Goal: Task Accomplishment & Management: Use online tool/utility

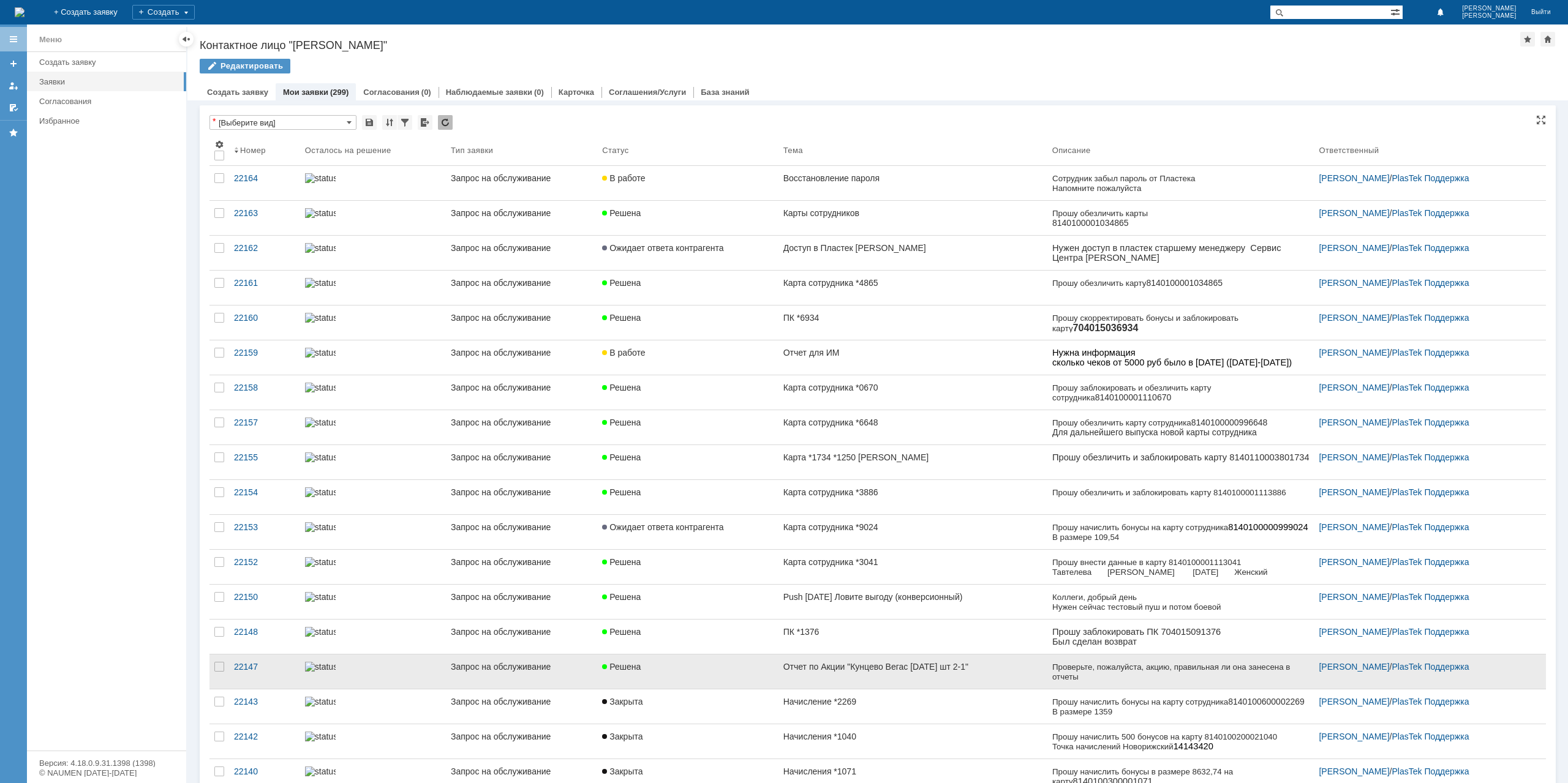
click at [716, 671] on link "Решена" at bounding box center [687, 672] width 181 height 35
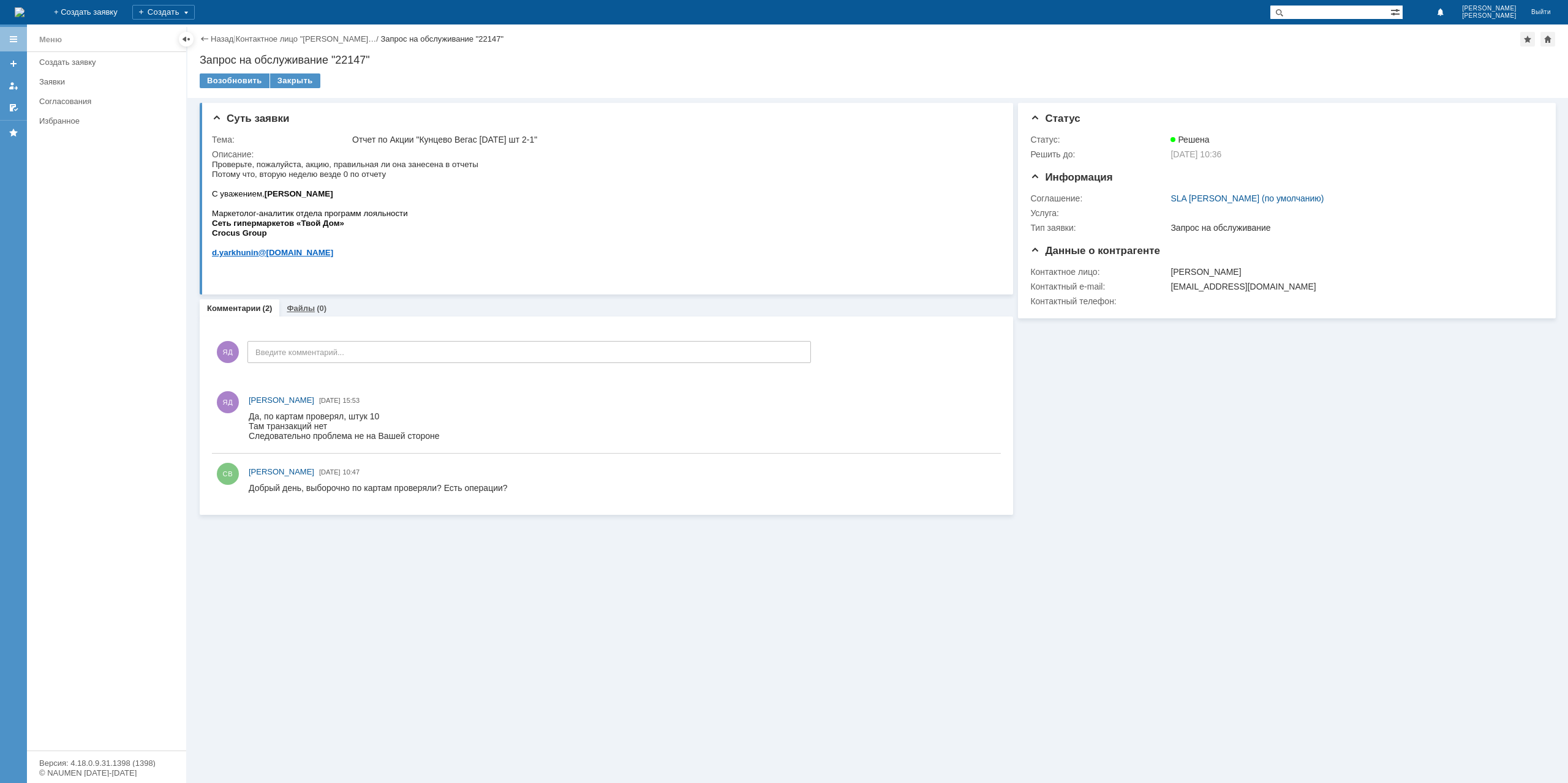
click at [319, 314] on div "Файлы (0)" at bounding box center [306, 309] width 54 height 18
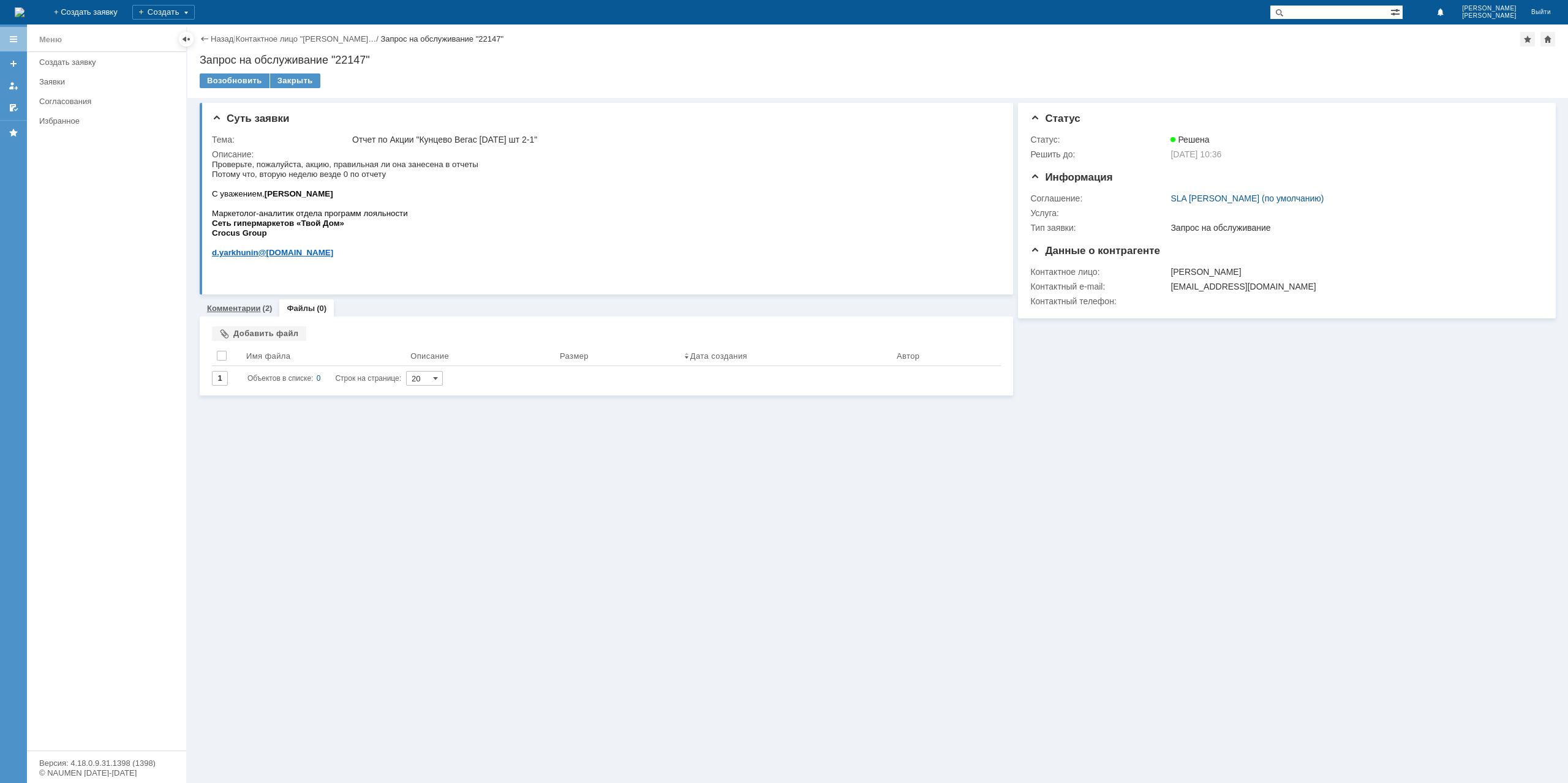
click at [235, 308] on link "Комментарии" at bounding box center [234, 308] width 54 height 9
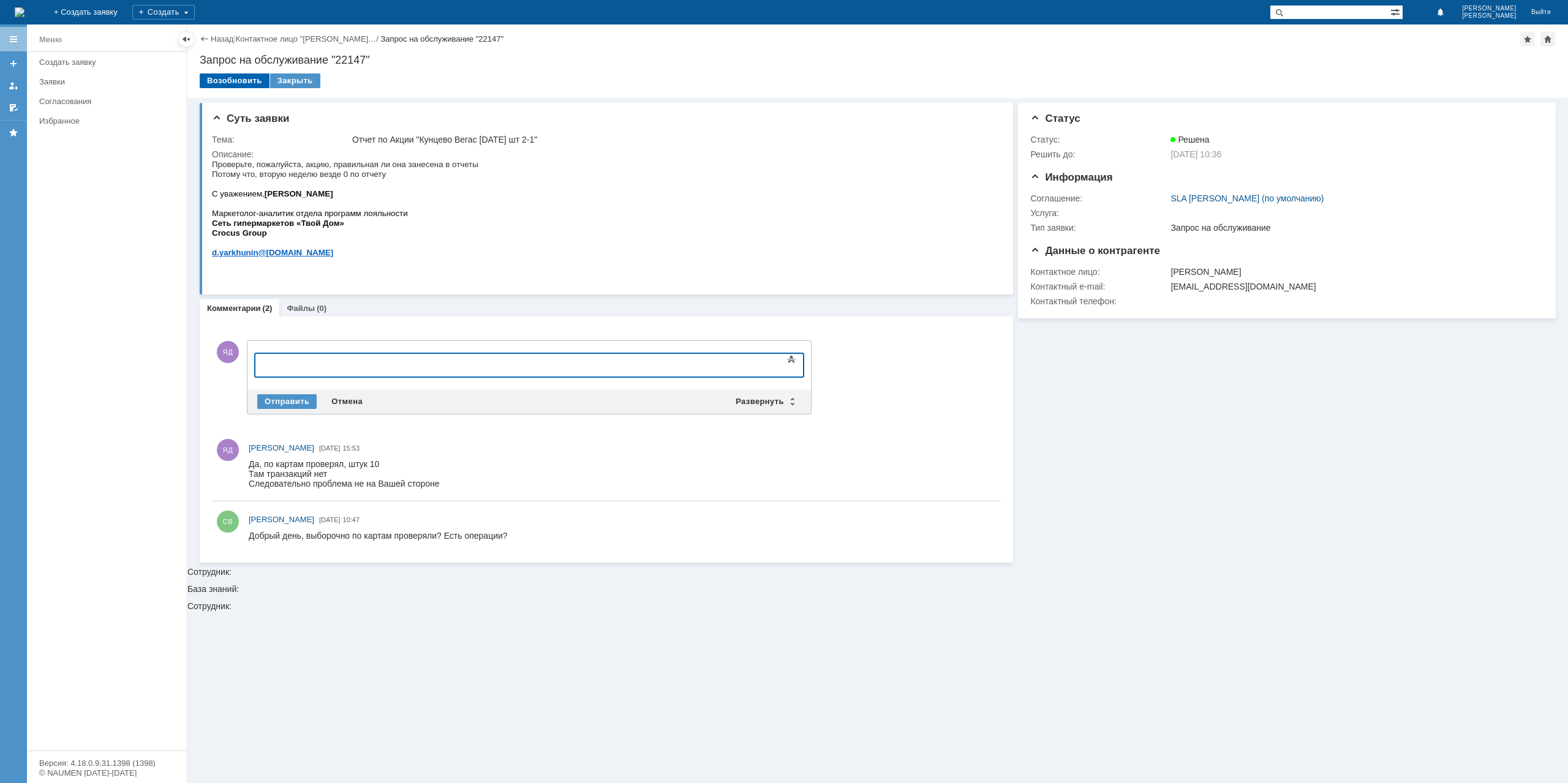
click at [218, 85] on div "Возобновить" at bounding box center [234, 81] width 69 height 15
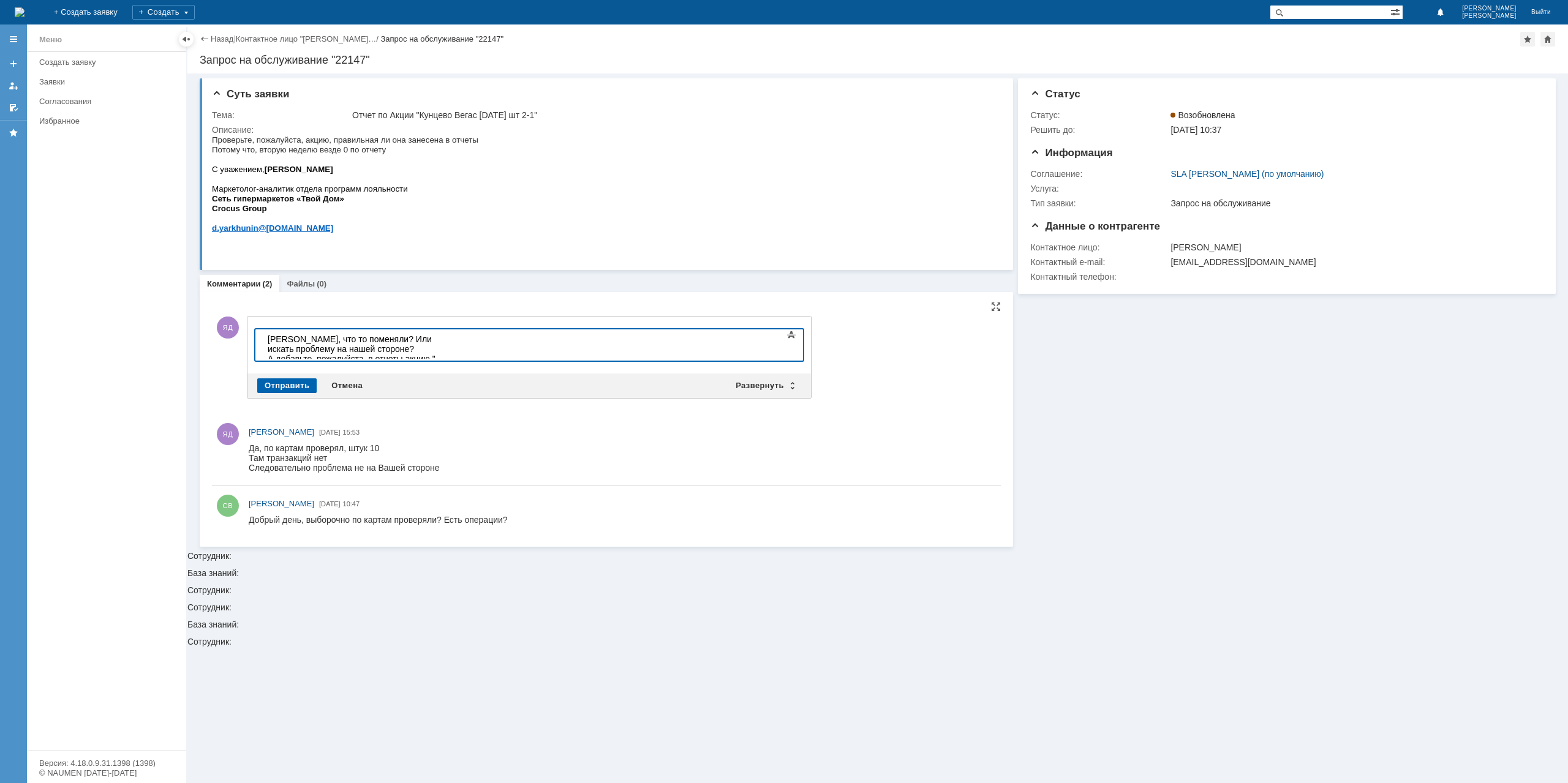
click at [282, 378] on div "Отправить" at bounding box center [287, 385] width 60 height 15
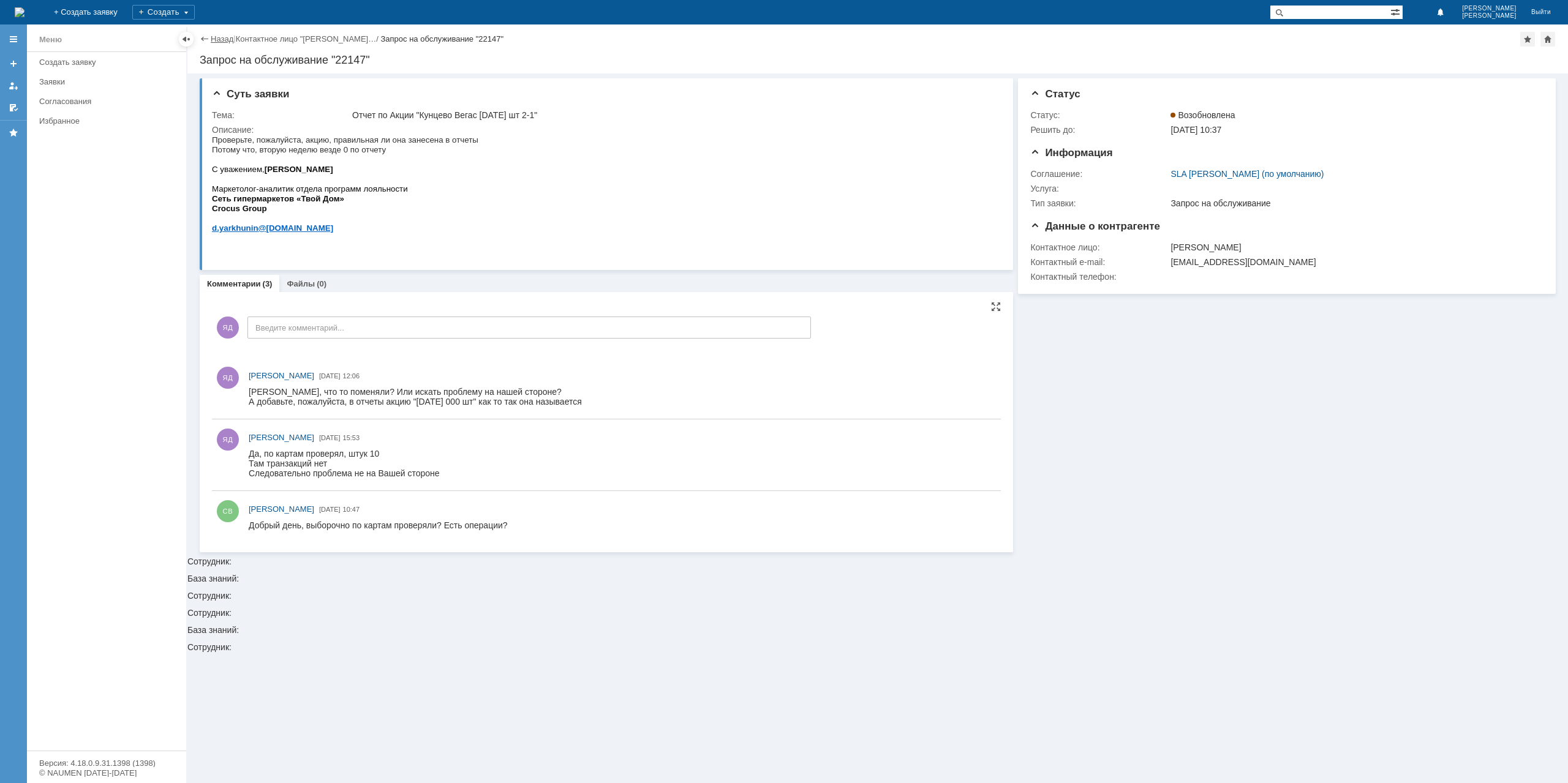
click at [218, 37] on link "Назад" at bounding box center [222, 39] width 22 height 9
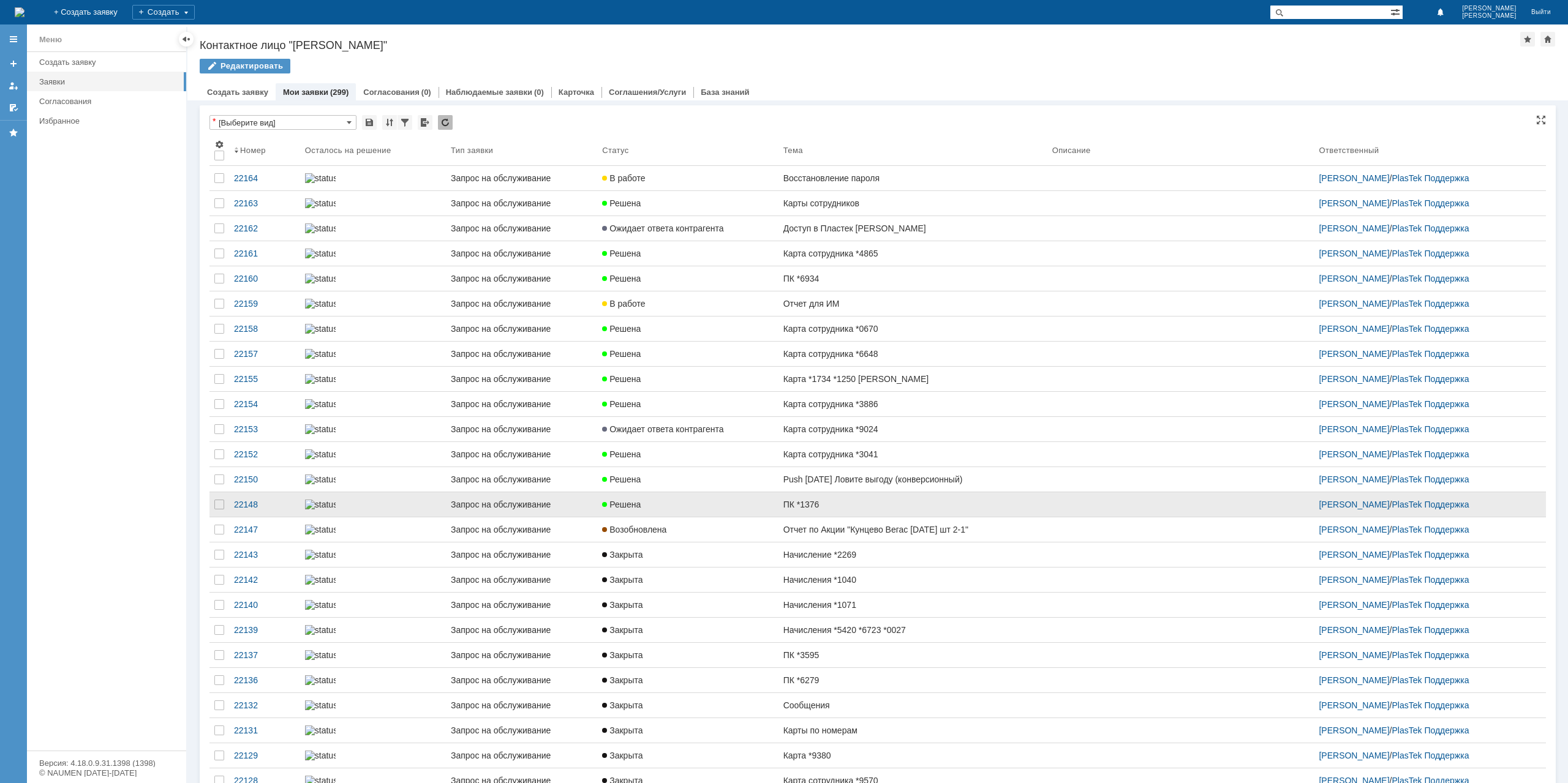
click at [825, 517] on link "ПК *1376" at bounding box center [913, 505] width 269 height 25
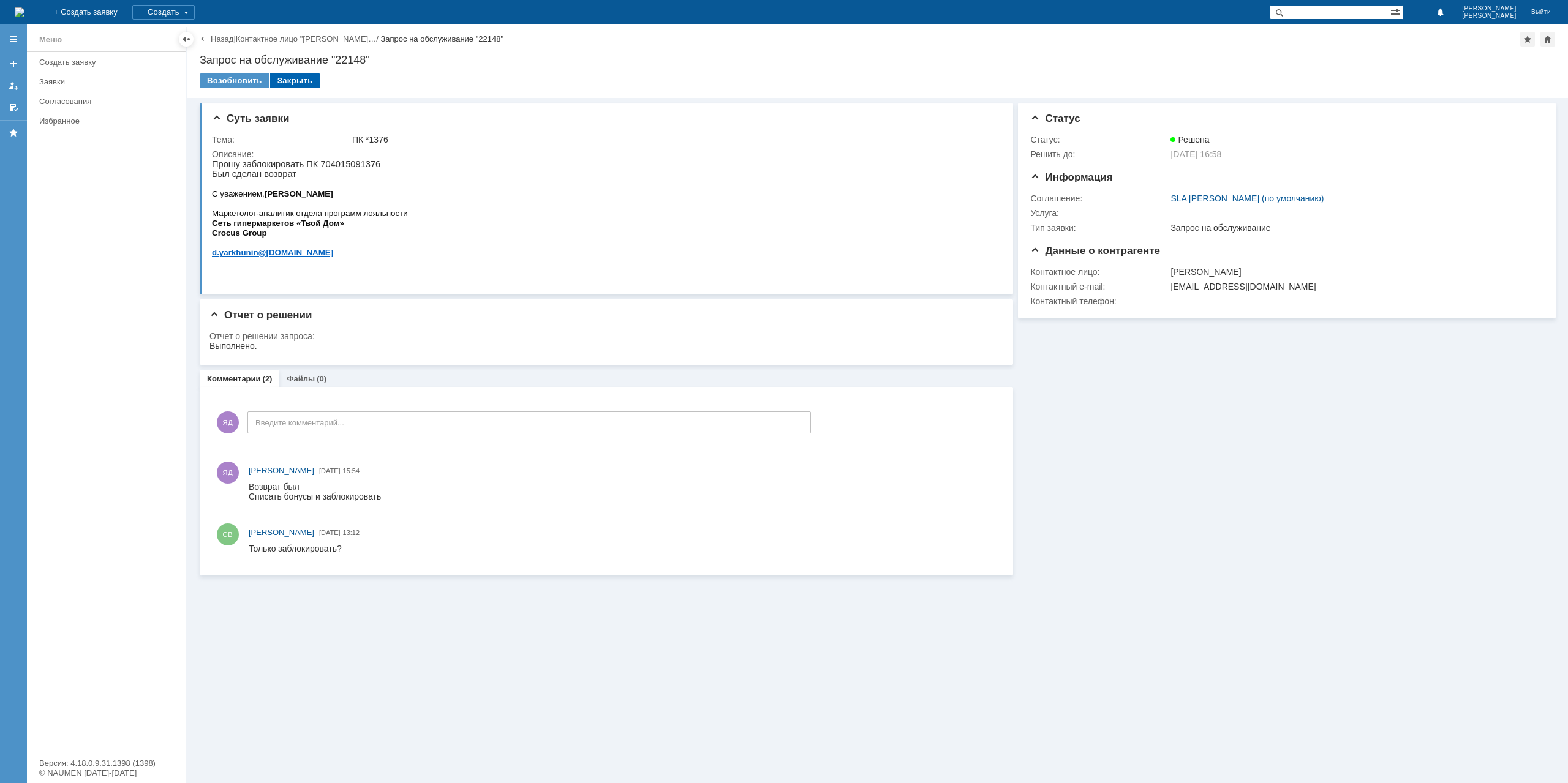
click at [297, 79] on div "Закрыть" at bounding box center [295, 81] width 50 height 15
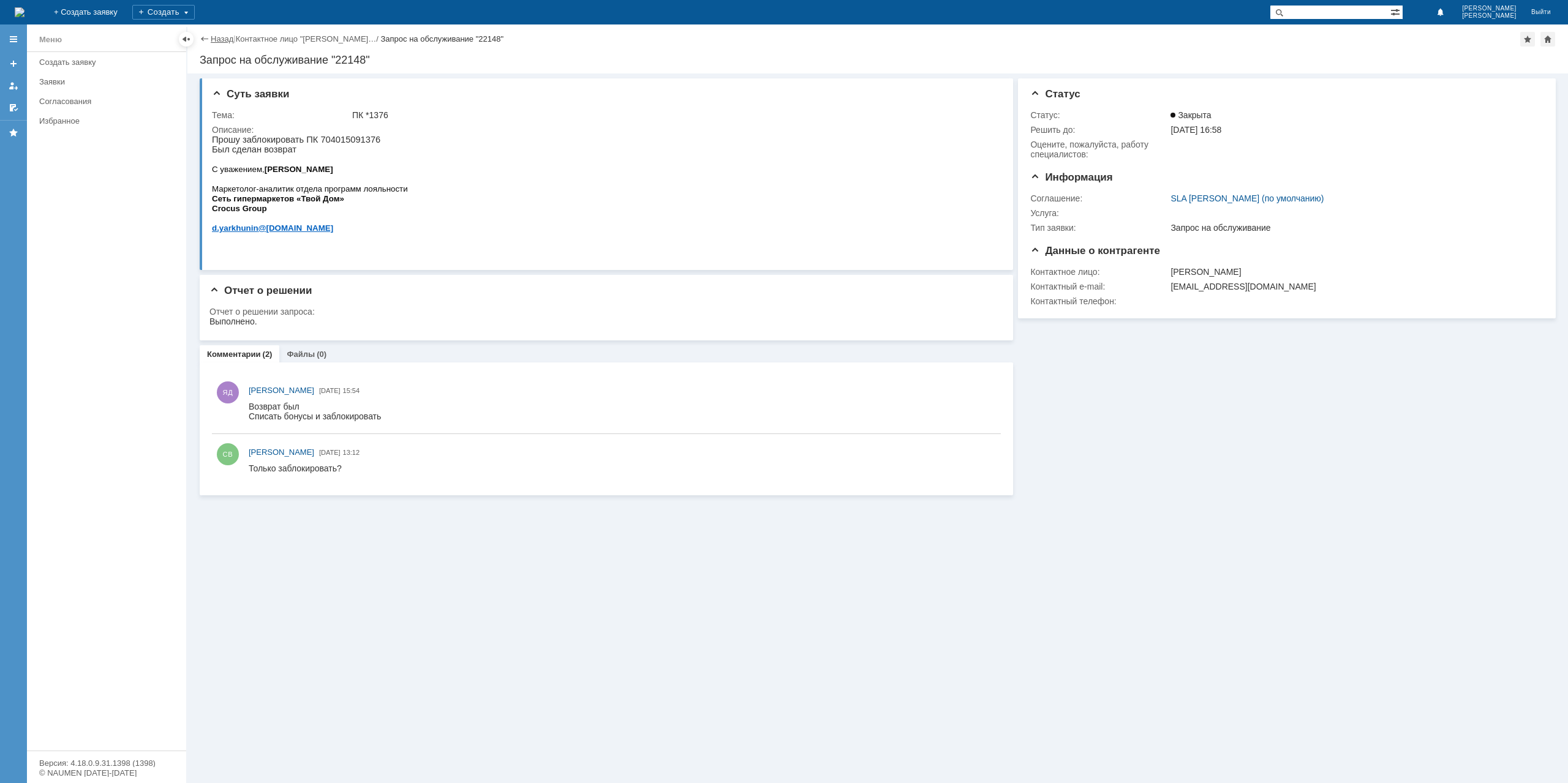
click at [219, 35] on link "Назад" at bounding box center [222, 39] width 22 height 9
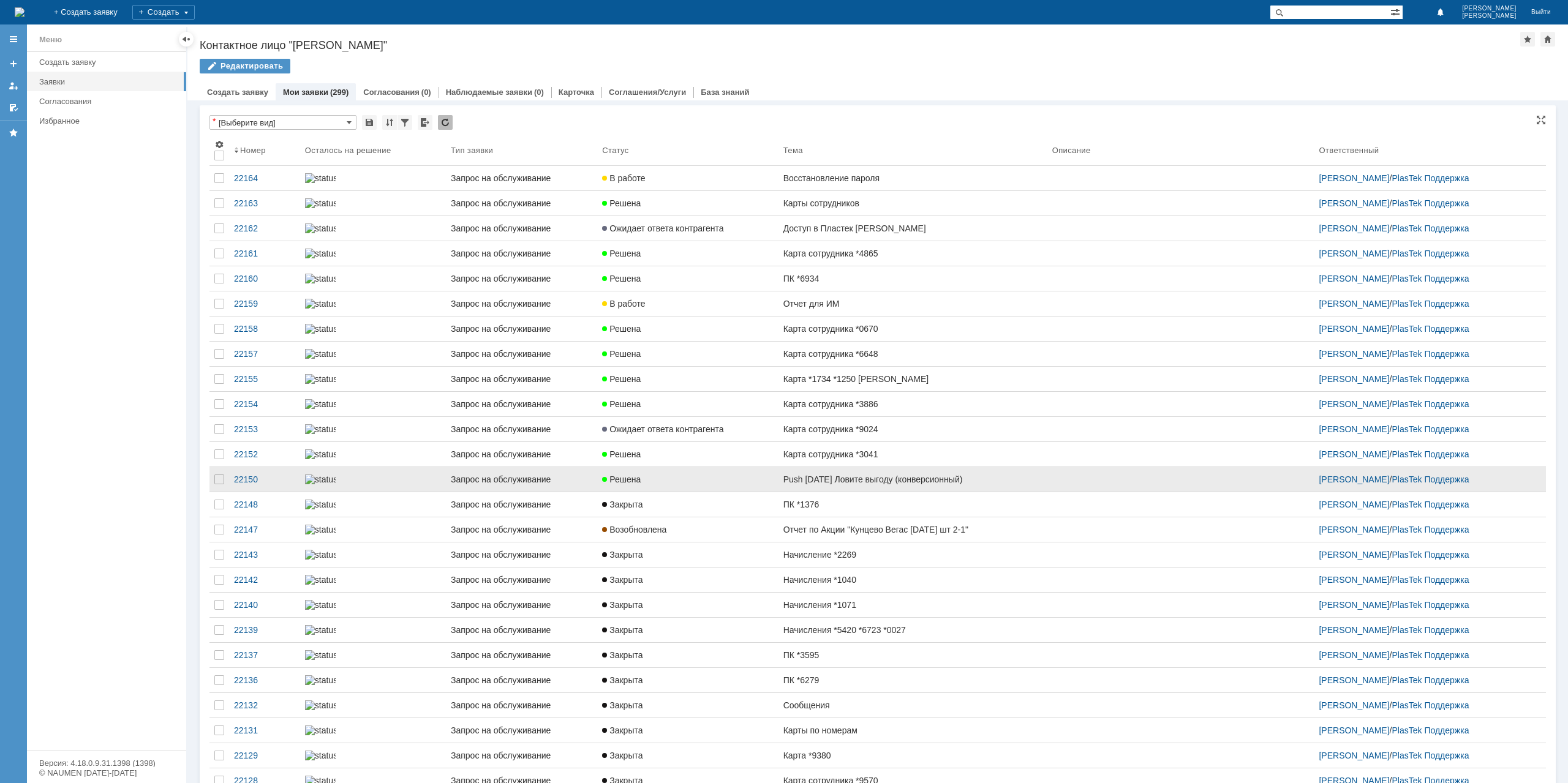
click at [868, 492] on link "Push [DATE] Ловите выгоду (конверсионный)" at bounding box center [913, 480] width 269 height 25
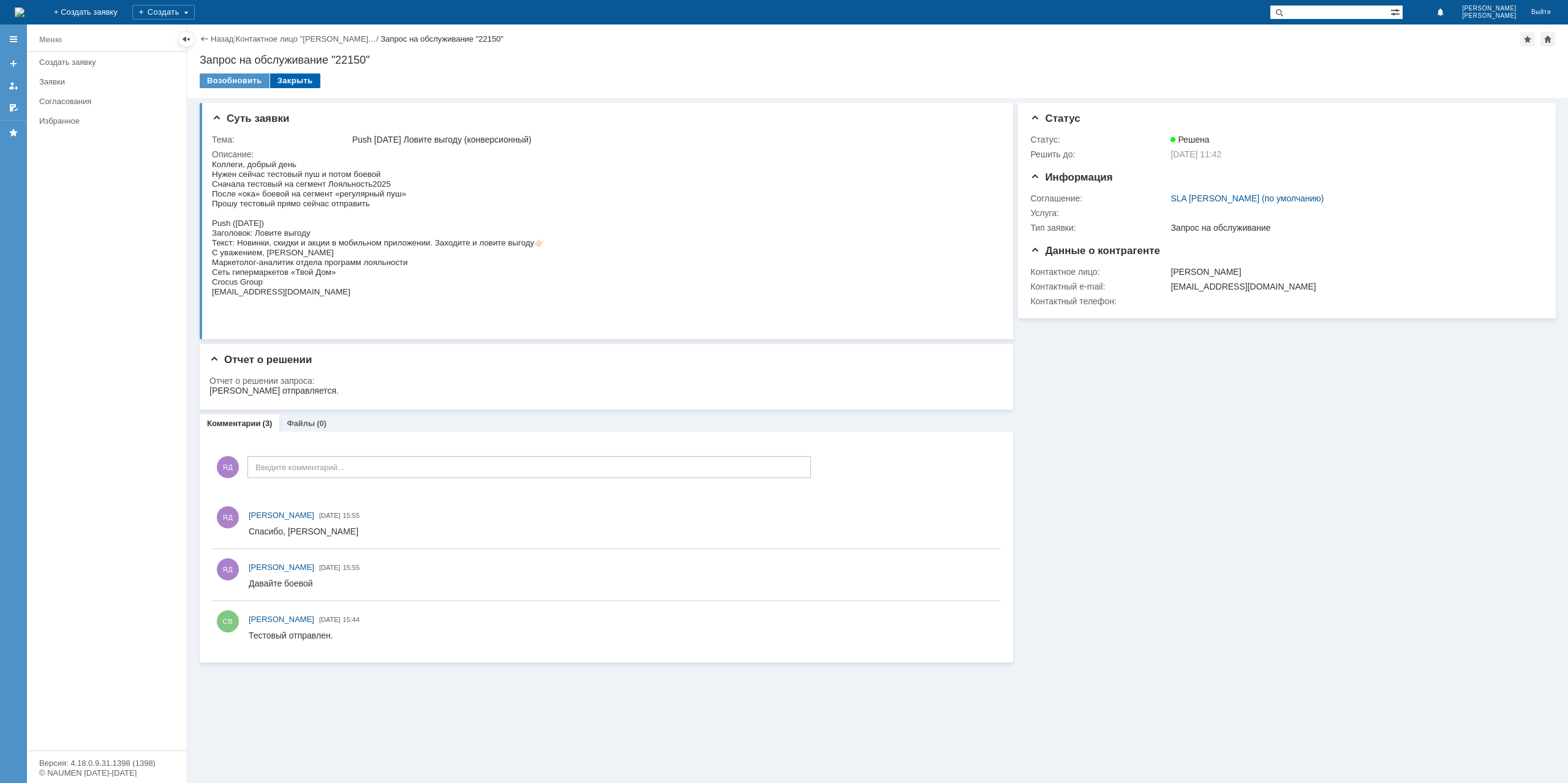
click at [298, 76] on div "Закрыть" at bounding box center [295, 81] width 50 height 15
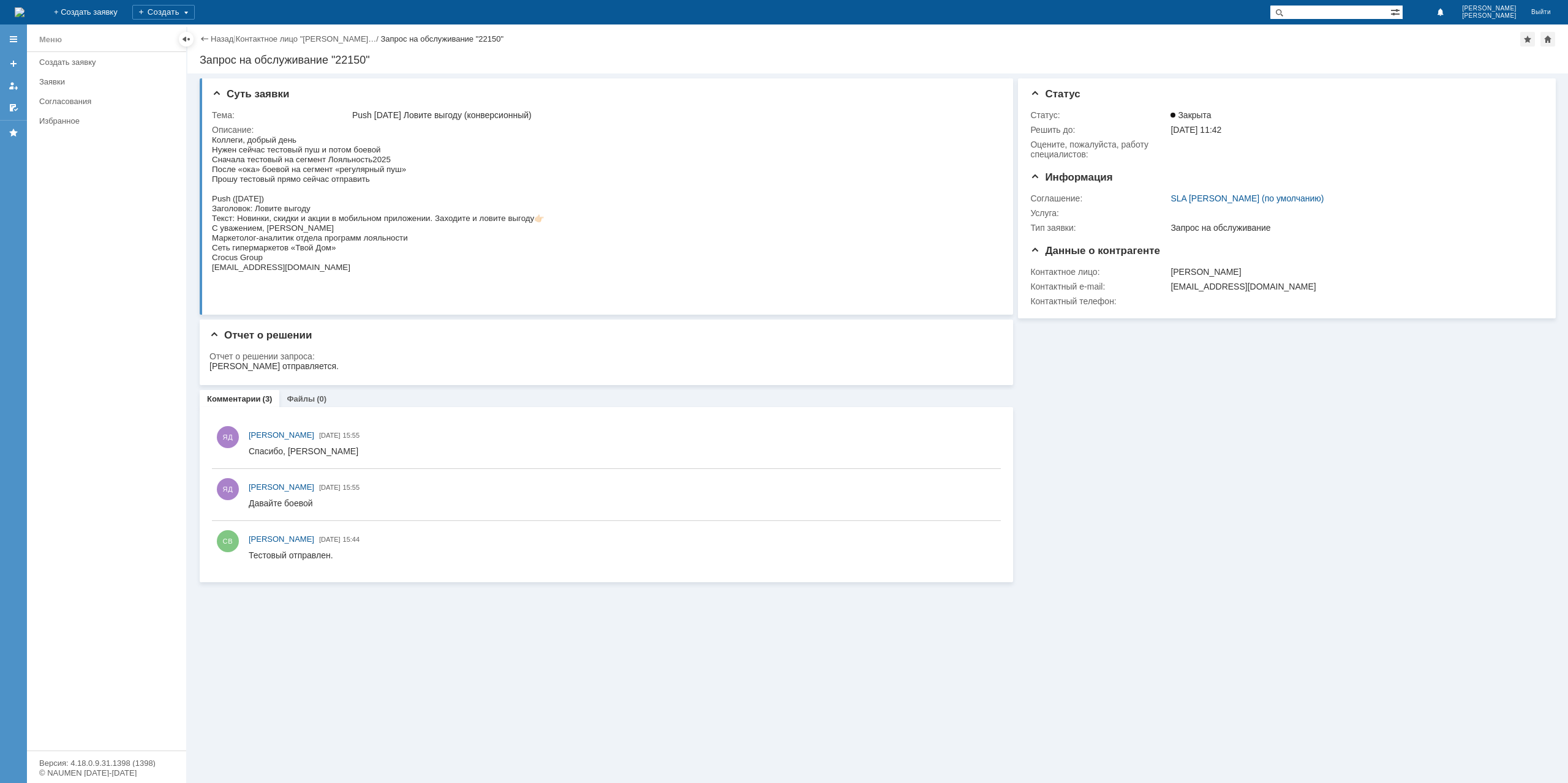
click at [214, 38] on link "Назад" at bounding box center [222, 39] width 22 height 9
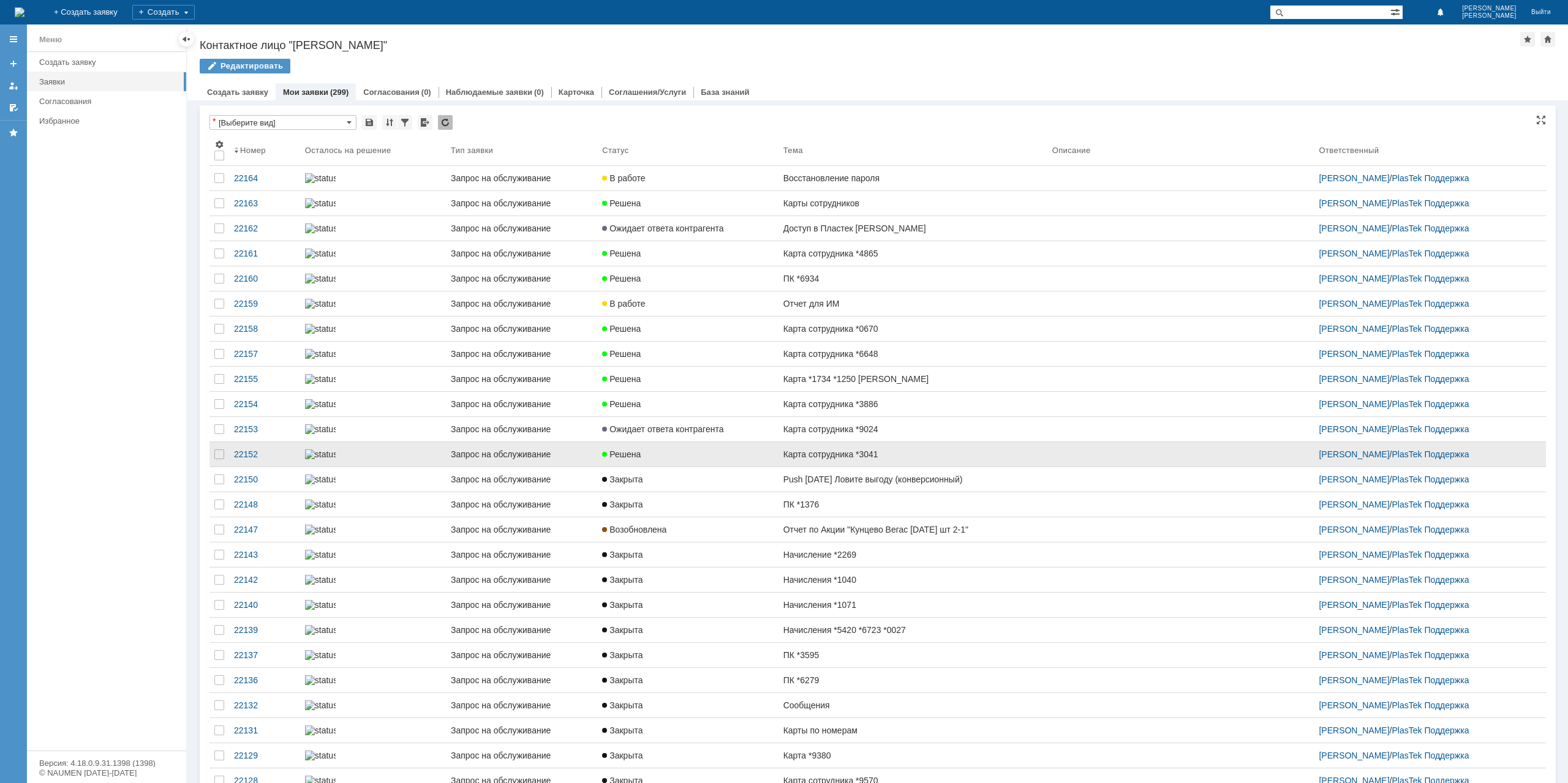
click at [885, 459] on div "Карта сотрудника *3041" at bounding box center [912, 454] width 259 height 10
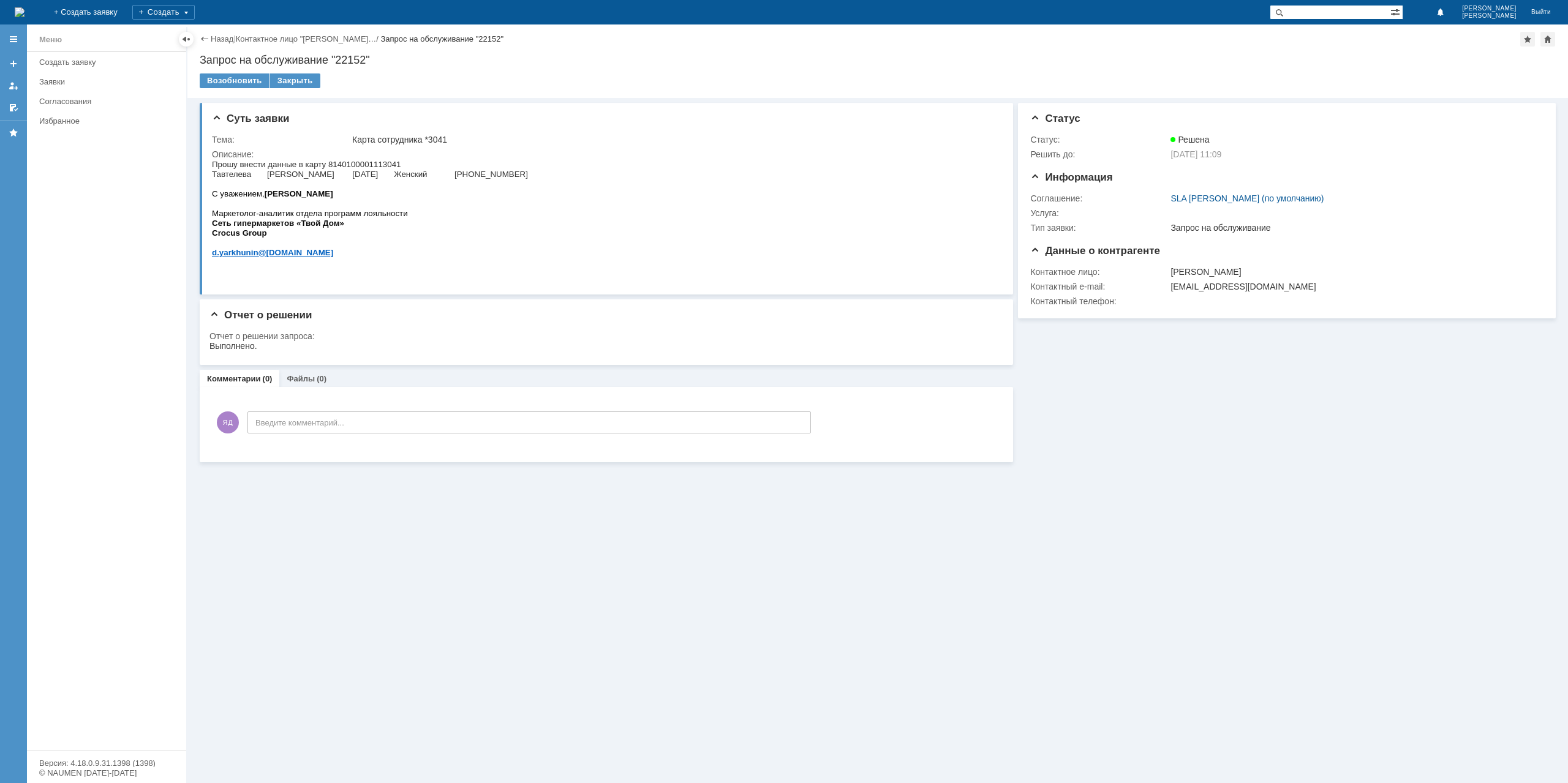
drag, startPoint x: 217, startPoint y: 165, endPoint x: 536, endPoint y: 177, distance: 319.2
click at [528, 177] on div "Прошу внести данные в карту 8140100001113041 [PERSON_NAME] [DATE] Женский [PHON…" at bounding box center [369, 213] width 316 height 108
click at [528, 177] on span "Тавтелева [PERSON_NAME] [DATE] Женский [PHONE_NUMBER]" at bounding box center [369, 174] width 316 height 9
click at [374, 160] on span "Прошу внести данные в карту 8140100001113041" at bounding box center [306, 165] width 190 height 9
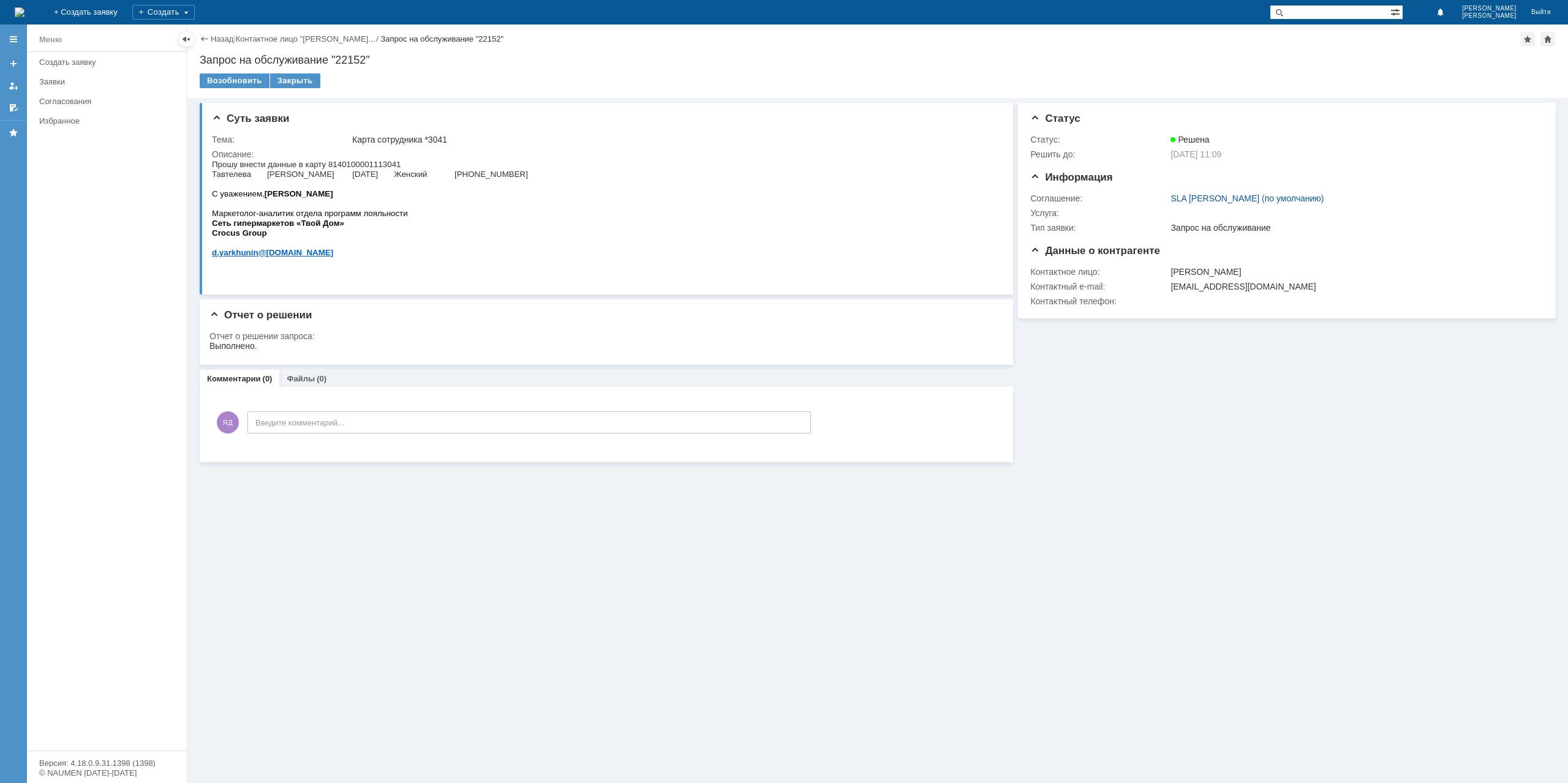
copy span "8140100001113041"
click at [222, 38] on link "Назад" at bounding box center [222, 39] width 22 height 9
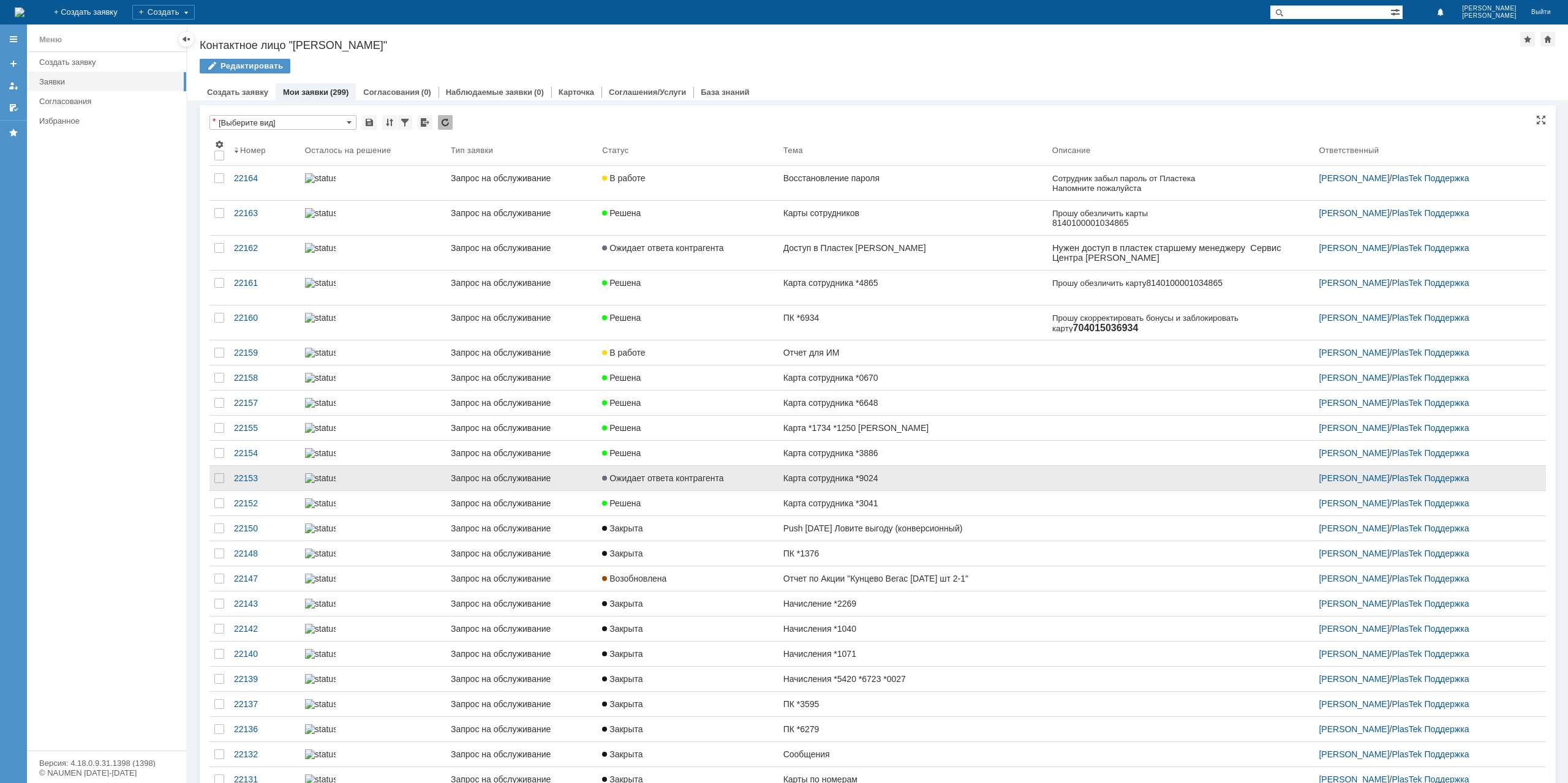
click at [806, 483] on div "Карта сотрудника *9024" at bounding box center [912, 478] width 259 height 10
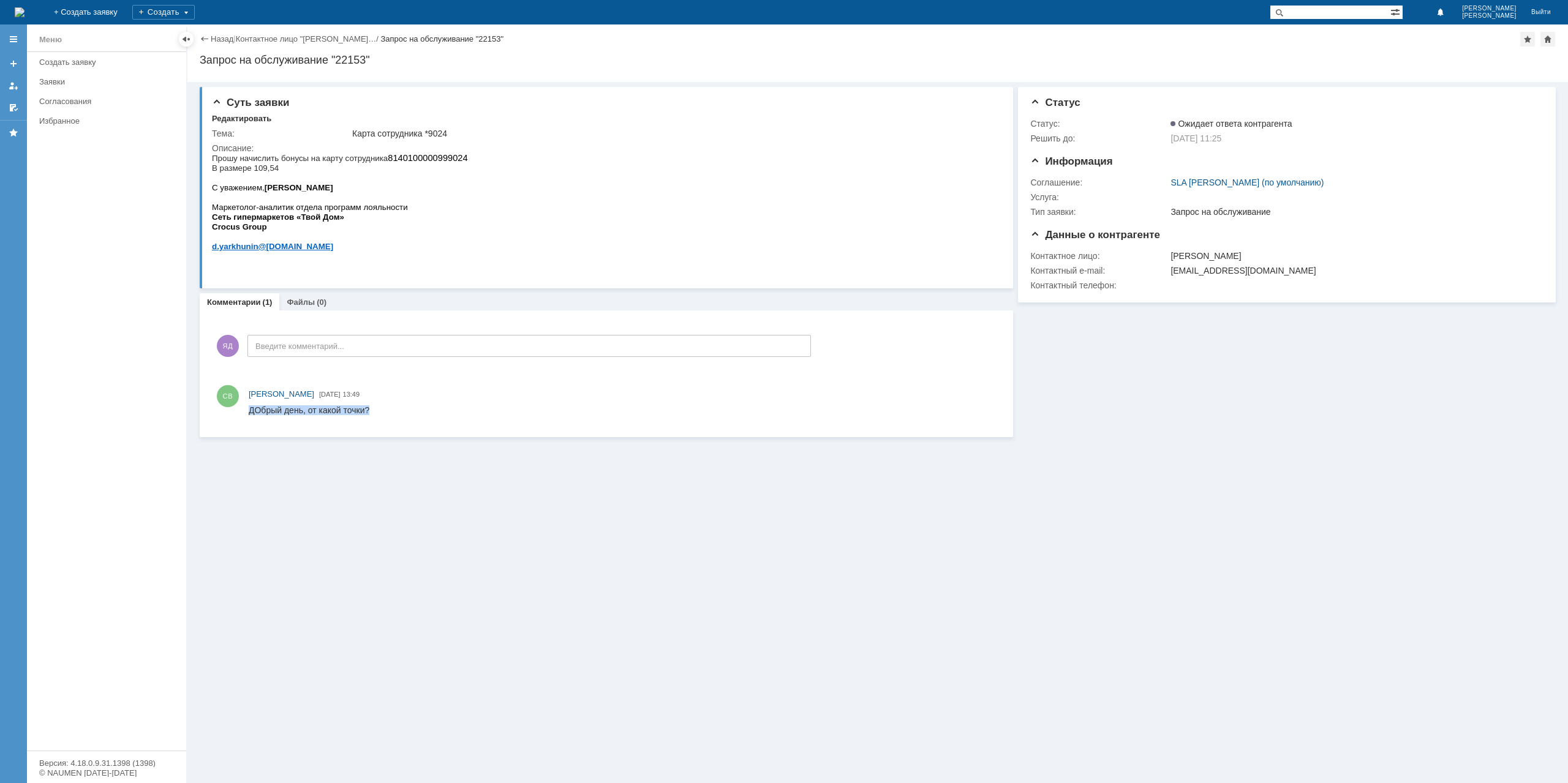
drag, startPoint x: 360, startPoint y: 412, endPoint x: 248, endPoint y: 414, distance: 112.0
click at [248, 414] on html "ДОбрый день, от какой точки?" at bounding box center [621, 411] width 747 height 11
click at [272, 409] on div "ДОбрый день, от какой точки?" at bounding box center [309, 410] width 121 height 10
click at [435, 158] on span "8140100000999024" at bounding box center [427, 157] width 79 height 10
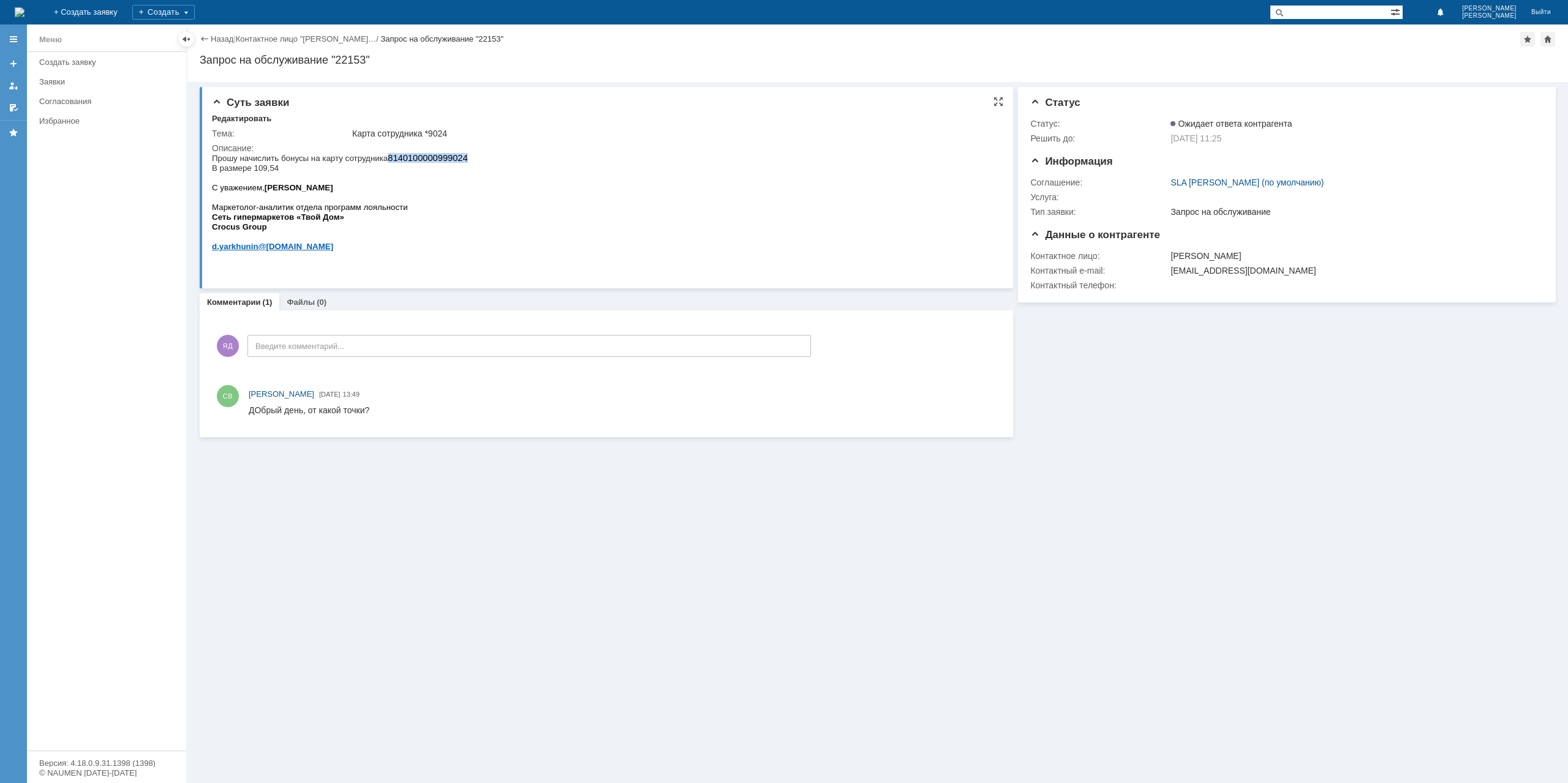
copy span "8140100000999024"
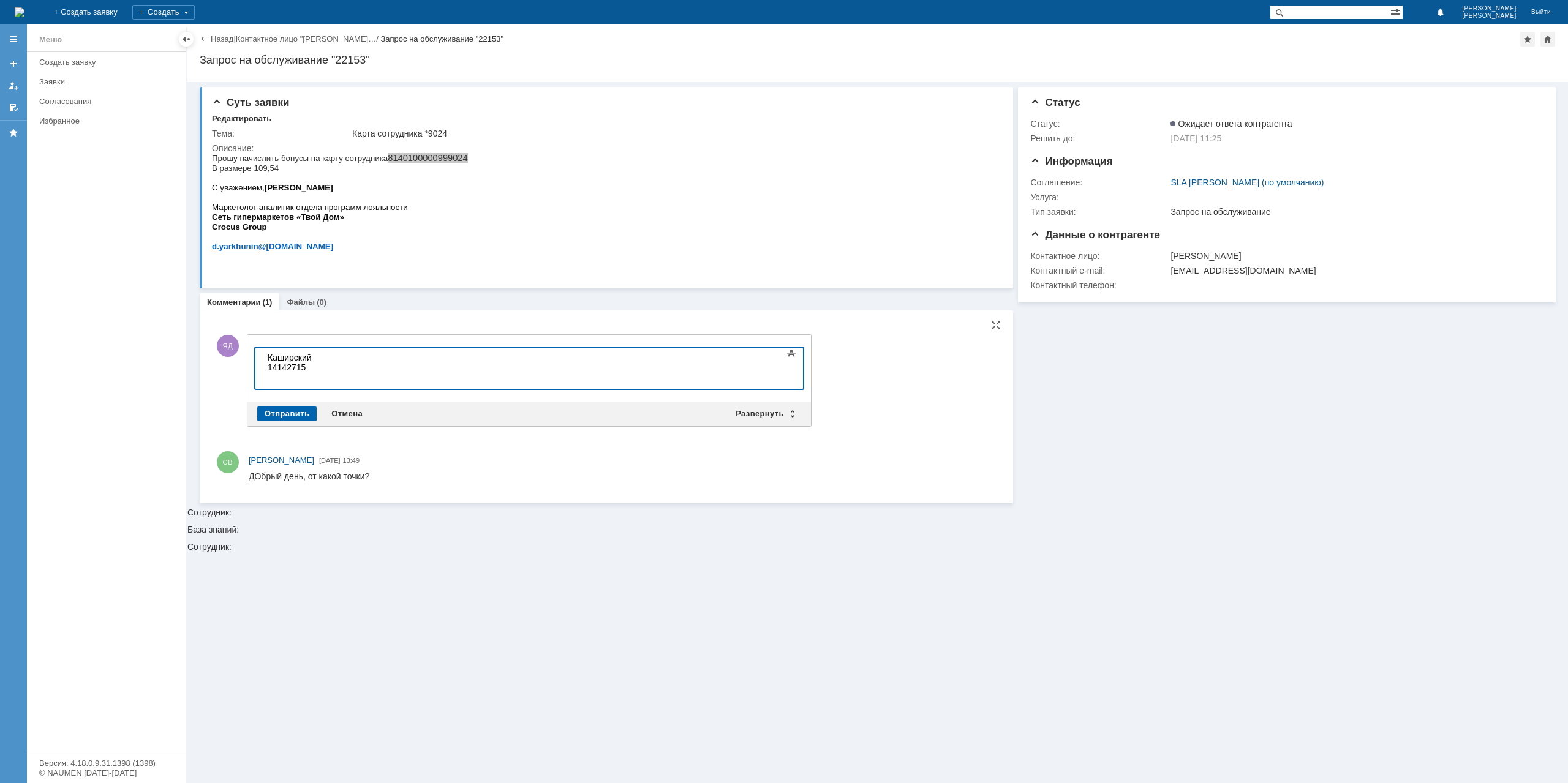
click at [277, 409] on div "Отправить" at bounding box center [287, 414] width 60 height 15
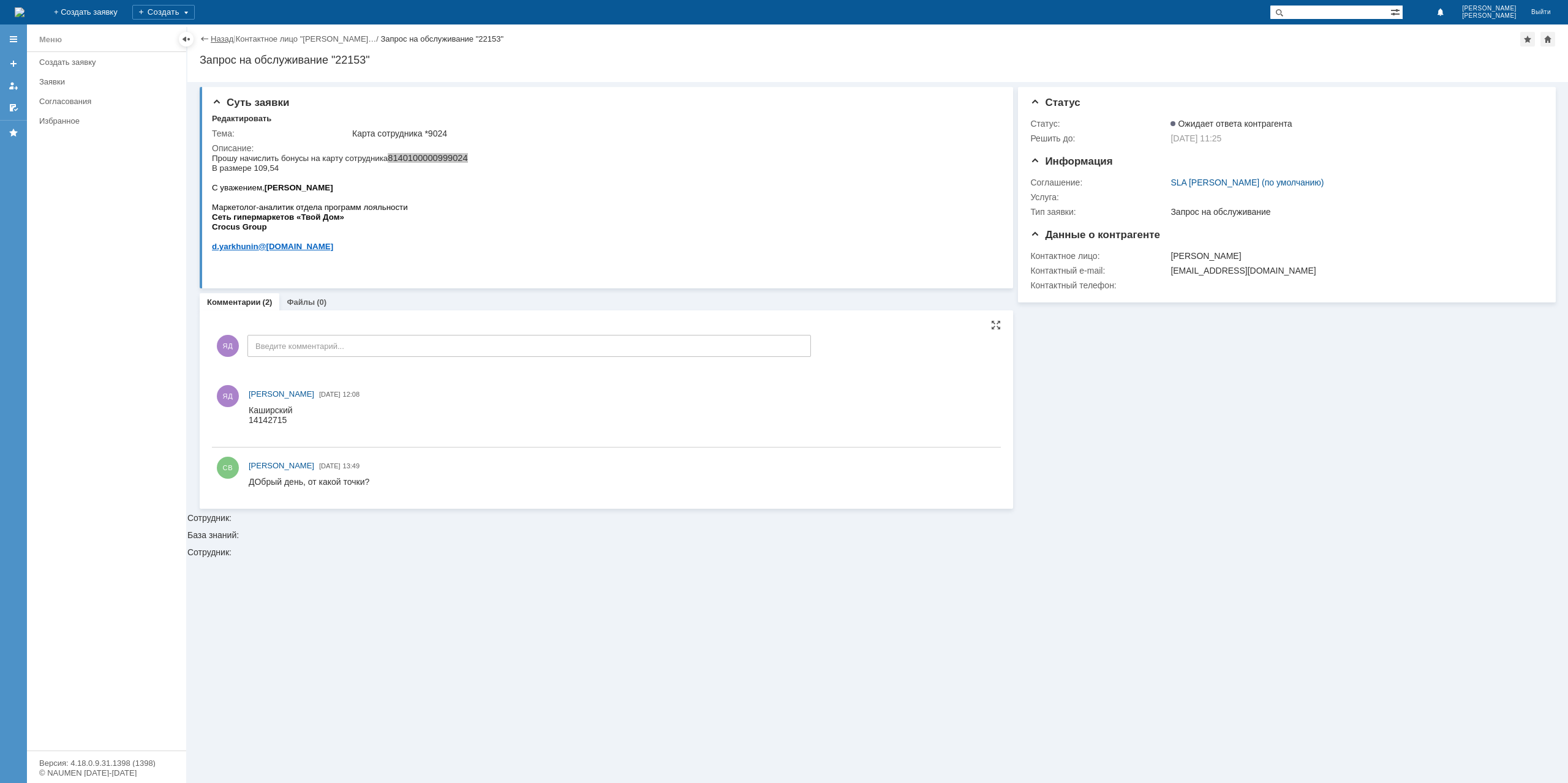
click at [219, 36] on link "Назад" at bounding box center [222, 39] width 22 height 9
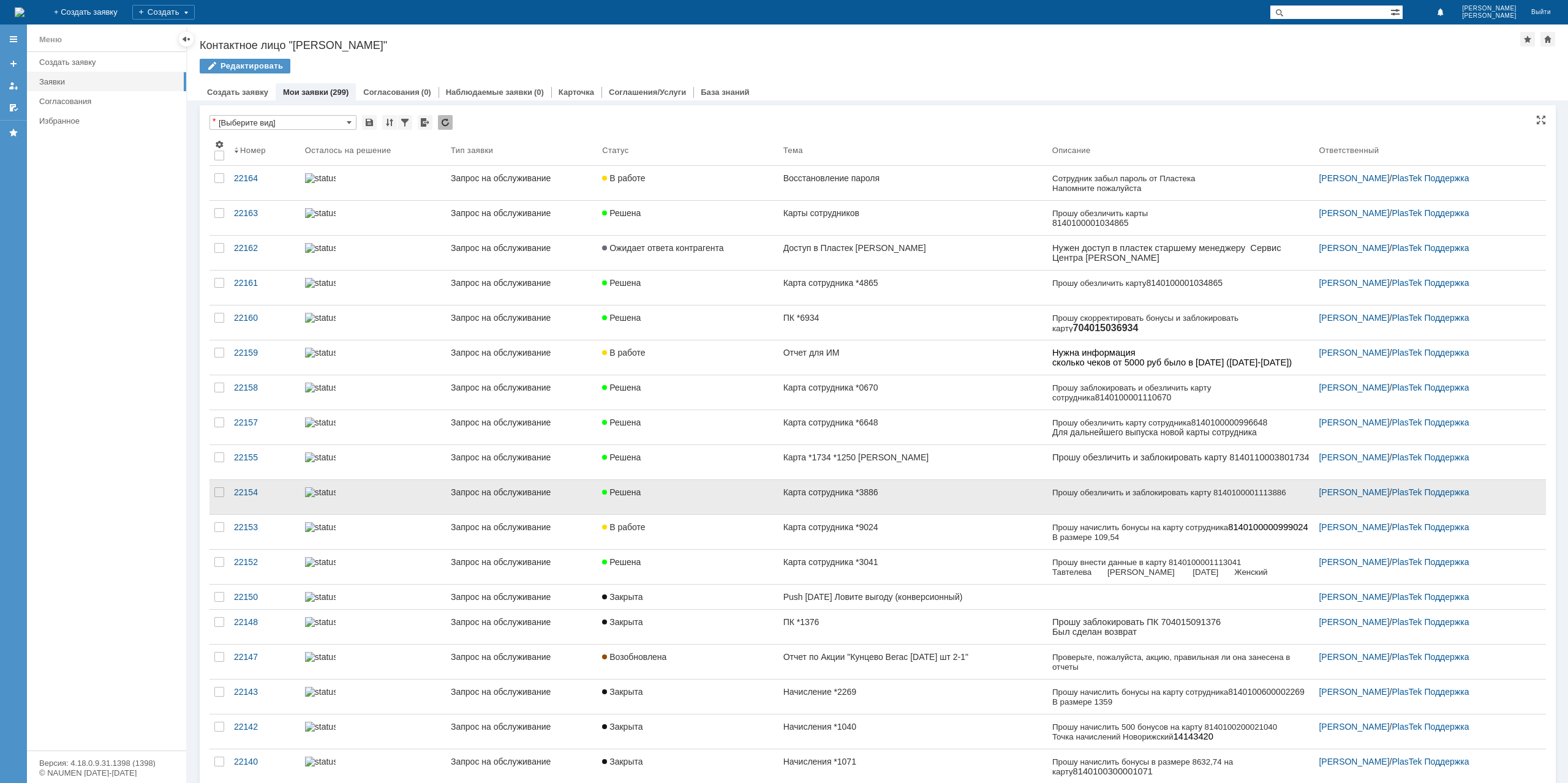
click at [715, 500] on link "Решена" at bounding box center [687, 497] width 181 height 35
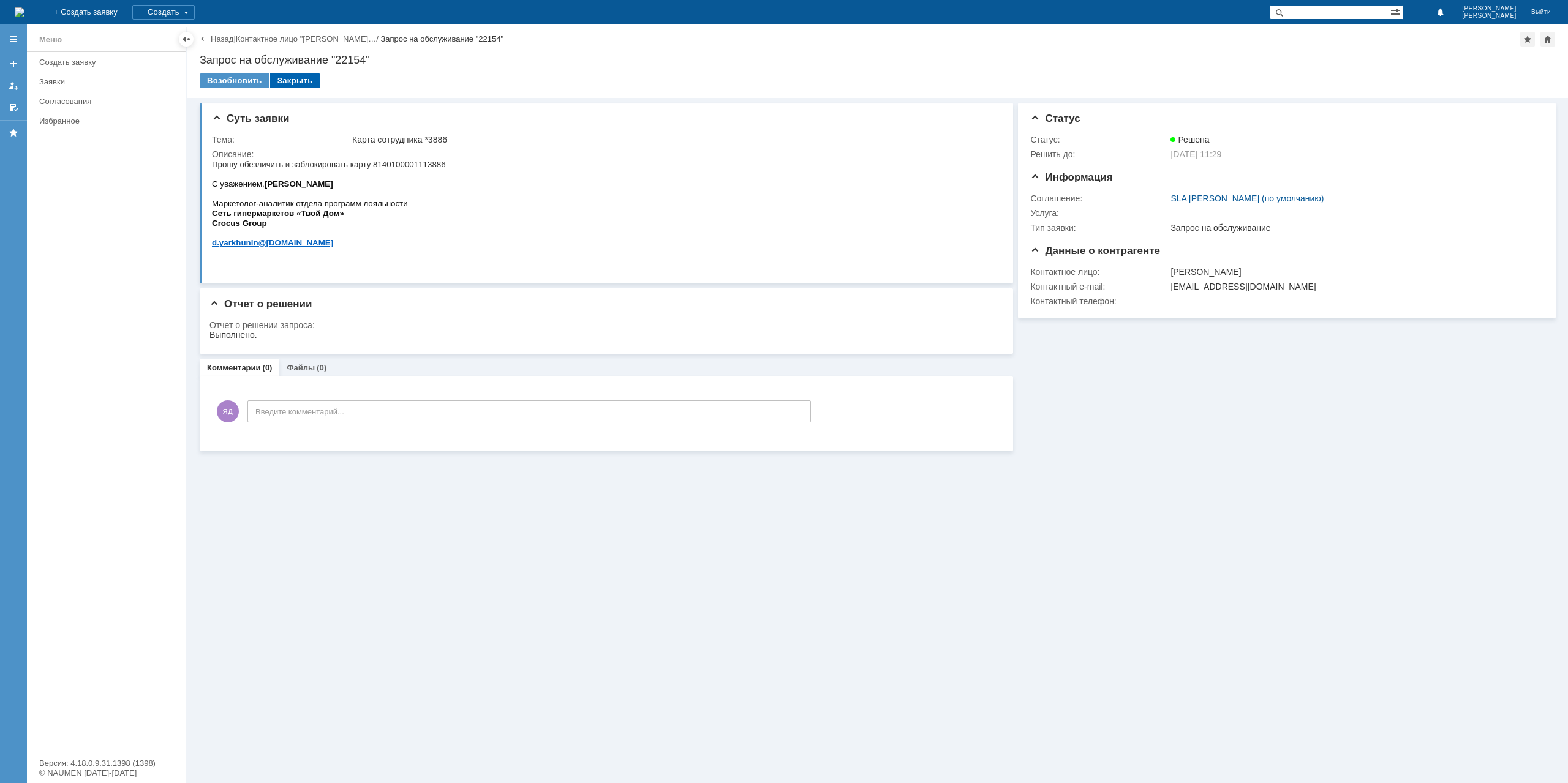
click at [293, 79] on div "Закрыть" at bounding box center [295, 81] width 50 height 15
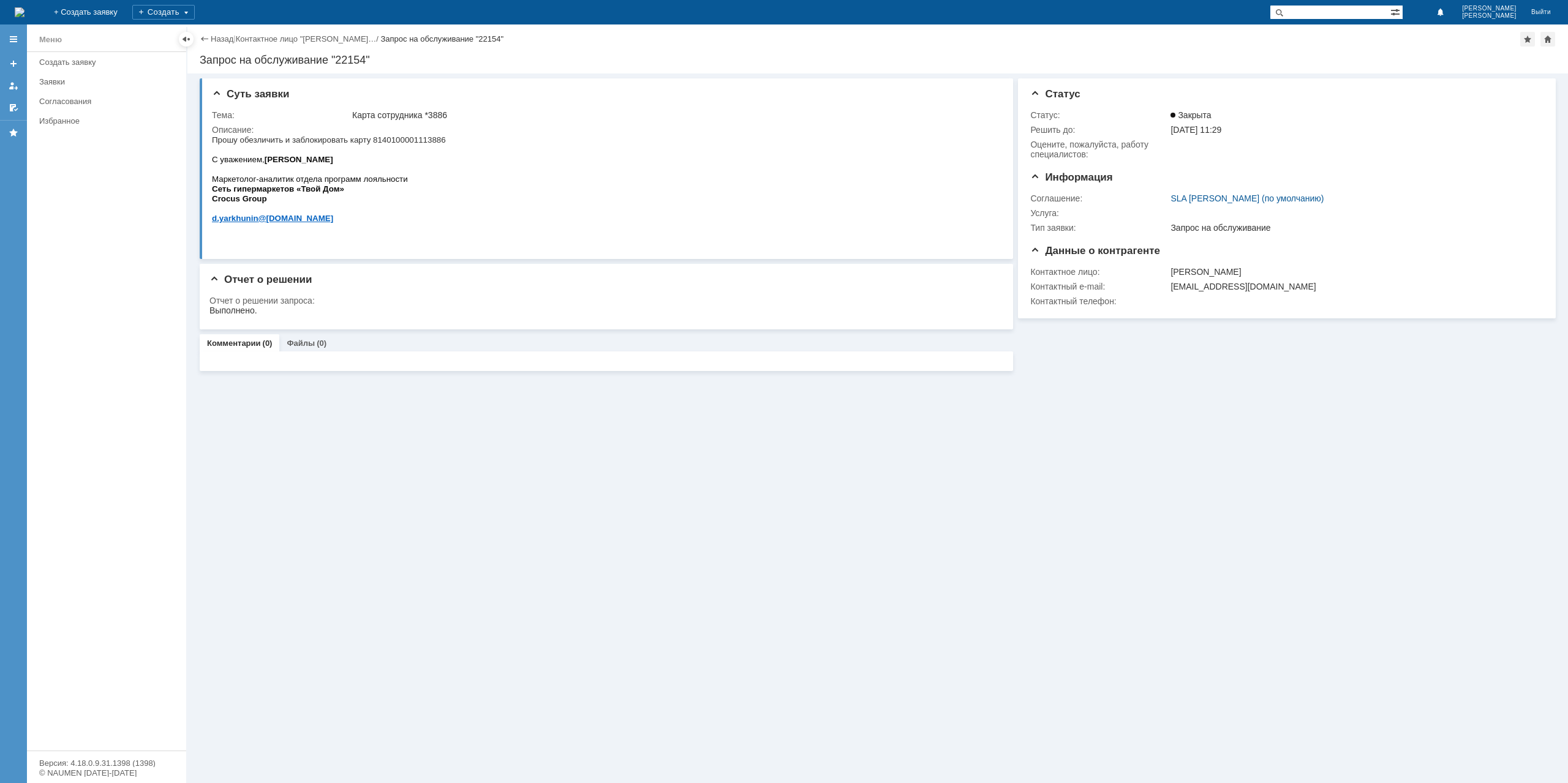
click at [212, 35] on link "Назад" at bounding box center [222, 39] width 22 height 9
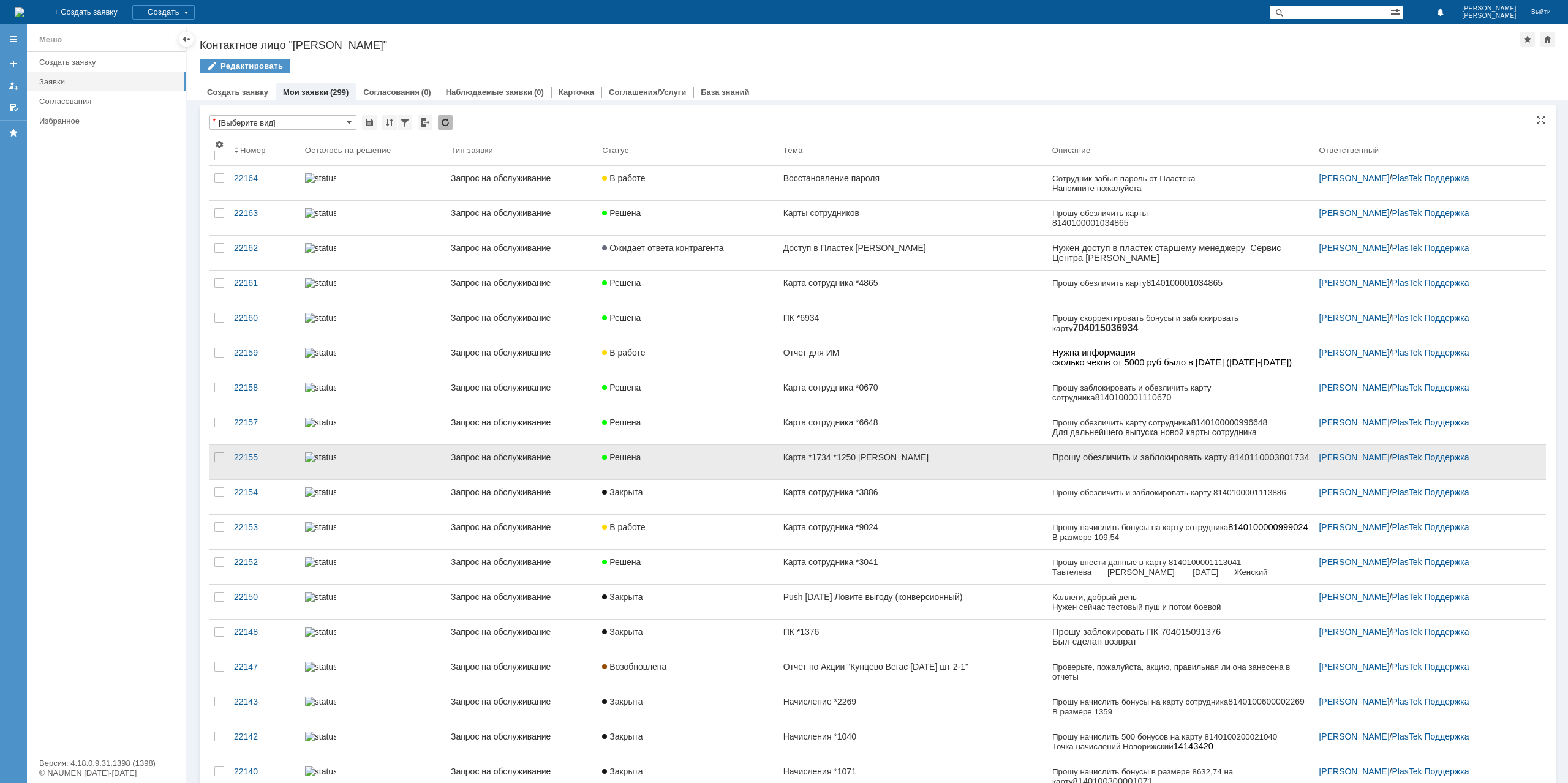
click at [853, 469] on link "Карта *1734 *1250 [PERSON_NAME]" at bounding box center [913, 462] width 269 height 35
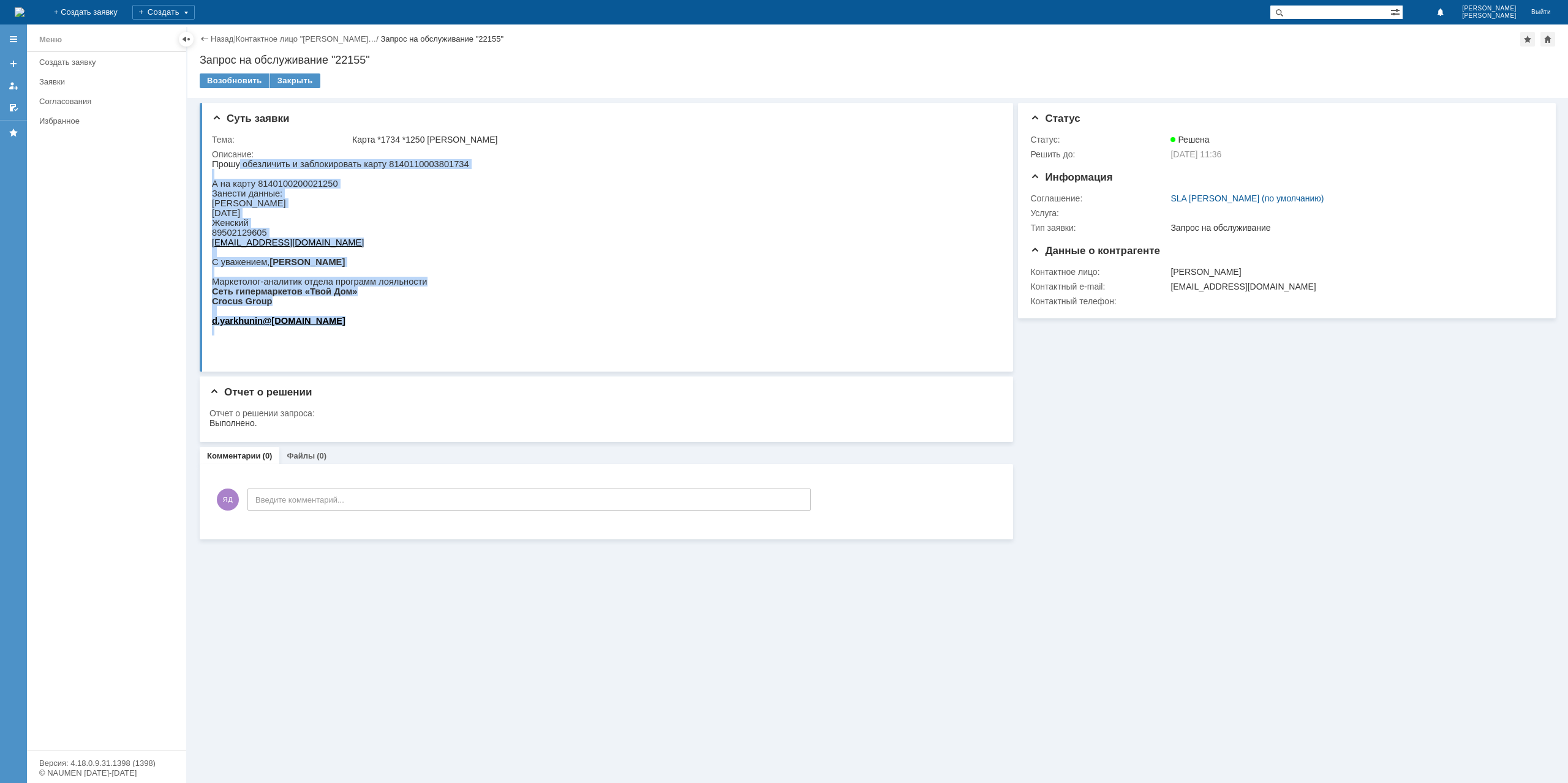
drag, startPoint x: 260, startPoint y: 162, endPoint x: 505, endPoint y: 174, distance: 245.3
click at [505, 174] on html "Прошу обезличить и заблокировать карту 8140110003801734 А на карту 814010020002…" at bounding box center [603, 247] width 783 height 176
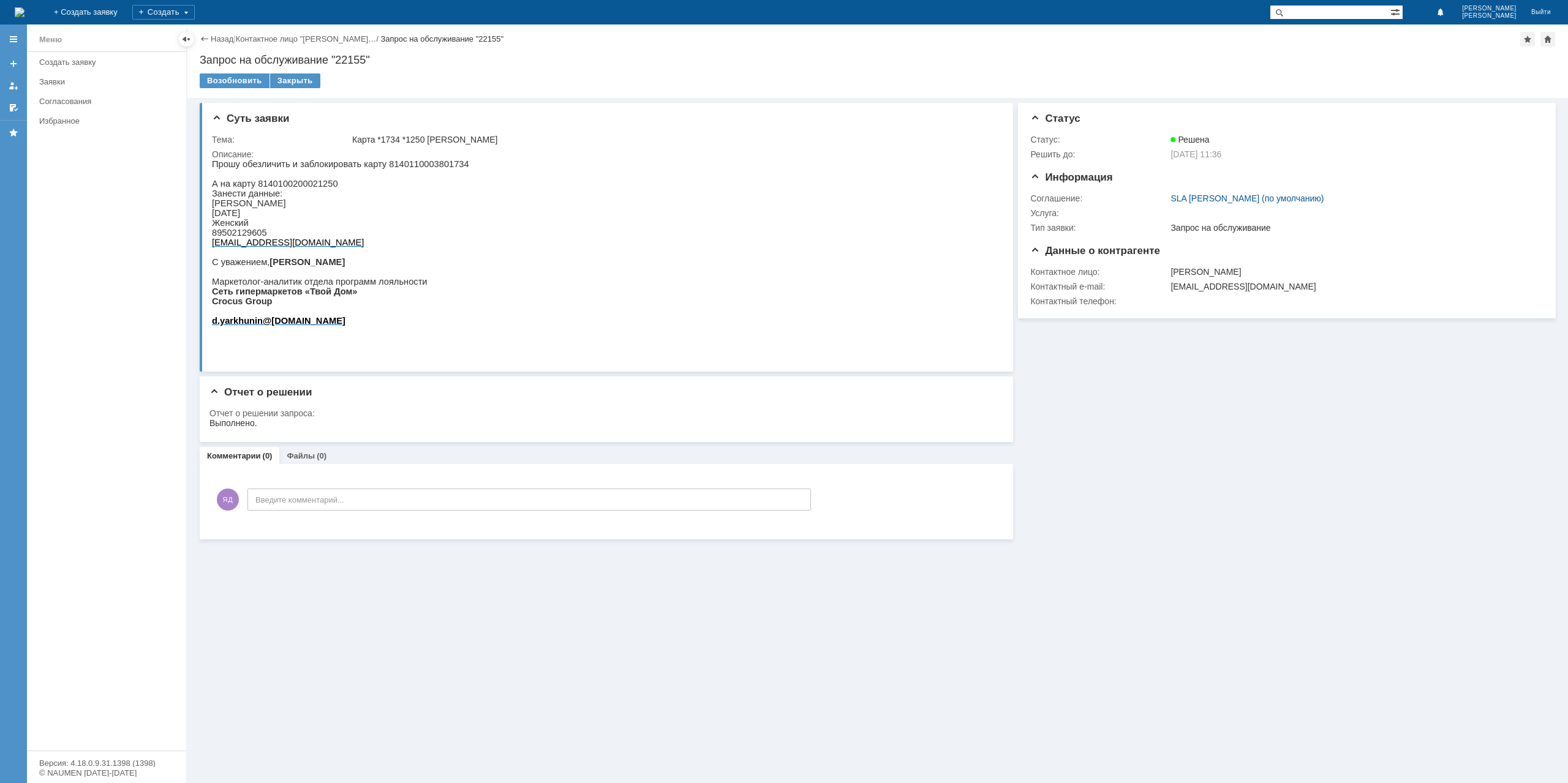
click at [505, 174] on html "Прошу обезличить и заблокировать карту 8140110003801734 А на карту 814010020002…" at bounding box center [603, 247] width 783 height 176
click at [303, 85] on div "Закрыть" at bounding box center [295, 81] width 50 height 15
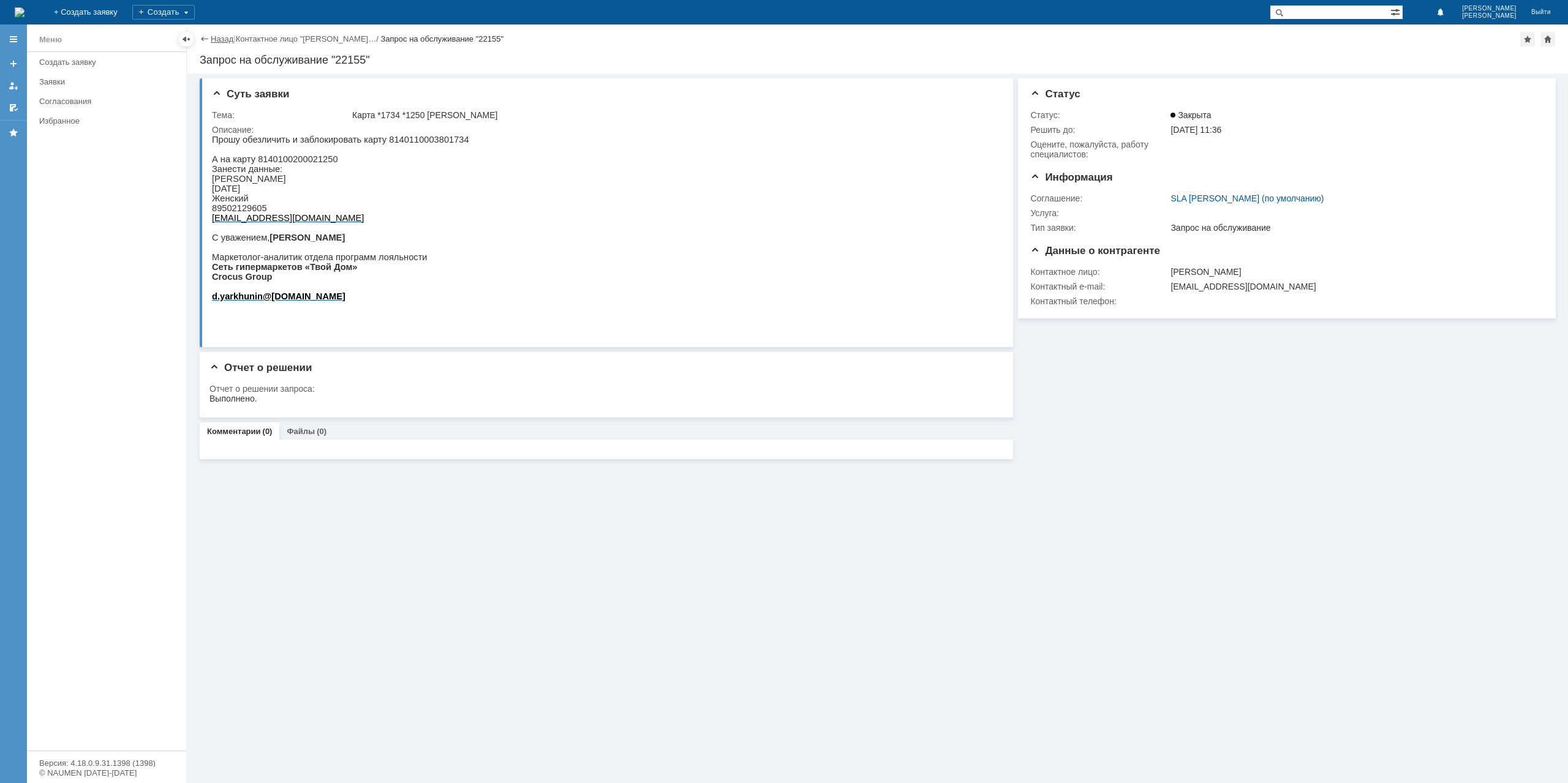
click at [225, 42] on link "Назад" at bounding box center [222, 39] width 22 height 9
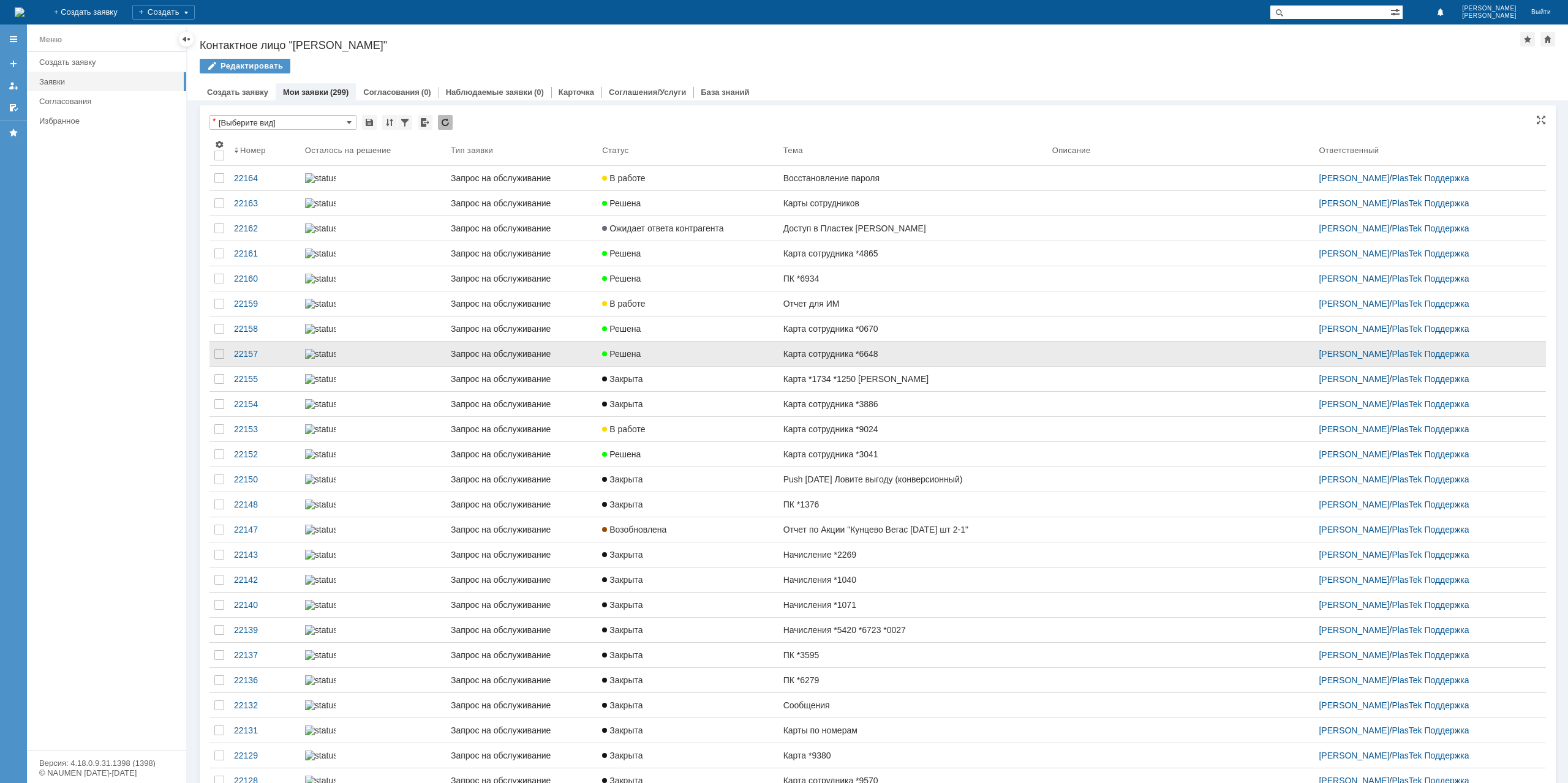
click at [877, 367] on link "Карта сотрудника *6648" at bounding box center [913, 354] width 269 height 25
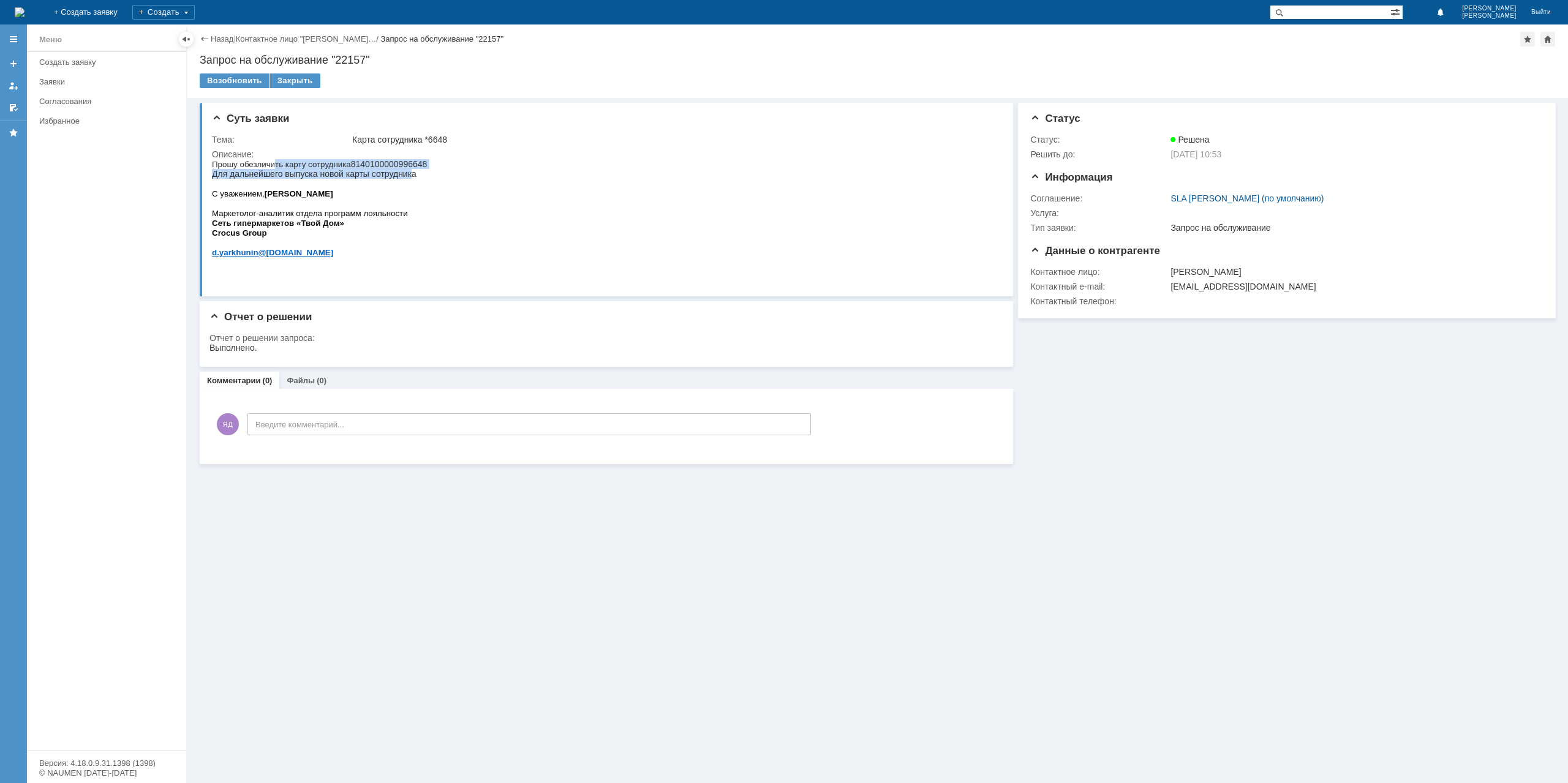
drag, startPoint x: 276, startPoint y: 165, endPoint x: 408, endPoint y: 181, distance: 133.0
click at [408, 179] on p "Прошу обезличить карту сотрудника 8140100000996648 Для дальнейшего выпуска ново…" at bounding box center [319, 169] width 215 height 20
click at [408, 179] on span "8140100000996648 Для дальнейшего выпуска новой карты сотрудника" at bounding box center [319, 169] width 215 height 20
click at [283, 83] on div "Закрыть" at bounding box center [295, 81] width 50 height 15
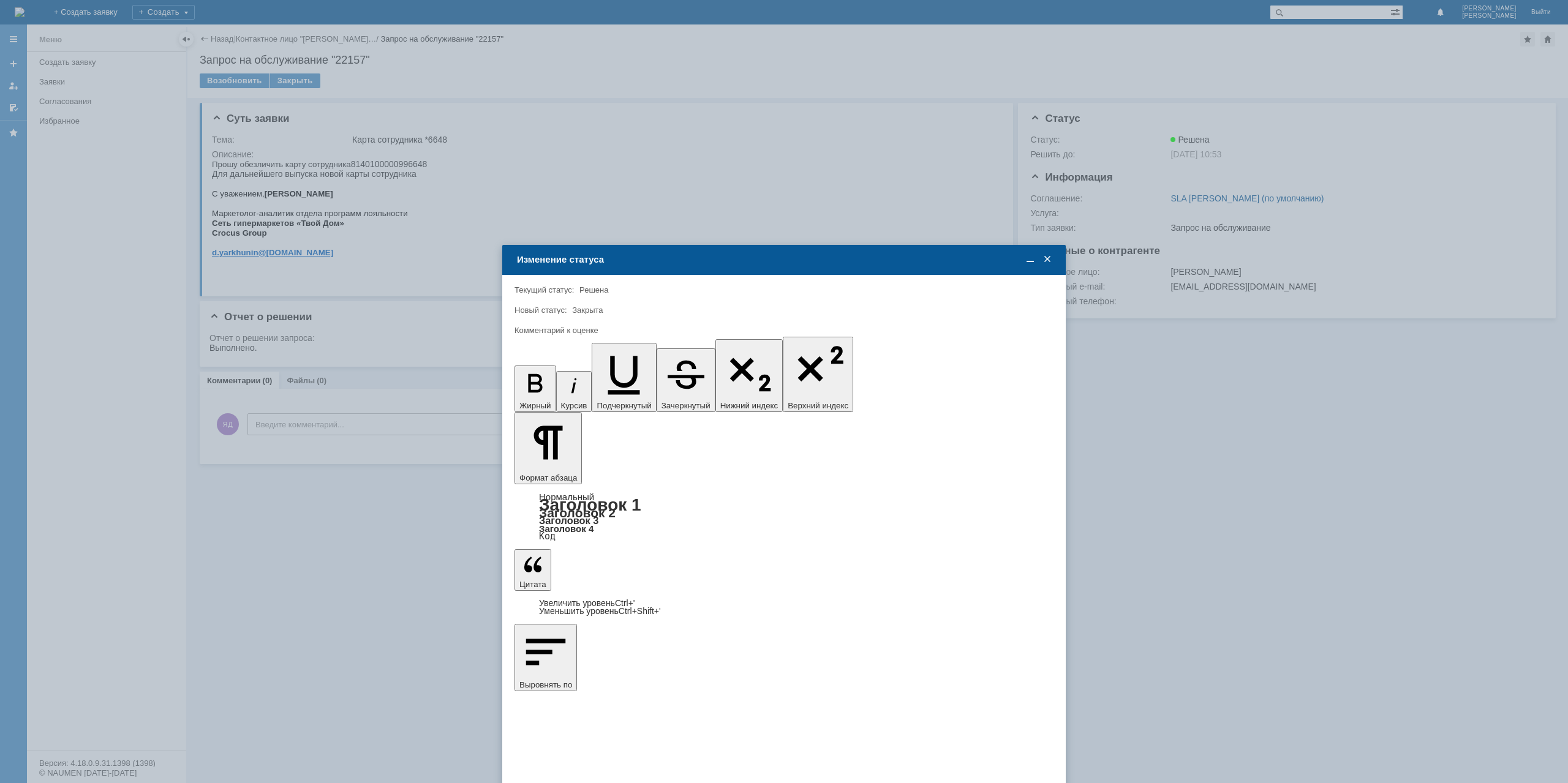
drag, startPoint x: 540, startPoint y: 515, endPoint x: 446, endPoint y: 408, distance: 142.4
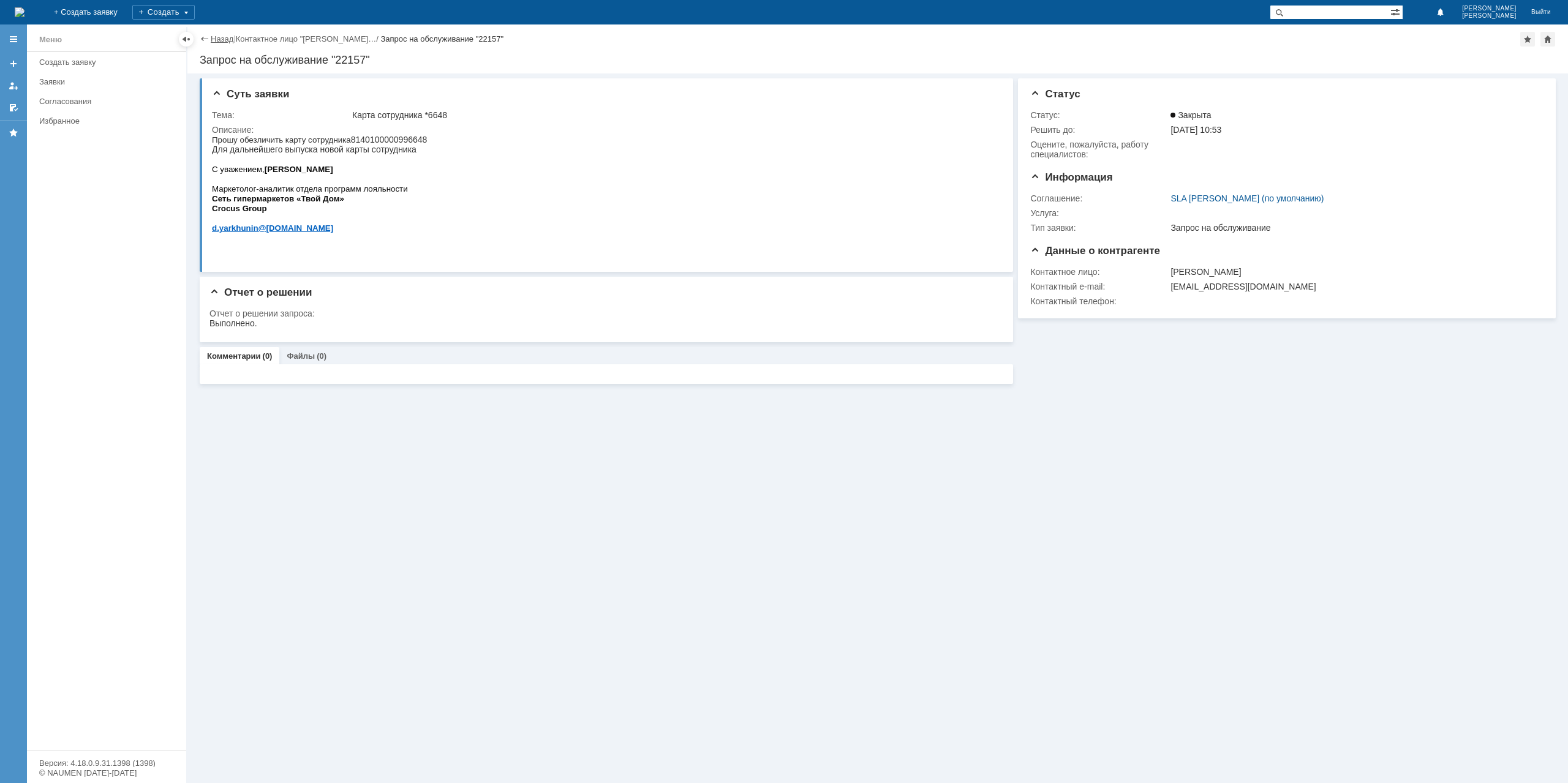
click at [215, 35] on link "Назад" at bounding box center [222, 39] width 22 height 9
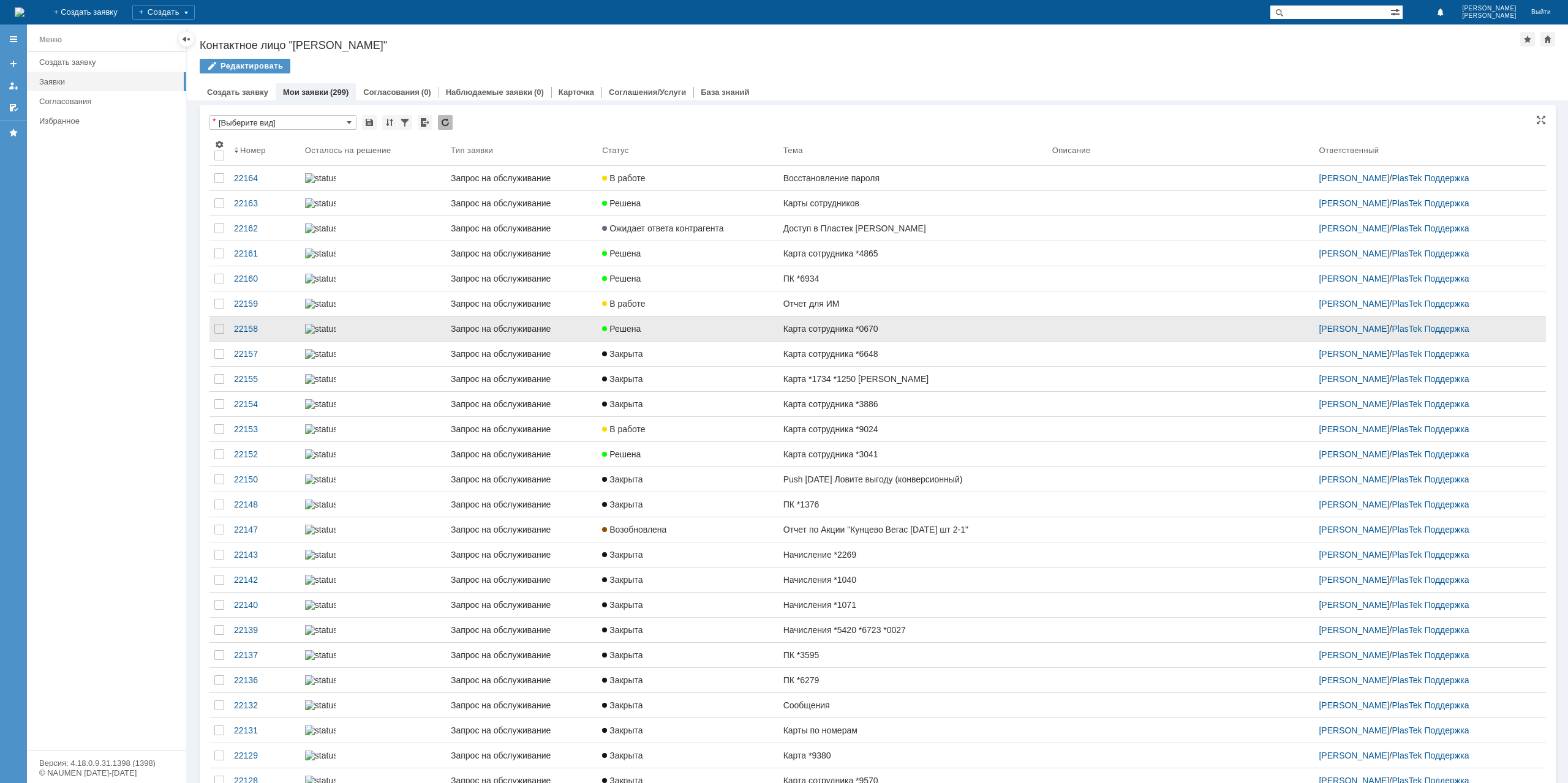
click at [830, 334] on div "Карта сотрудника *0670" at bounding box center [912, 328] width 259 height 10
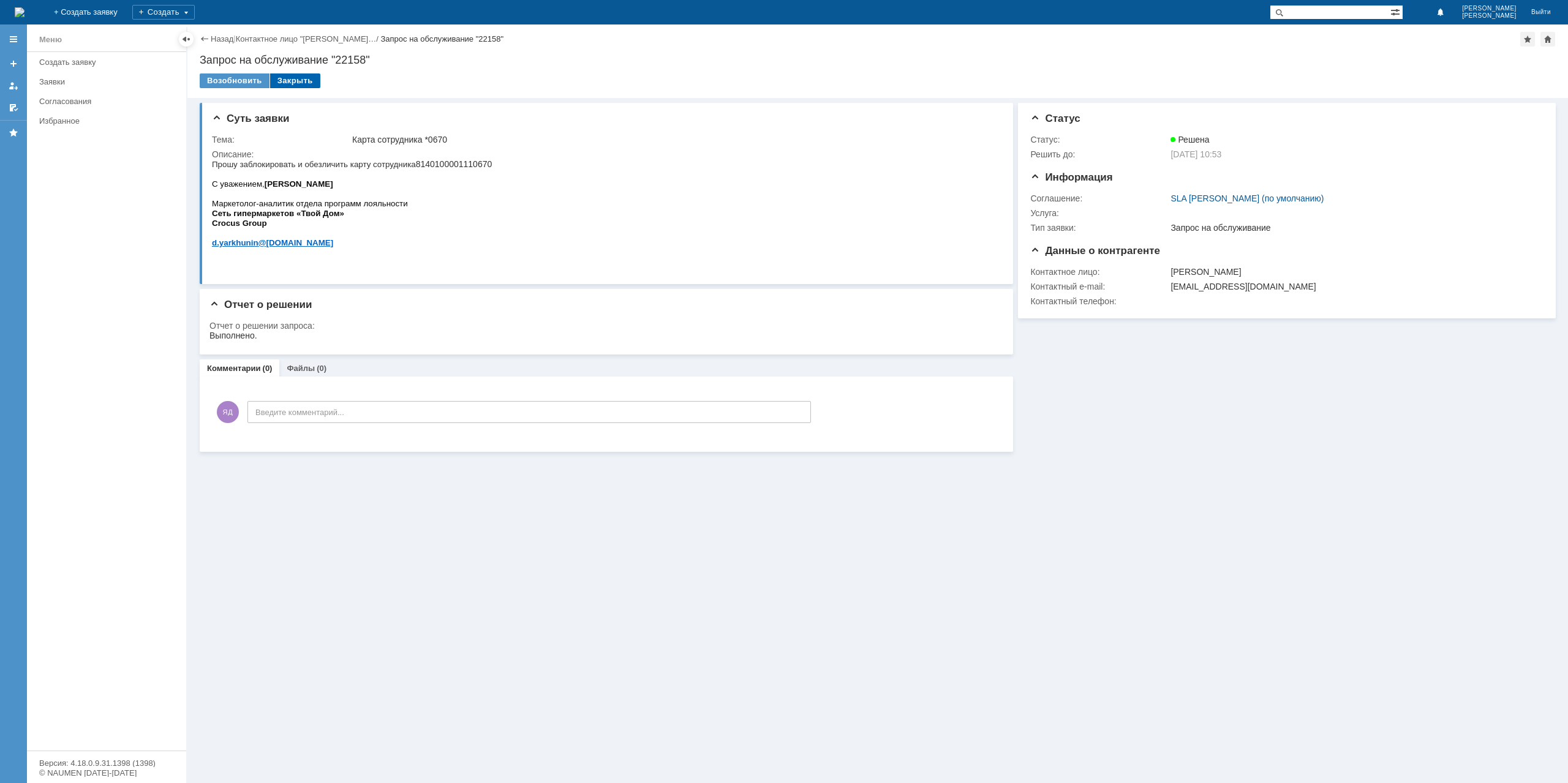
click at [289, 79] on div "Закрыть" at bounding box center [295, 81] width 50 height 15
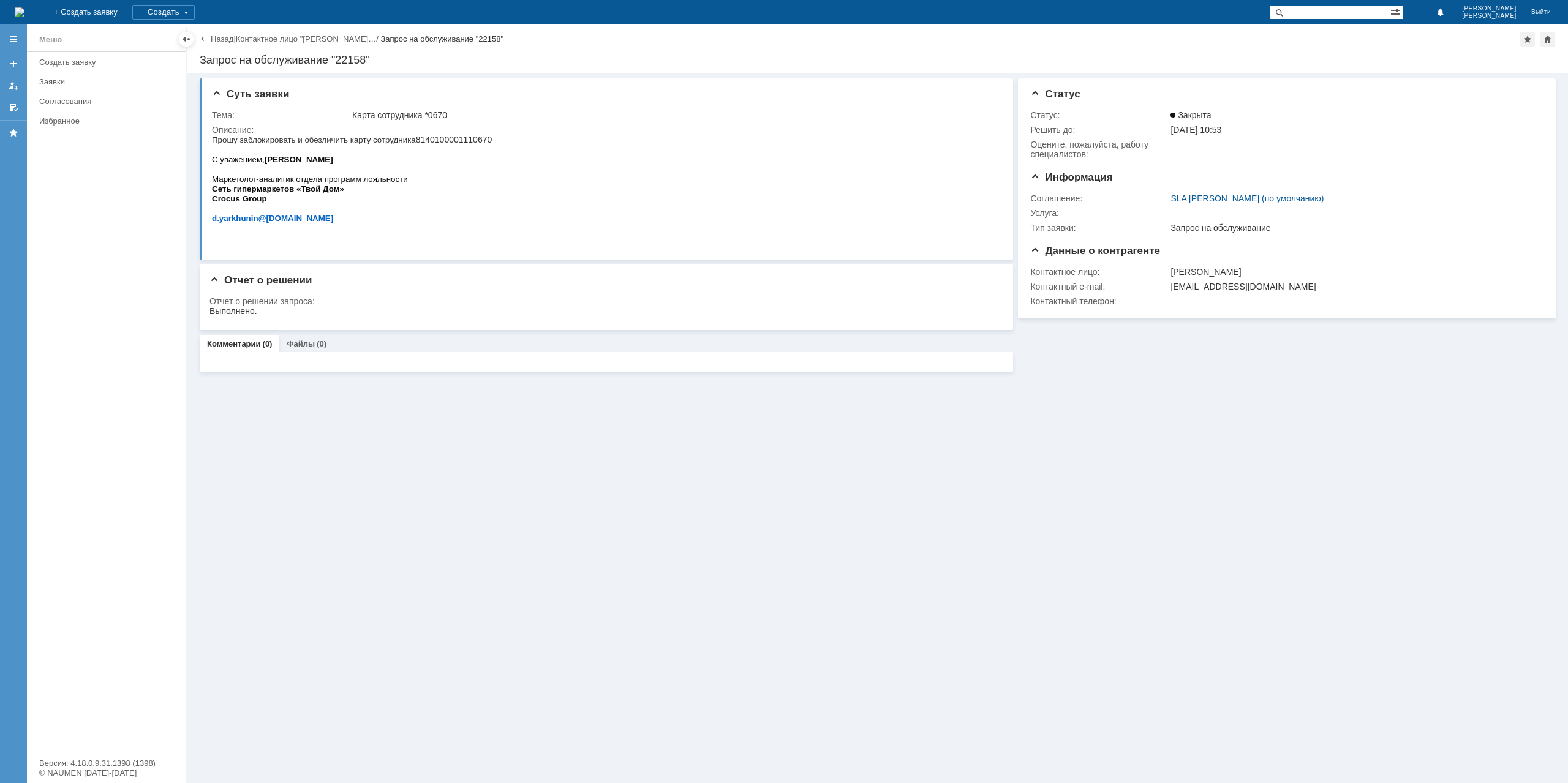
click at [215, 32] on div "Назад | Контактное лицо "[PERSON_NAME]… / Запрос на обслуживание "22158"" at bounding box center [877, 39] width 1356 height 15
click at [227, 48] on div "Назад | Контактное лицо "[PERSON_NAME]… / Запрос на обслуживание "22158" Запрос…" at bounding box center [877, 49] width 1380 height 49
click at [223, 43] on link "Назад" at bounding box center [222, 39] width 22 height 9
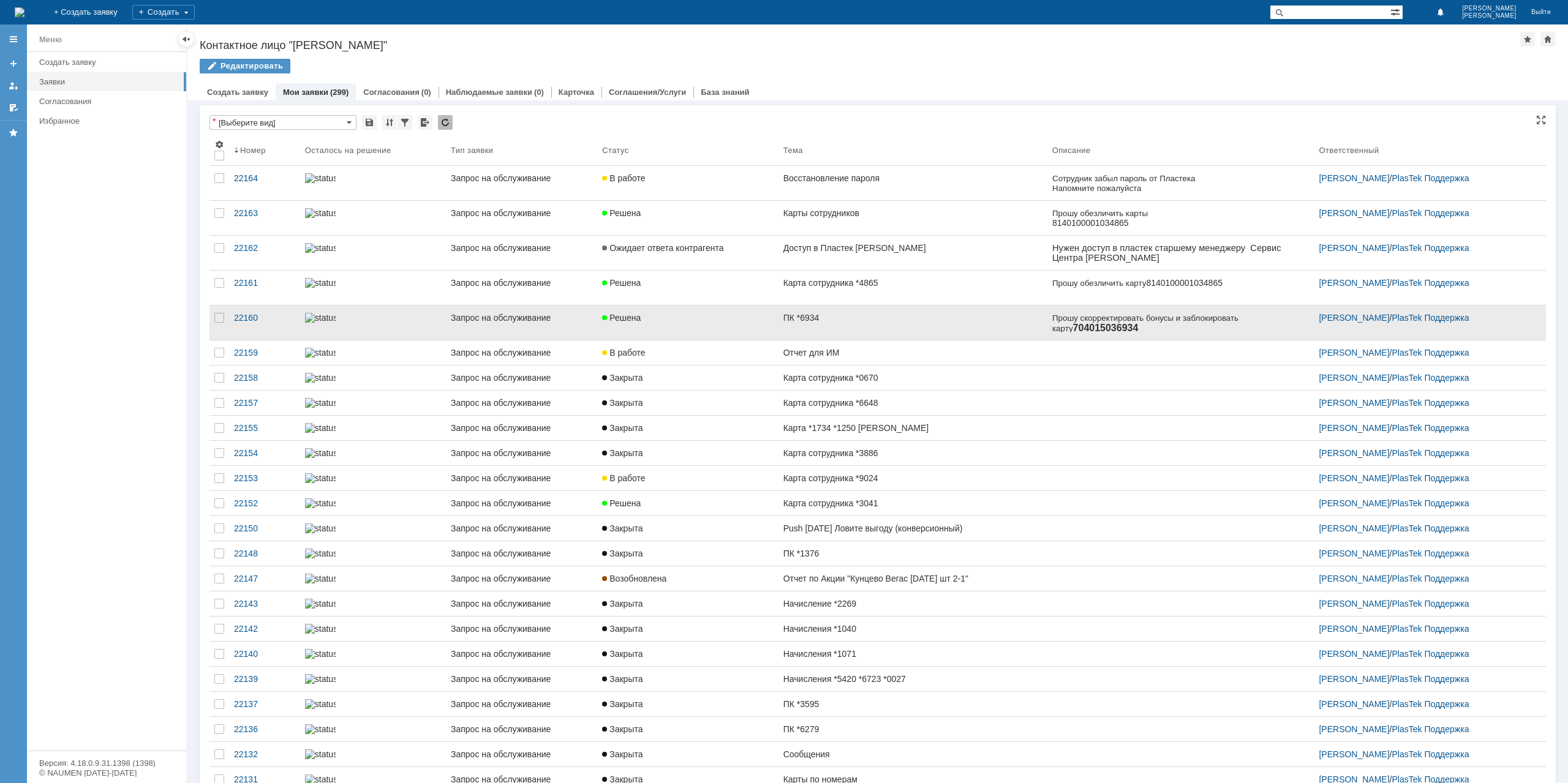
click at [817, 329] on link "ПК *6934" at bounding box center [913, 322] width 269 height 35
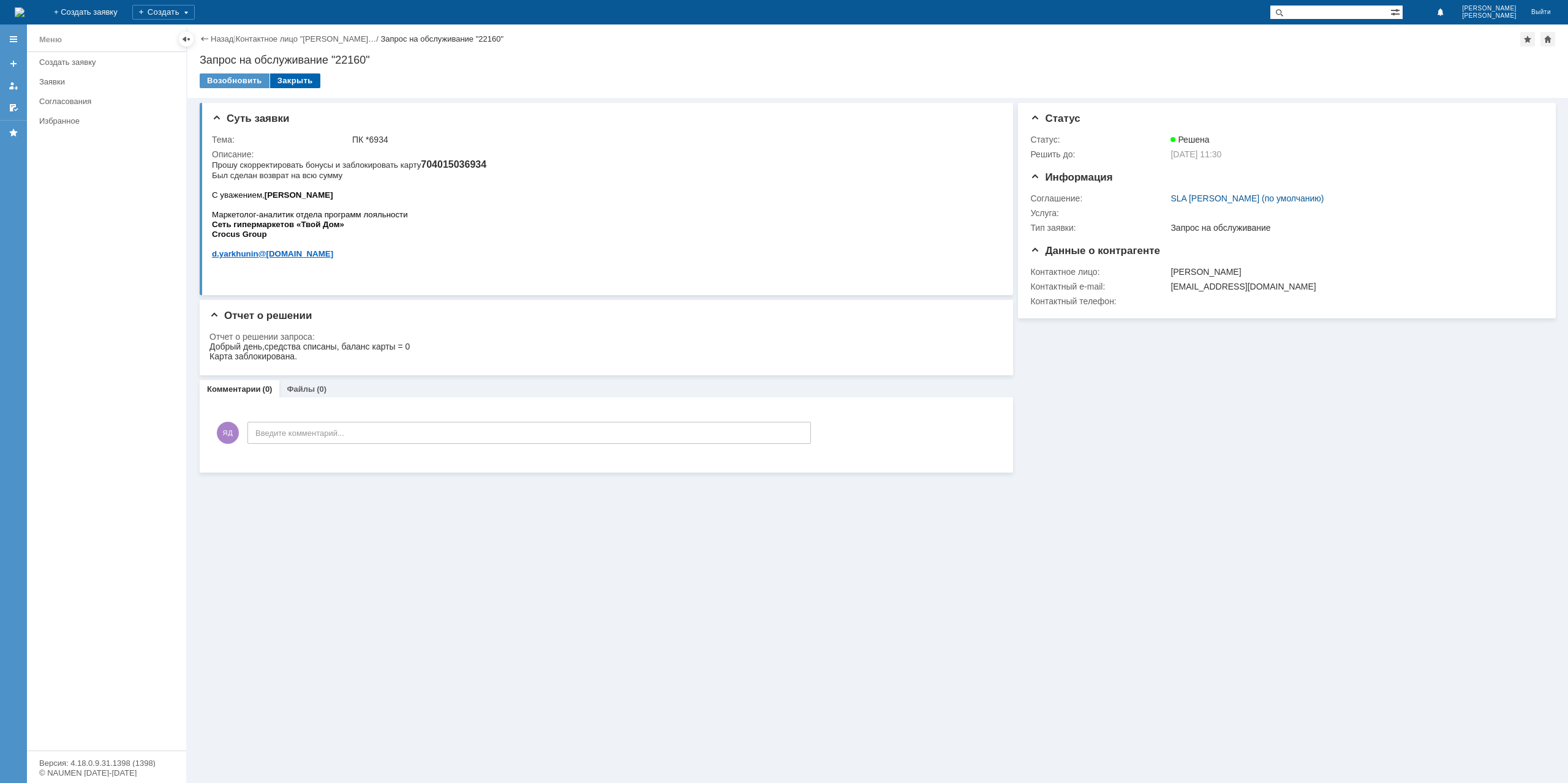
click at [298, 82] on div "Закрыть" at bounding box center [295, 81] width 50 height 15
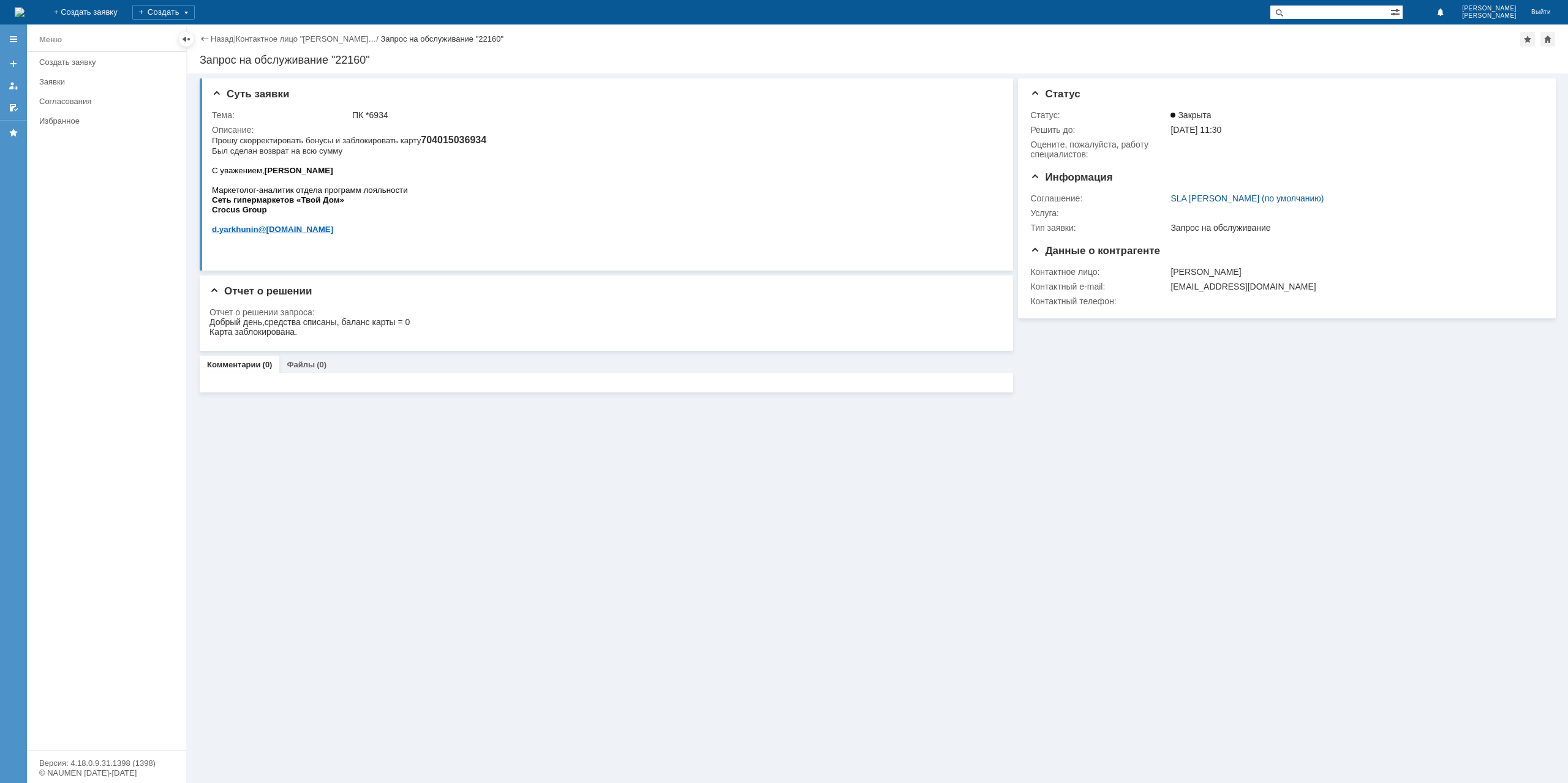
click at [215, 33] on div "Назад | Контактное лицо "[PERSON_NAME]… / Запрос на обслуживание "22160"" at bounding box center [877, 39] width 1356 height 15
click at [215, 34] on div "Назад | Контактное лицо "[PERSON_NAME]… / Запрос на обслуживание "22160"" at bounding box center [877, 39] width 1356 height 15
click at [217, 36] on link "Назад" at bounding box center [222, 39] width 22 height 9
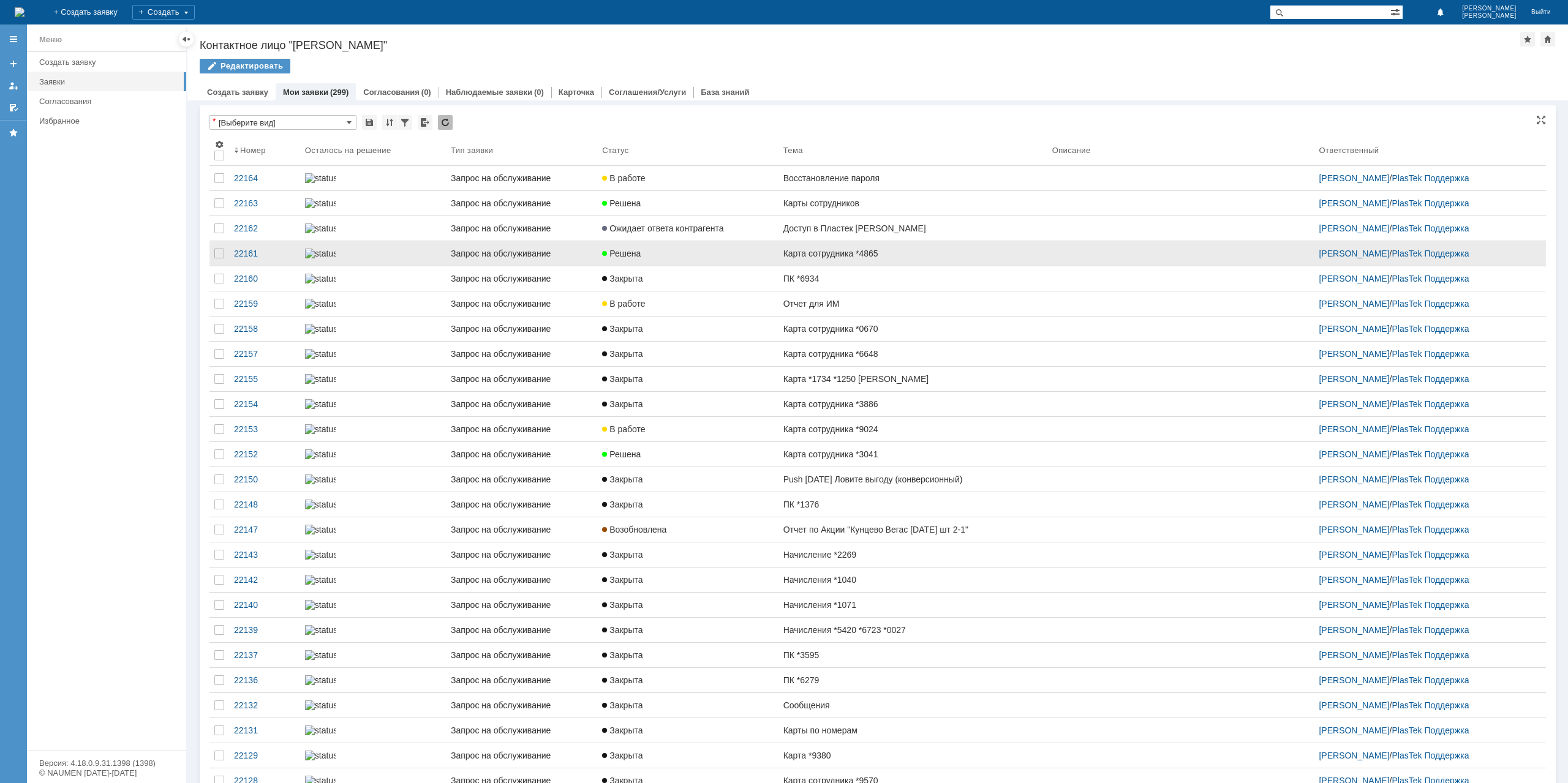
click at [845, 266] on link "Карта сотрудника *4865" at bounding box center [913, 254] width 269 height 25
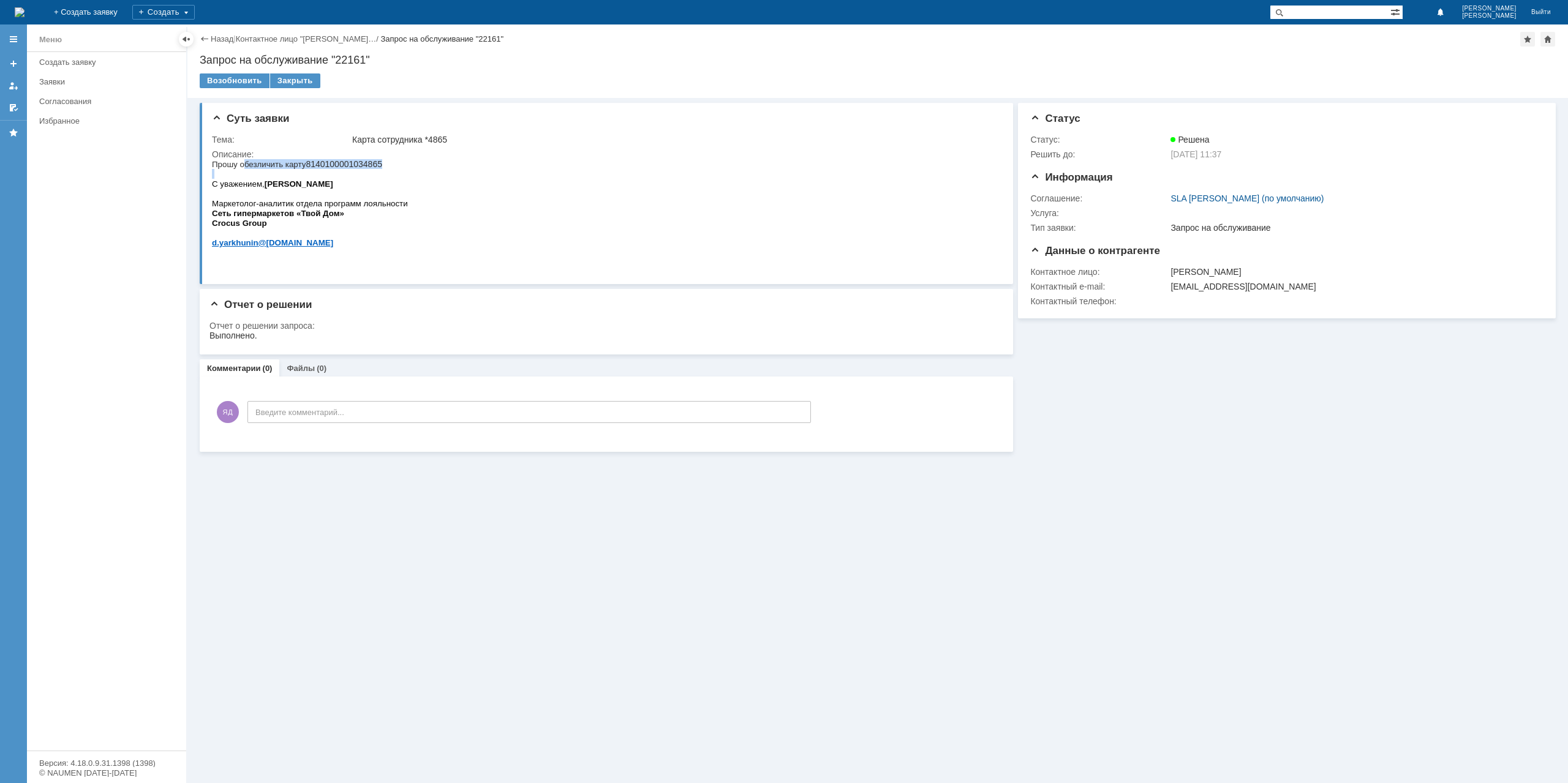
drag, startPoint x: 335, startPoint y: 167, endPoint x: 414, endPoint y: 171, distance: 79.1
click at [414, 171] on html "Прошу обезличить карту 8140100001034865 С уважением, [PERSON_NAME] Маркетолог-а…" at bounding box center [603, 208] width 783 height 98
click at [414, 170] on html "Прошу обезличить карту 8140100001034865 С уважением, [PERSON_NAME] Маркетолог-а…" at bounding box center [603, 208] width 783 height 98
click at [302, 82] on div "Закрыть" at bounding box center [295, 81] width 50 height 15
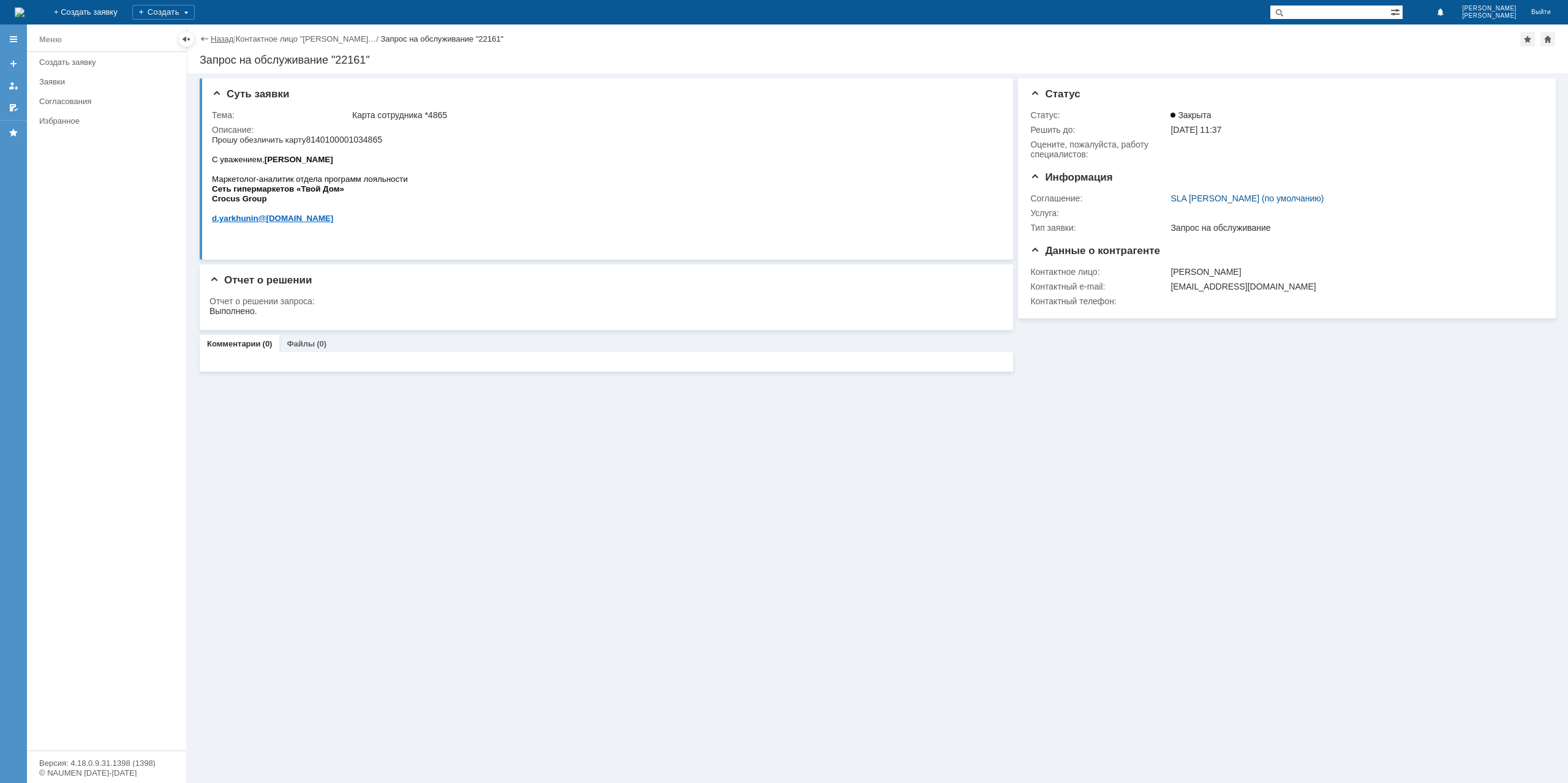
click at [221, 34] on div "Назад | Контактное лицо "[PERSON_NAME]… / Запрос на обслуживание "22161"" at bounding box center [877, 39] width 1356 height 15
click at [221, 42] on link "Назад" at bounding box center [222, 39] width 22 height 9
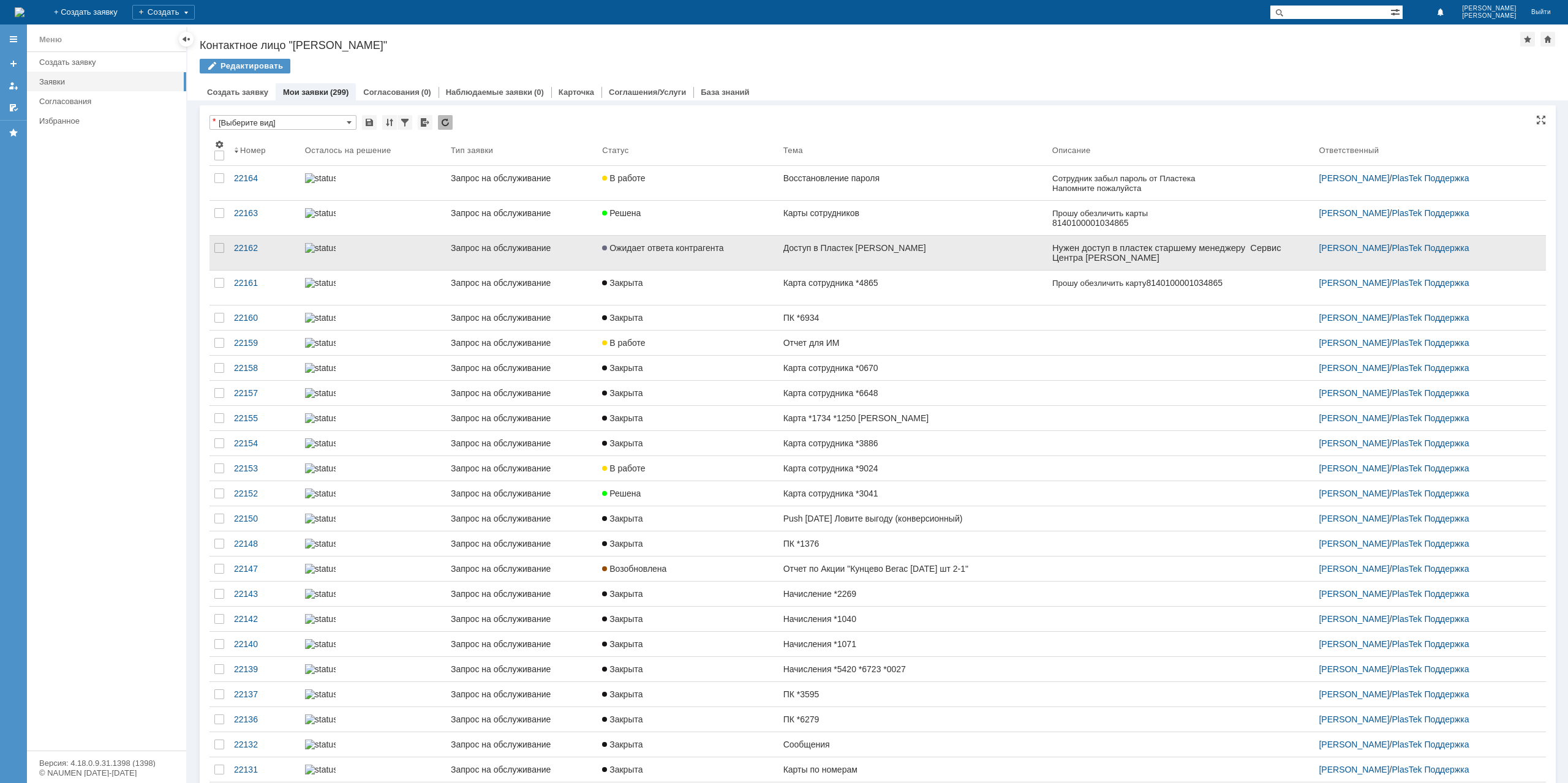
click at [872, 246] on div "Доступ в Пластек [PERSON_NAME]" at bounding box center [912, 247] width 259 height 10
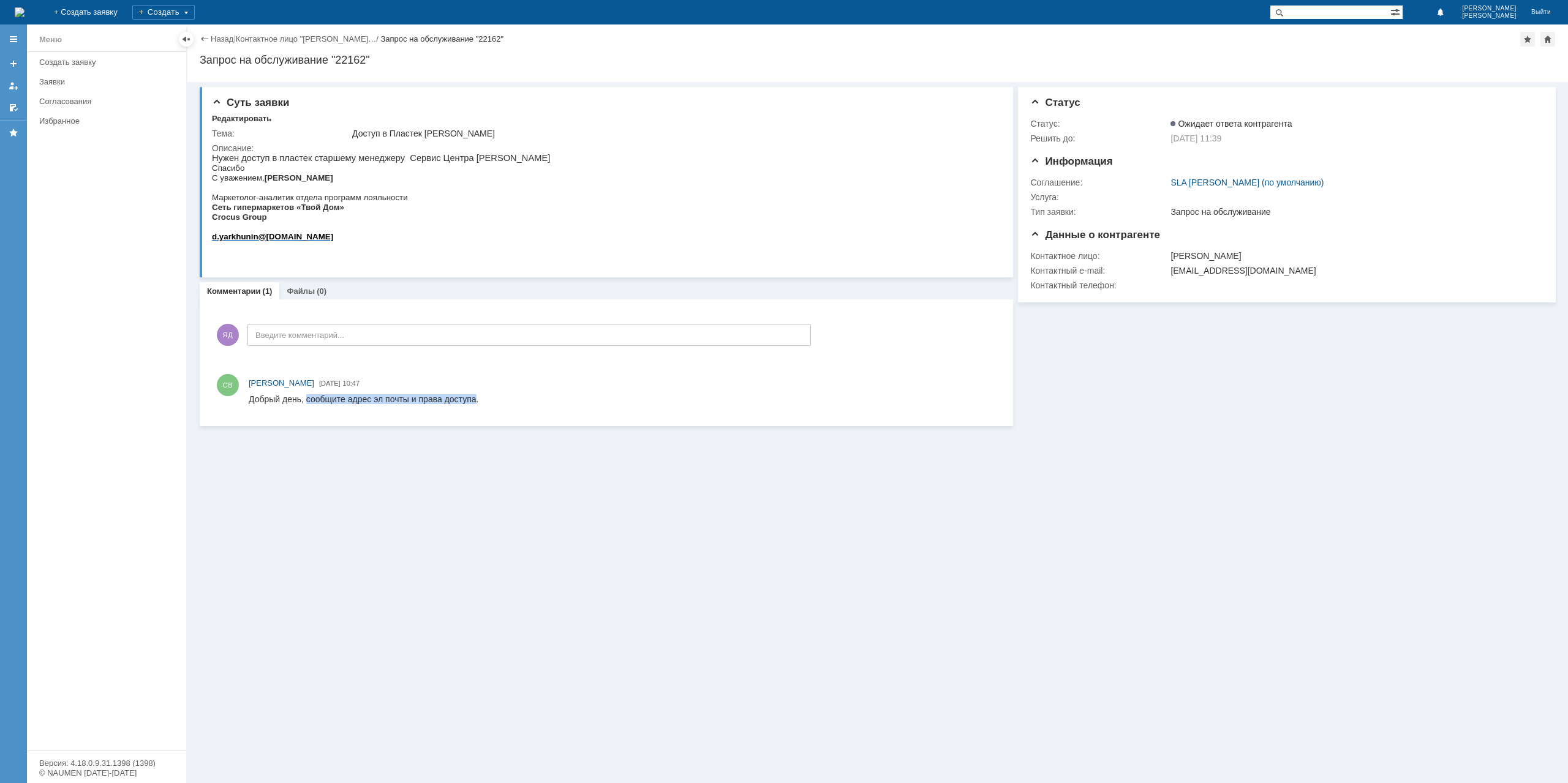
drag, startPoint x: 317, startPoint y: 399, endPoint x: 477, endPoint y: 398, distance: 160.0
click at [477, 398] on div "Добрый день, сообщите адрес эл почты и права доступа." at bounding box center [363, 399] width 230 height 10
drag, startPoint x: 484, startPoint y: 400, endPoint x: 308, endPoint y: 404, distance: 176.0
click at [308, 404] on html "Добрый день, сообщите адрес эл почты и права доступа." at bounding box center [621, 400] width 747 height 11
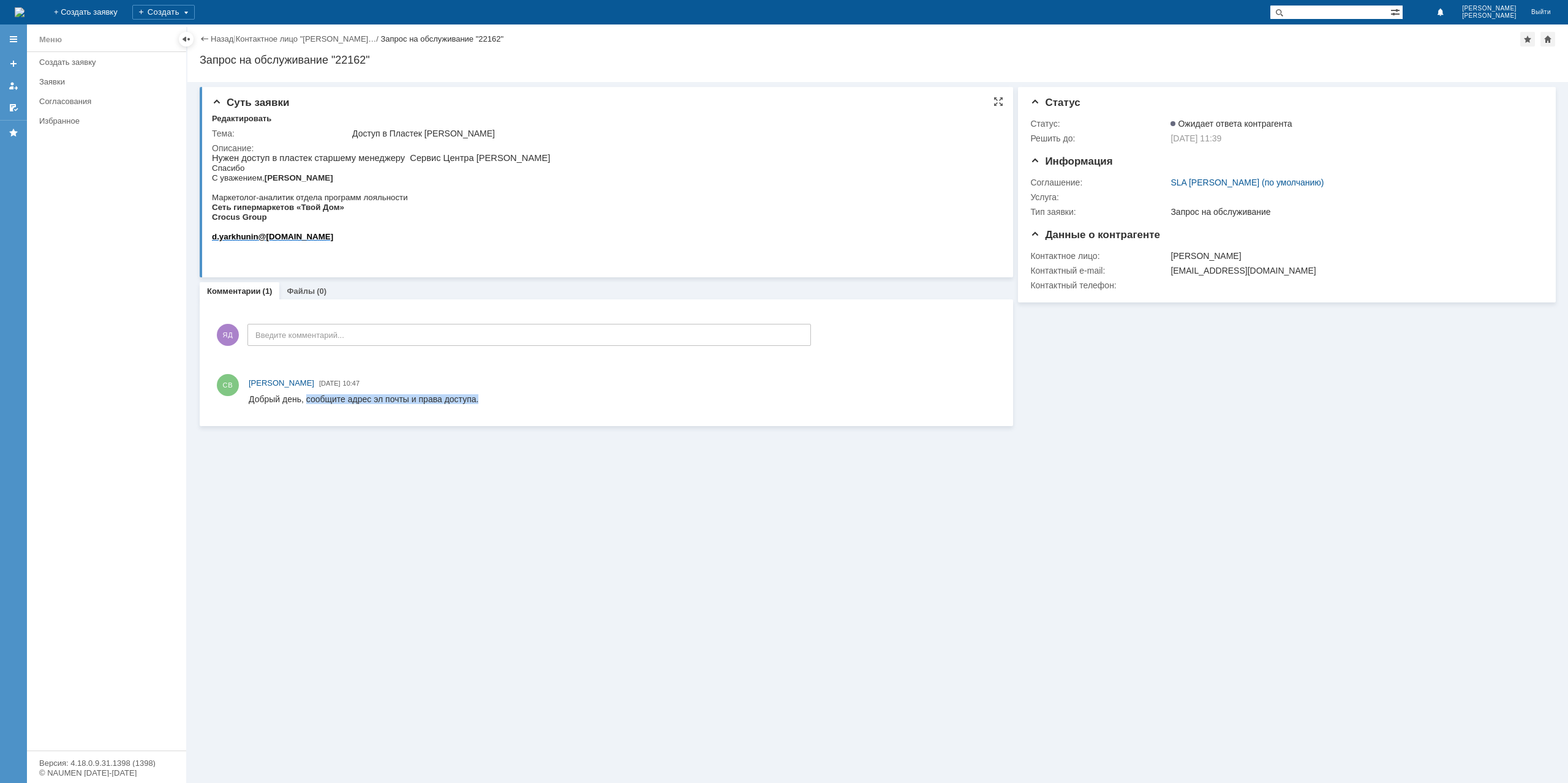
copy div "сообщите адрес эл почты и права доступа."
drag, startPoint x: 462, startPoint y: 129, endPoint x: 415, endPoint y: 125, distance: 47.2
click at [415, 125] on div "Тема: Доступ в Пластек [PERSON_NAME] Описание:" at bounding box center [607, 196] width 791 height 144
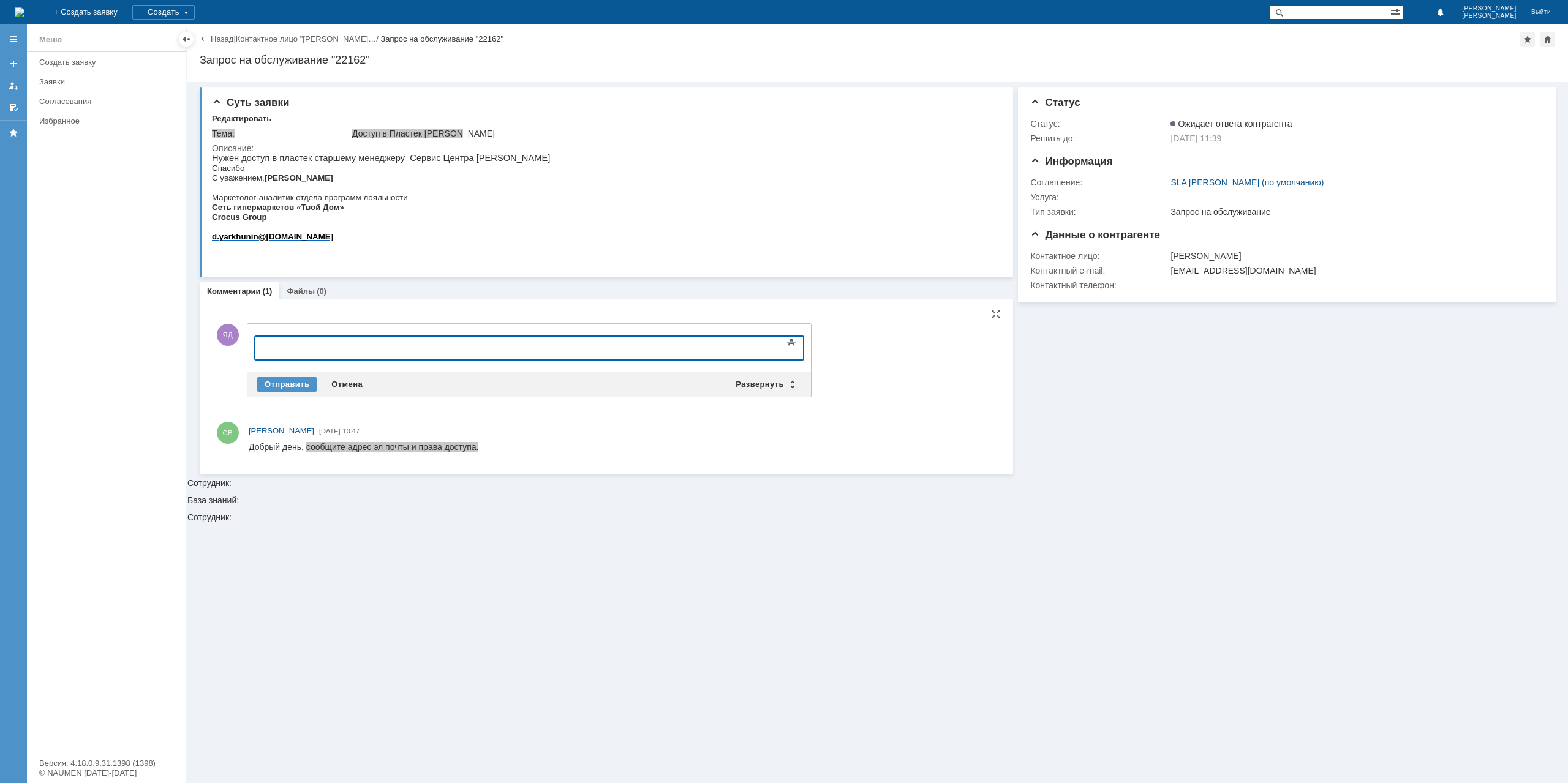
click at [332, 348] on div at bounding box center [354, 346] width 174 height 10
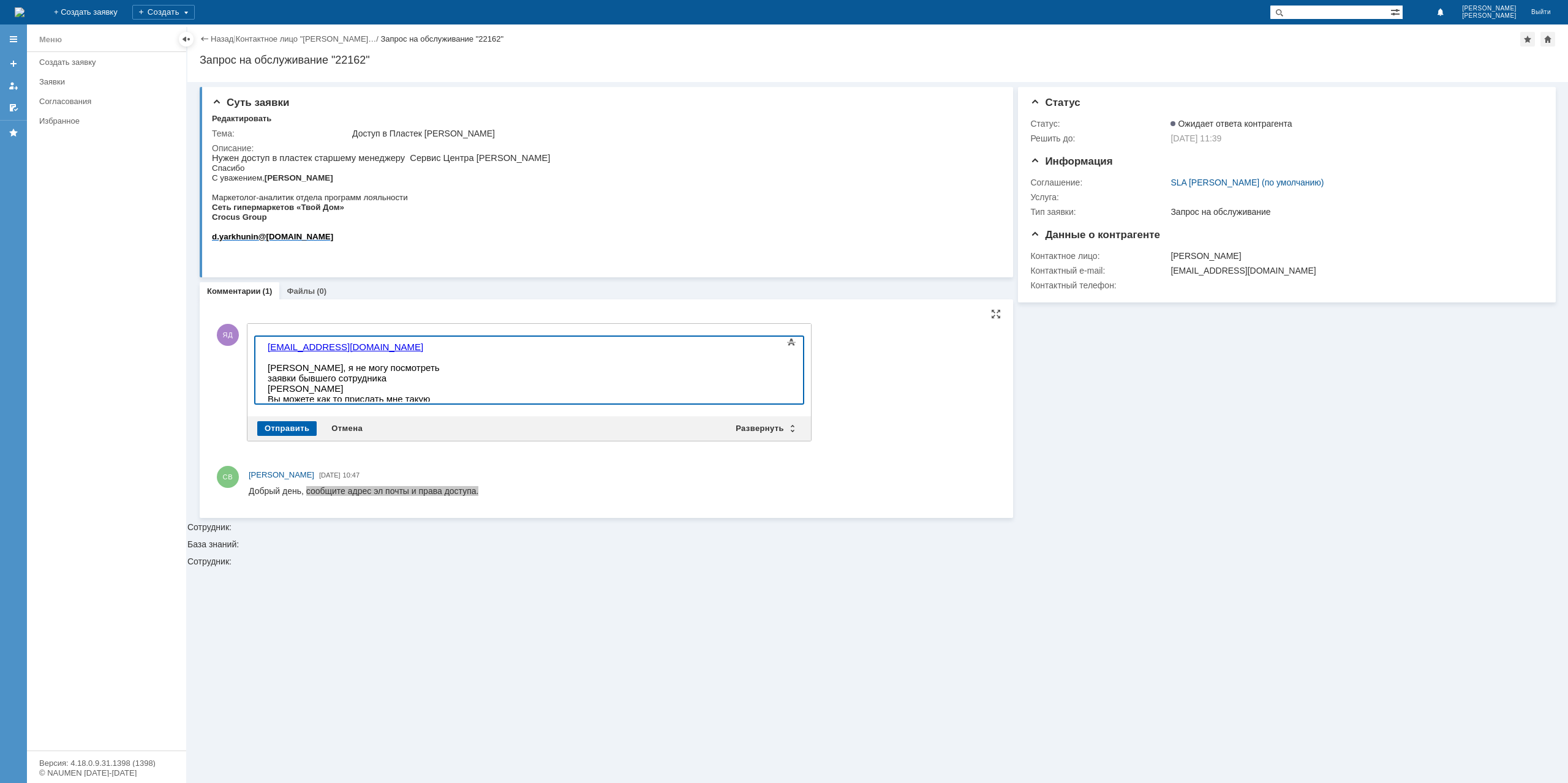
click at [290, 428] on div "Отправить" at bounding box center [287, 429] width 60 height 15
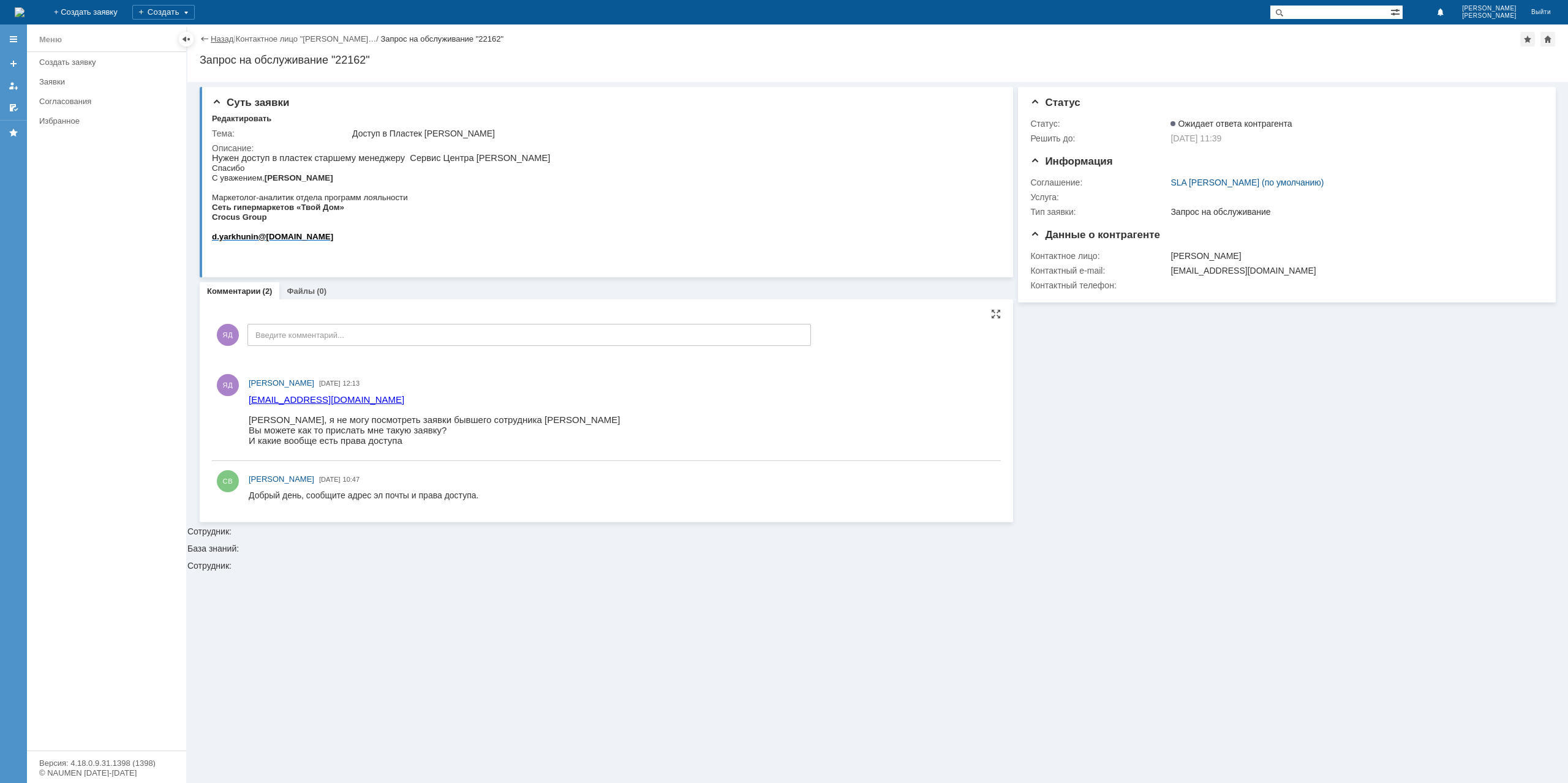
click at [214, 39] on link "Назад" at bounding box center [222, 39] width 22 height 9
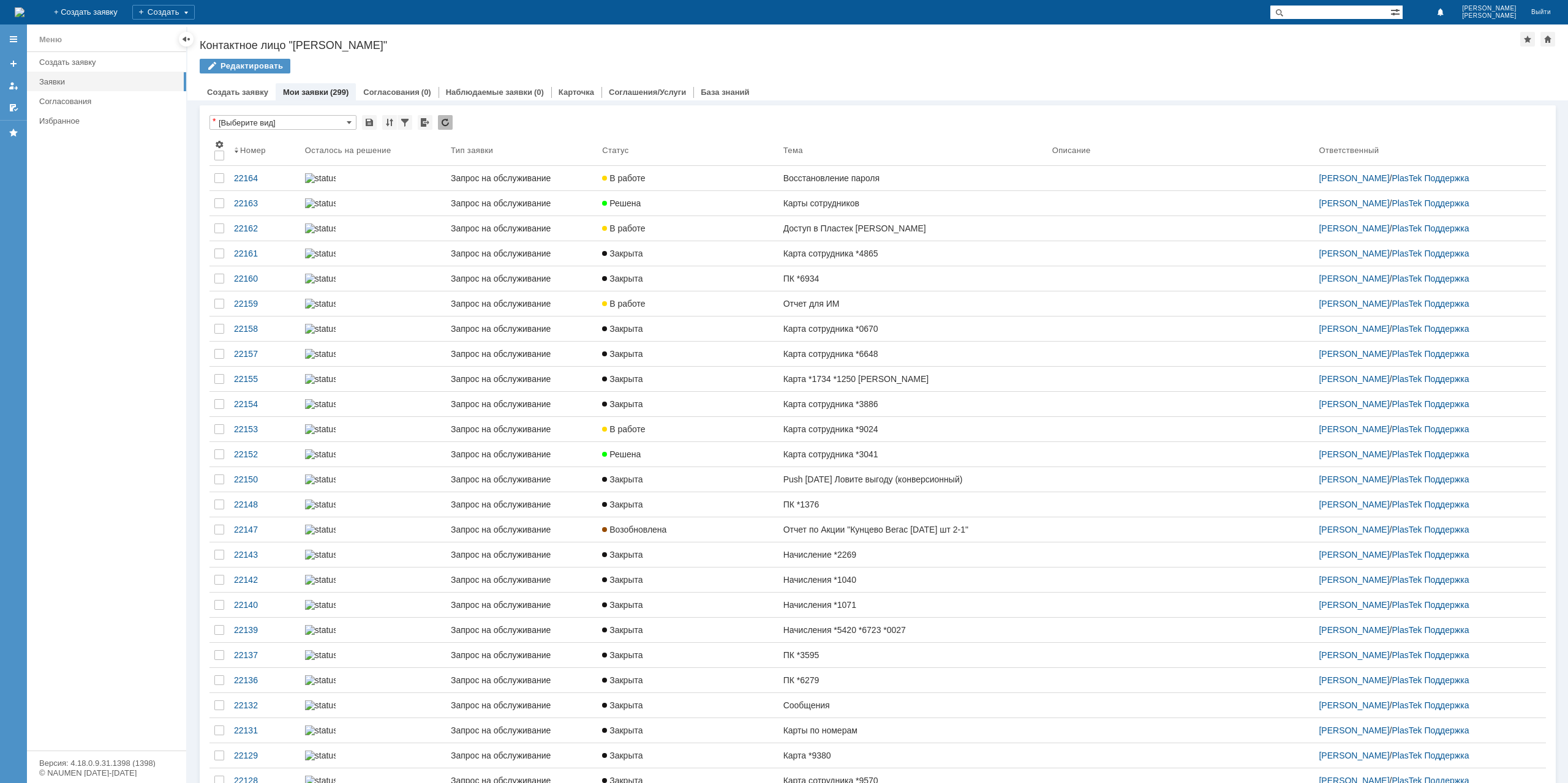
click at [757, 212] on link "Решена" at bounding box center [687, 204] width 181 height 25
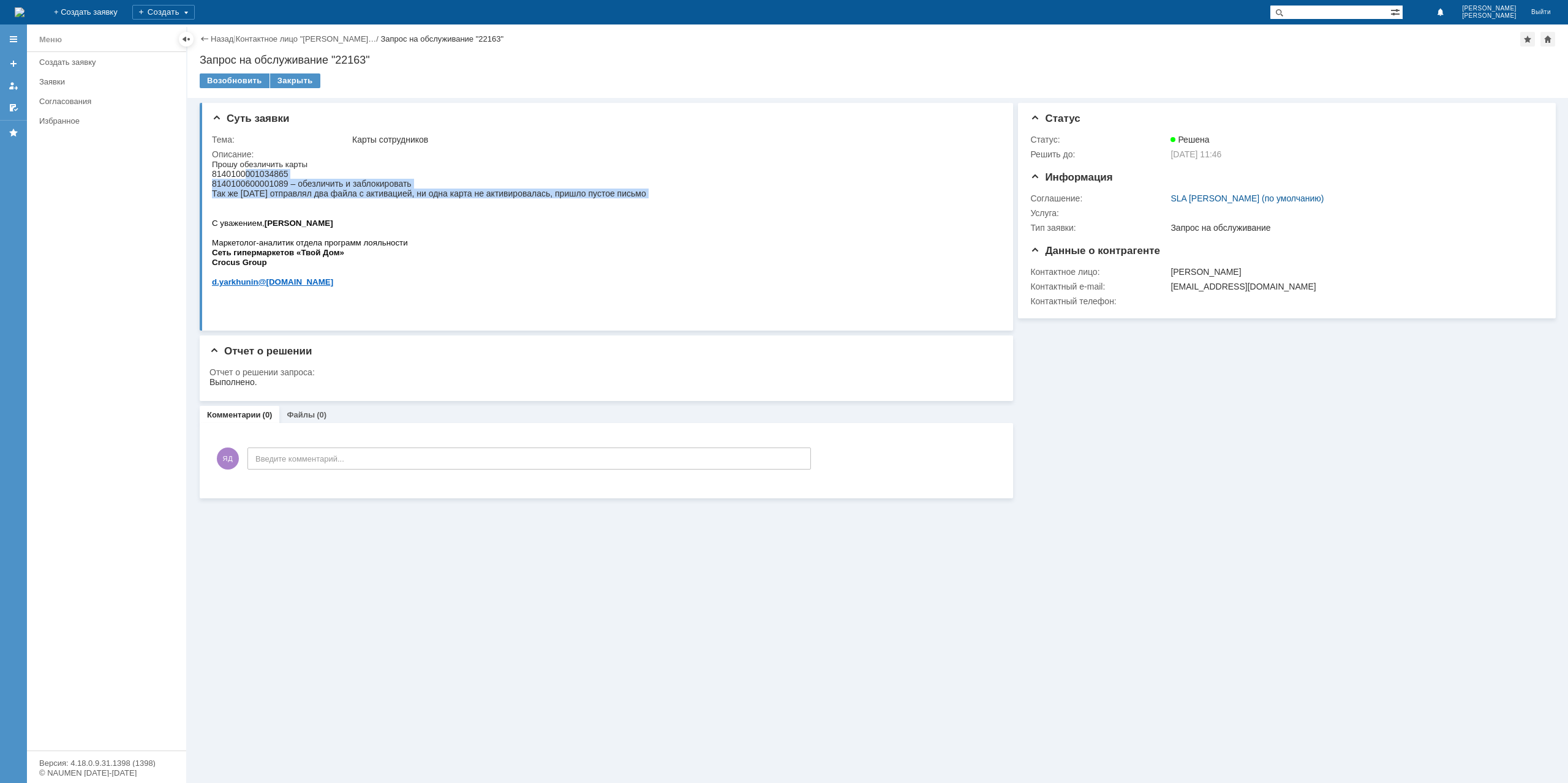
drag, startPoint x: 247, startPoint y: 172, endPoint x: 464, endPoint y: 209, distance: 220.1
click at [464, 208] on p "Прошу обезличить карты 8140100001034865 8140100600001089 – обезличить и заблоки…" at bounding box center [429, 183] width 434 height 49
drag, startPoint x: 390, startPoint y: 196, endPoint x: 610, endPoint y: 201, distance: 220.1
click at [610, 198] on span "8140100001034865 8140100600001089 – обезличить и заблокировать Так же вчера отп…" at bounding box center [429, 183] width 434 height 29
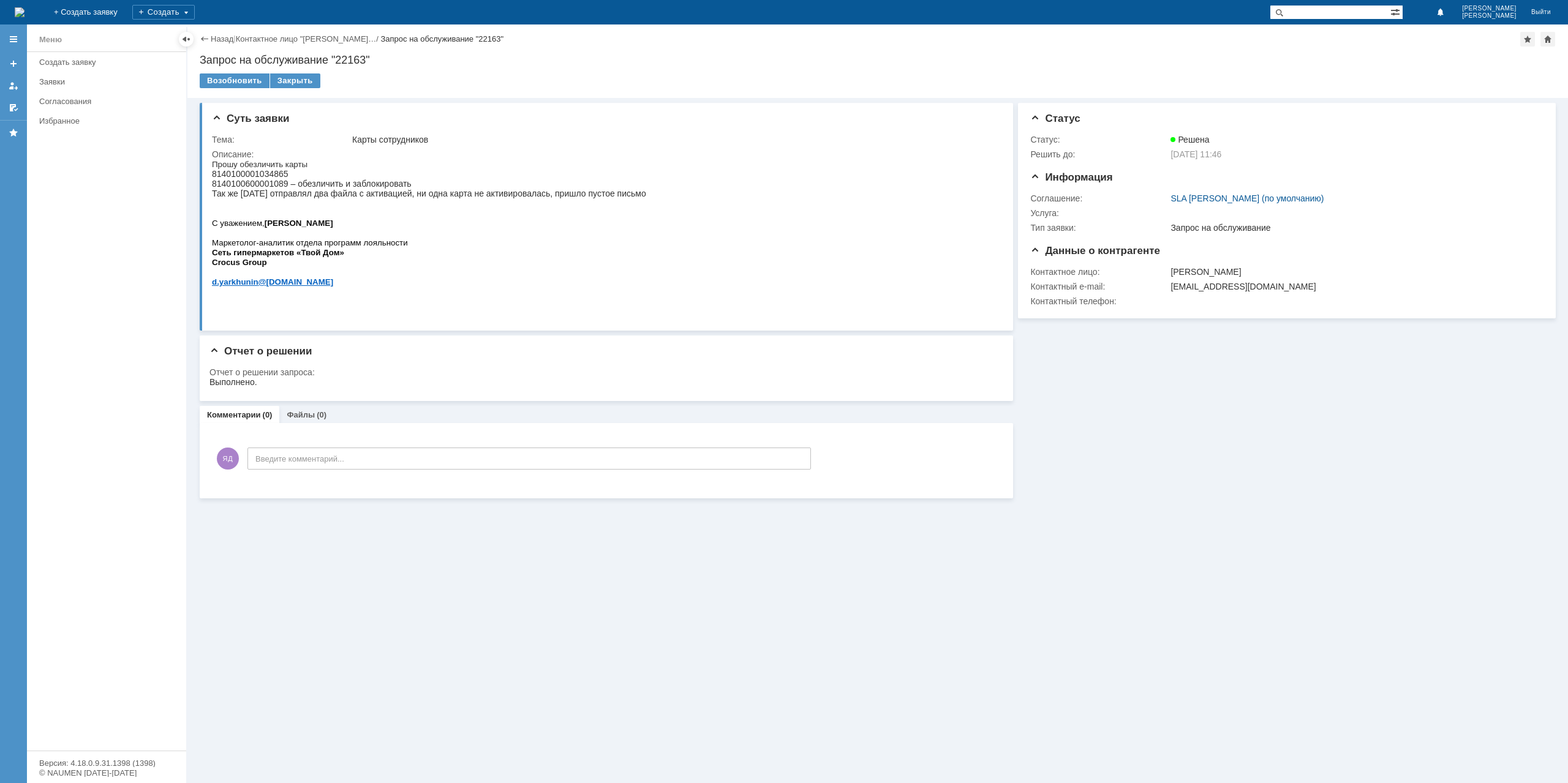
click at [614, 198] on span "8140100001034865 8140100600001089 – обезличить и заблокировать Так же вчера отп…" at bounding box center [429, 183] width 434 height 29
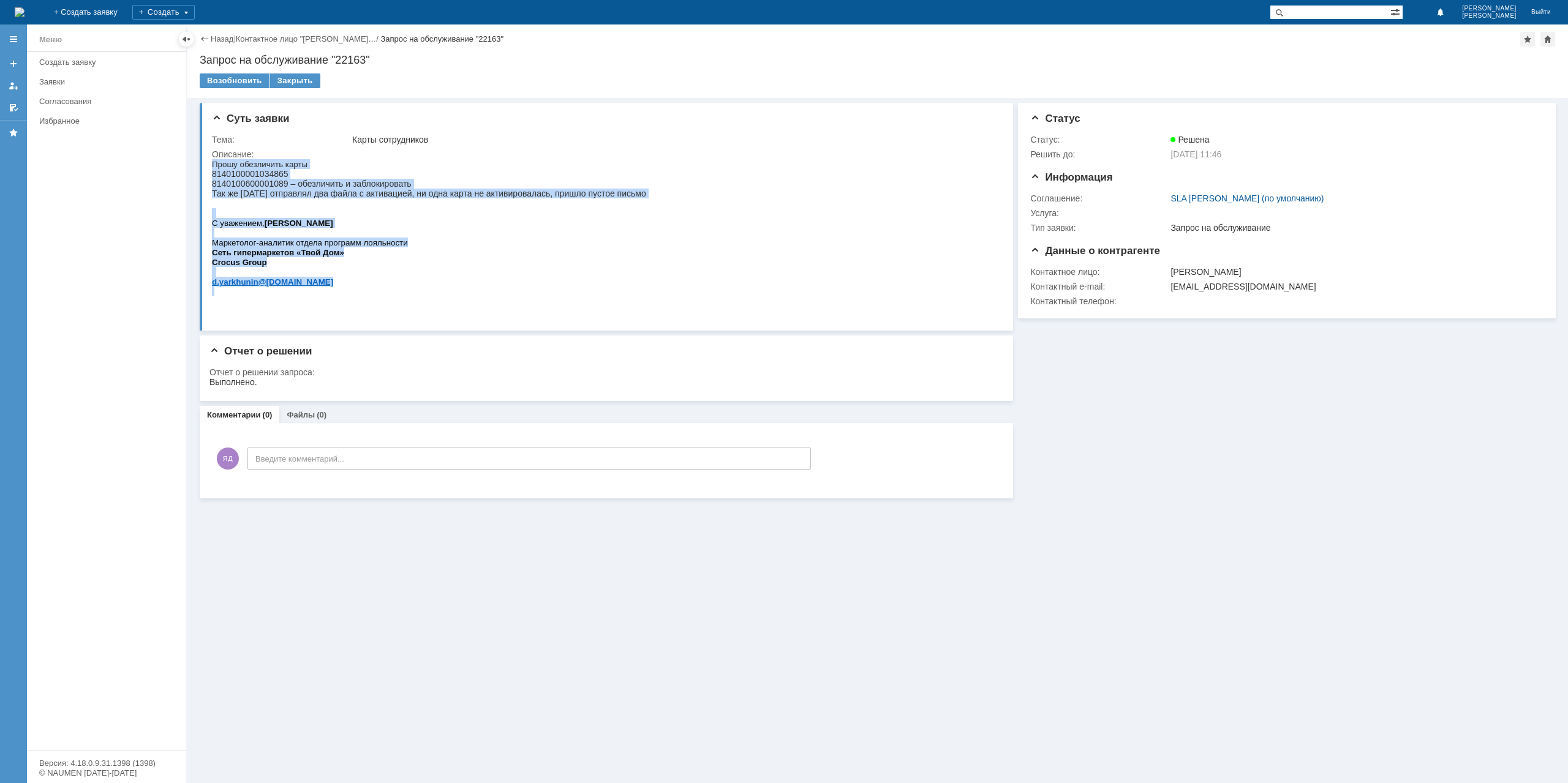
click at [212, 199] on html "Прошу обезличить карты 8140100001034865 8140100600001089 – обезличить и заблоки…" at bounding box center [603, 228] width 783 height 137
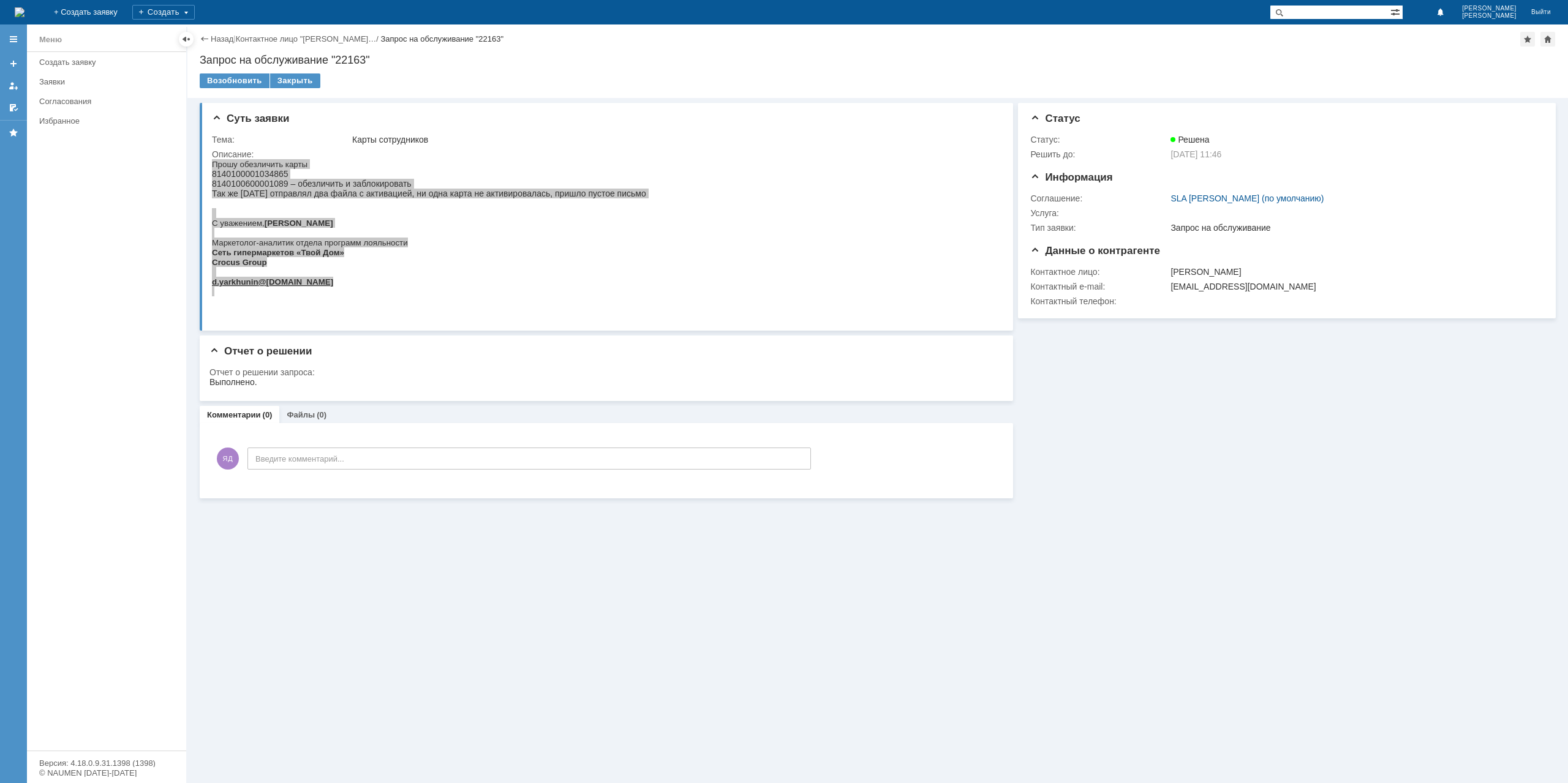
click at [208, 199] on div "Суть заявки Тема: Карты сотрудников Описание:" at bounding box center [606, 217] width 813 height 228
drag, startPoint x: 423, startPoint y: 361, endPoint x: 245, endPoint y: 198, distance: 241.4
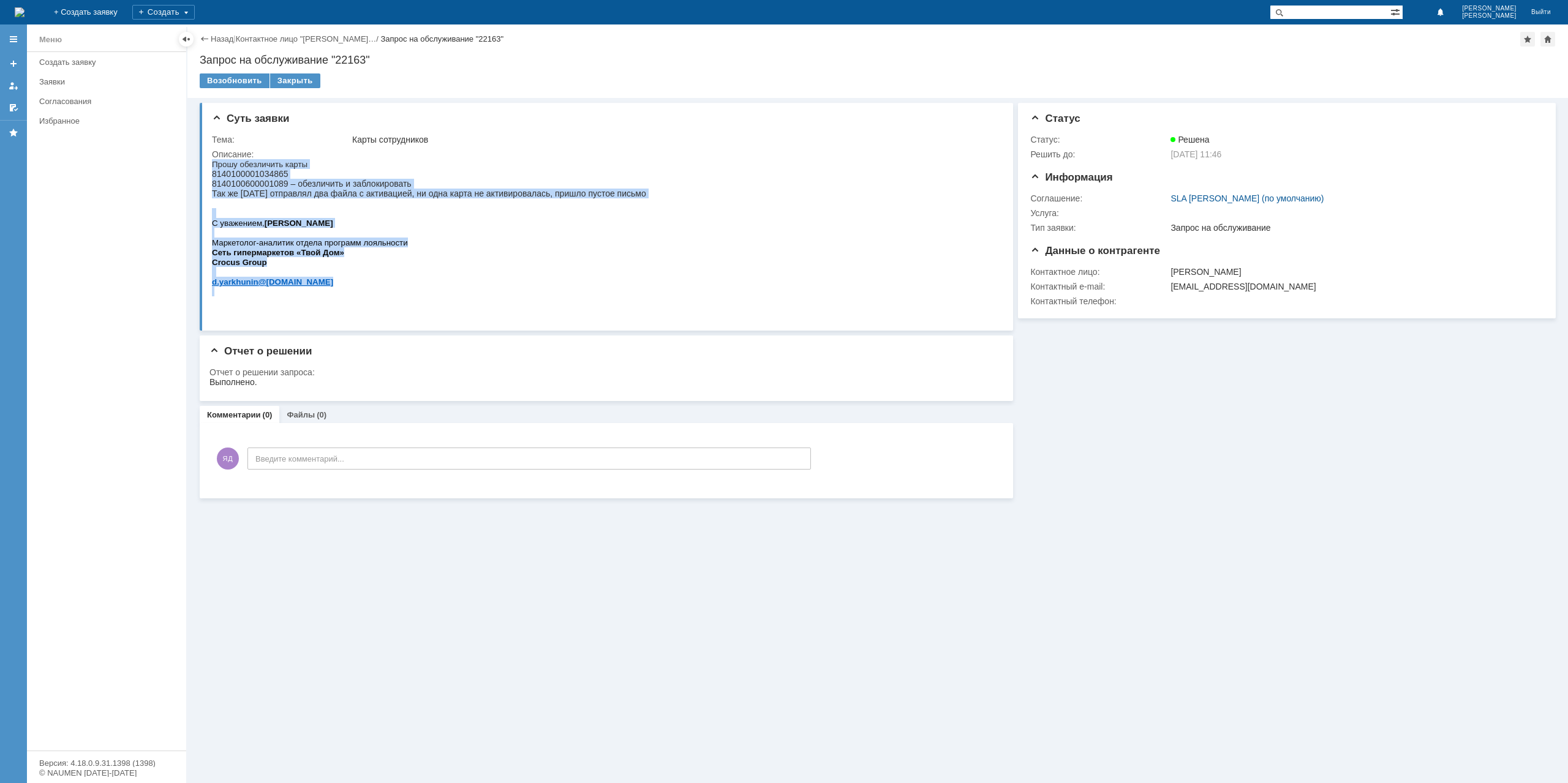
click at [245, 198] on span "8140100001034865 8140100600001089 – обезличить и заблокировать Так же вчера отп…" at bounding box center [429, 183] width 434 height 29
click at [247, 198] on span "8140100001034865 8140100600001089 – обезличить и заблокировать Так же вчера отп…" at bounding box center [429, 183] width 434 height 29
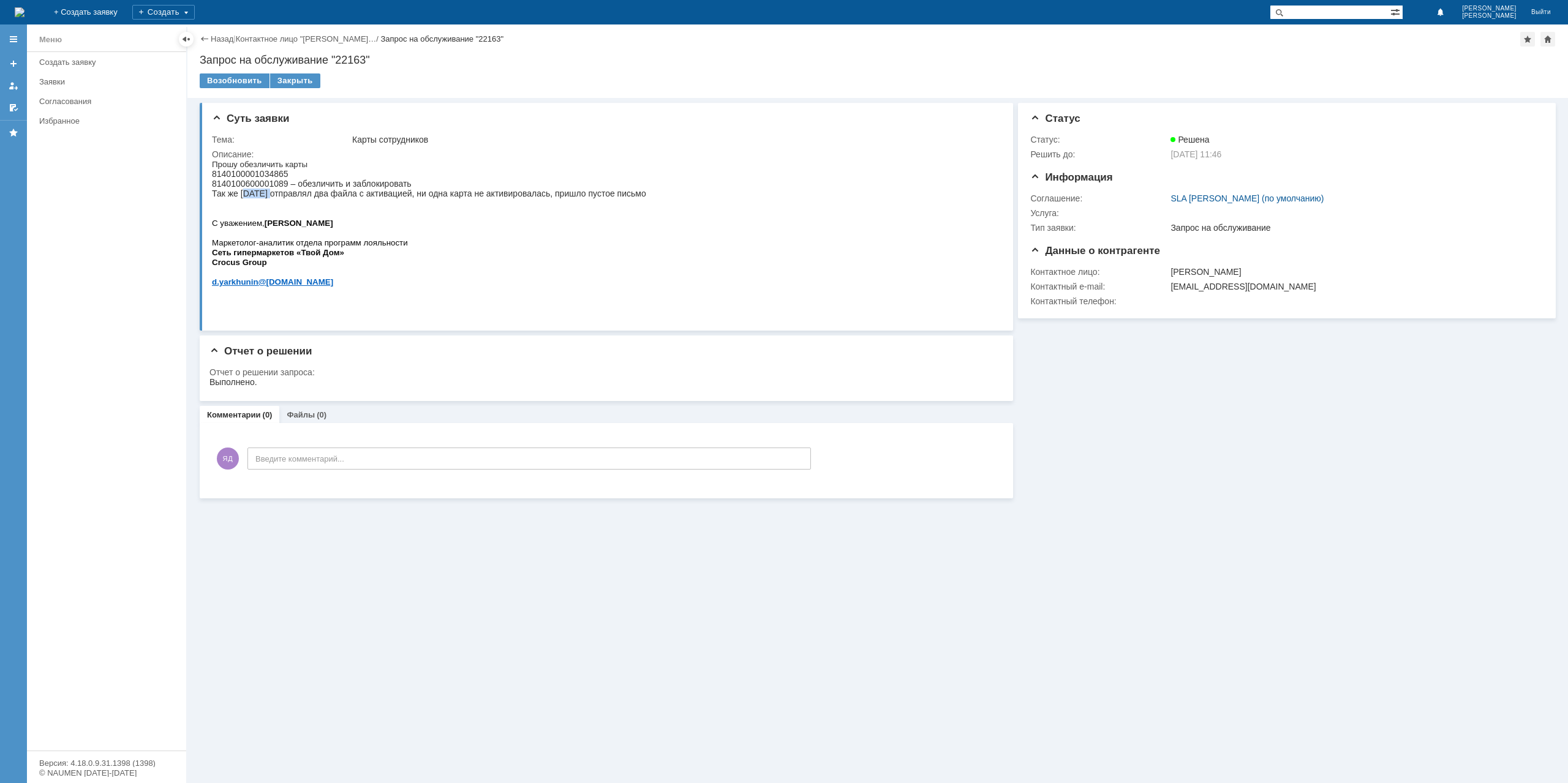
click at [247, 198] on span "8140100001034865 8140100600001089 – обезличить и заблокировать Так же вчера отп…" at bounding box center [429, 183] width 434 height 29
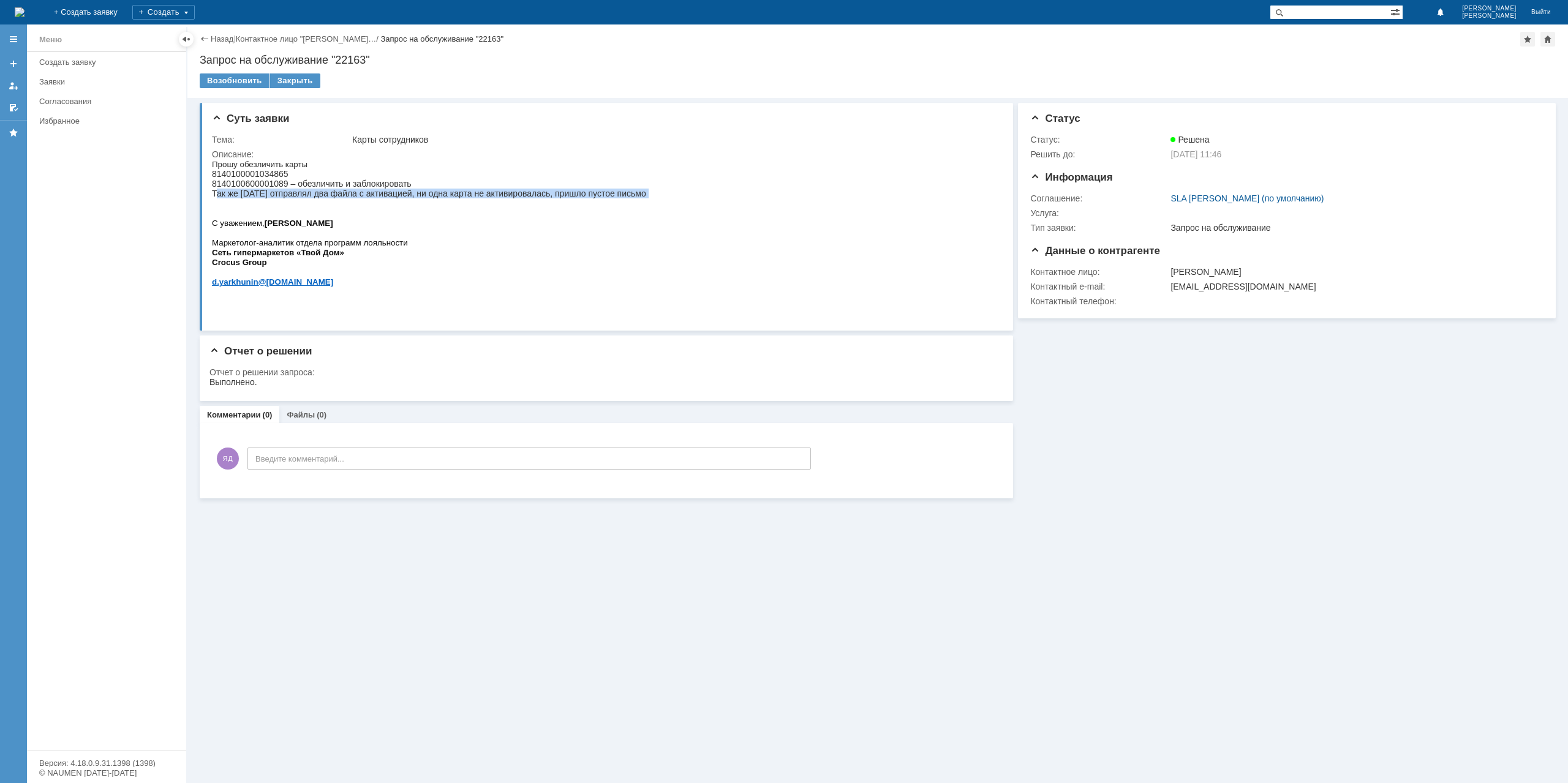
click at [247, 198] on span "8140100001034865 8140100600001089 – обезличить и заблокировать Так же вчера отп…" at bounding box center [429, 183] width 434 height 29
click at [329, 198] on span "8140100001034865 8140100600001089 – обезличить и заблокировать Так же вчера отп…" at bounding box center [429, 183] width 434 height 29
click at [278, 186] on span "8140100001034865 8140100600001089 – обезличить и заблокировать Так же вчера отп…" at bounding box center [429, 183] width 434 height 29
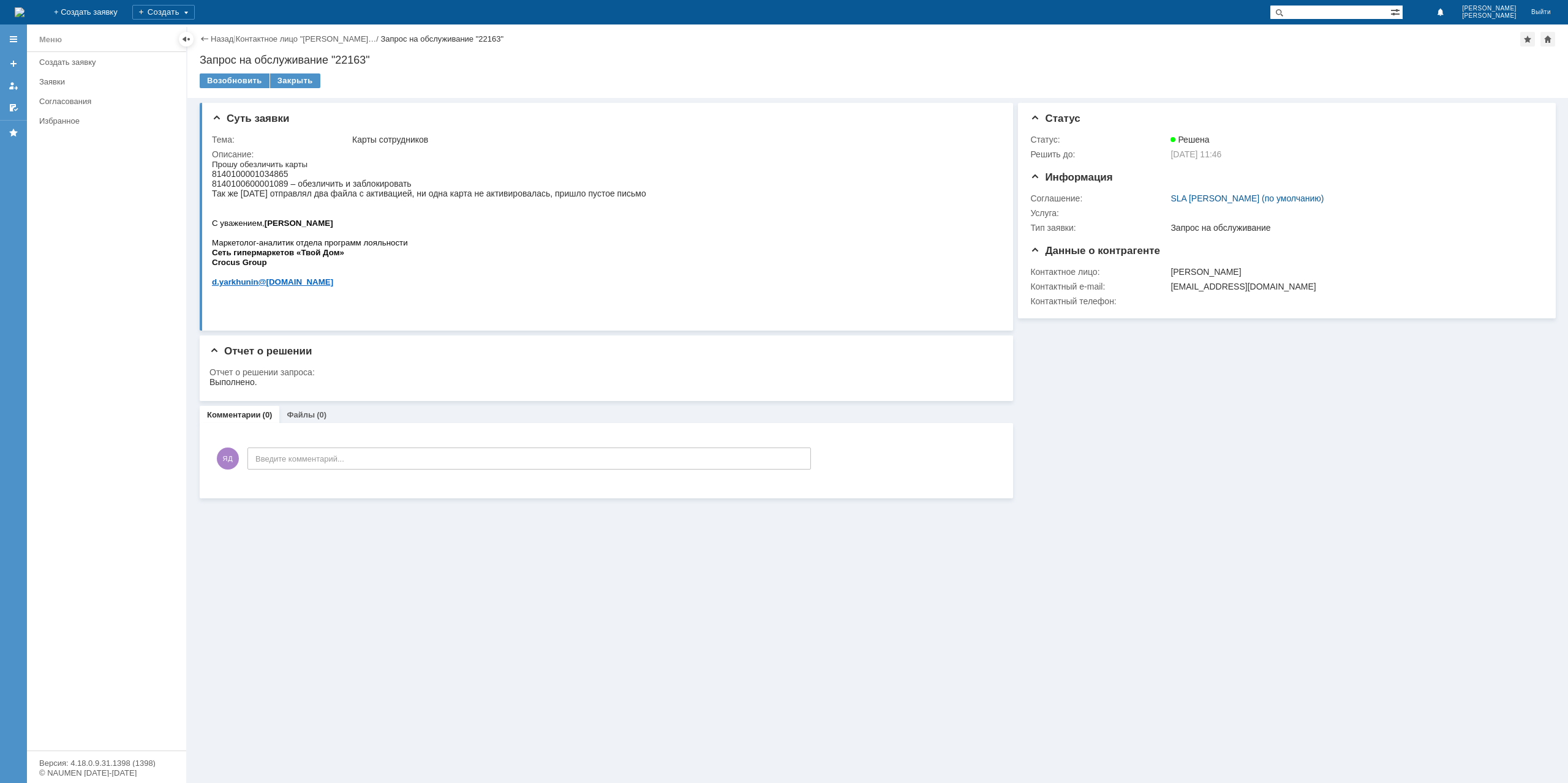
click at [296, 198] on span "8140100001034865 8140100600001089 – обезличить и заблокировать Так же вчера отп…" at bounding box center [429, 183] width 434 height 29
click at [301, 198] on span "8140100001034865 8140100600001089 – обезличить и заблокировать Так же вчера отп…" at bounding box center [429, 183] width 434 height 29
drag, startPoint x: 309, startPoint y: 200, endPoint x: 323, endPoint y: 200, distance: 14.0
click at [311, 198] on span "8140100001034865 8140100600001089 – обезличить и заблокировать Так же вчера отп…" at bounding box center [429, 183] width 434 height 29
click at [365, 198] on span "8140100001034865 8140100600001089 – обезличить и заблокировать Так же вчера отп…" at bounding box center [429, 183] width 434 height 29
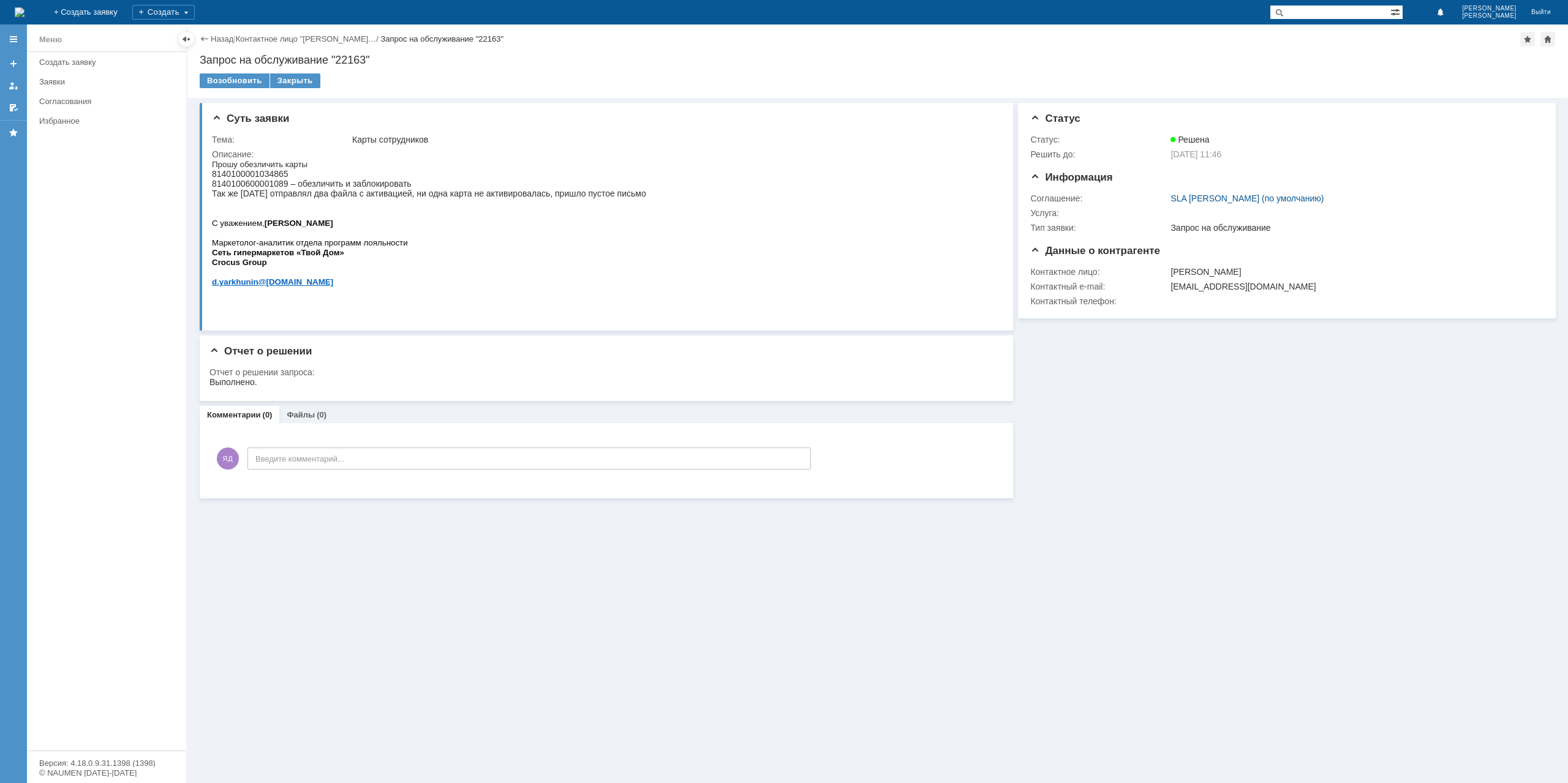
click at [390, 198] on span "8140100001034865 8140100600001089 – обезличить и заблокировать Так же вчера отп…" at bounding box center [429, 183] width 434 height 29
click at [432, 206] on p "Прошу обезличить карты 8140100001034865 8140100600001089 – обезличить и заблоки…" at bounding box center [429, 183] width 434 height 49
click at [564, 198] on span "8140100001034865 8140100600001089 – обезличить и заблокировать Так же вчера отп…" at bounding box center [429, 183] width 434 height 29
click at [570, 198] on span "8140100001034865 8140100600001089 – обезличить и заблокировать Так же вчера отп…" at bounding box center [429, 183] width 434 height 29
click at [569, 198] on span "8140100001034865 8140100600001089 – обезличить и заблокировать Так же вчера отп…" at bounding box center [429, 183] width 434 height 29
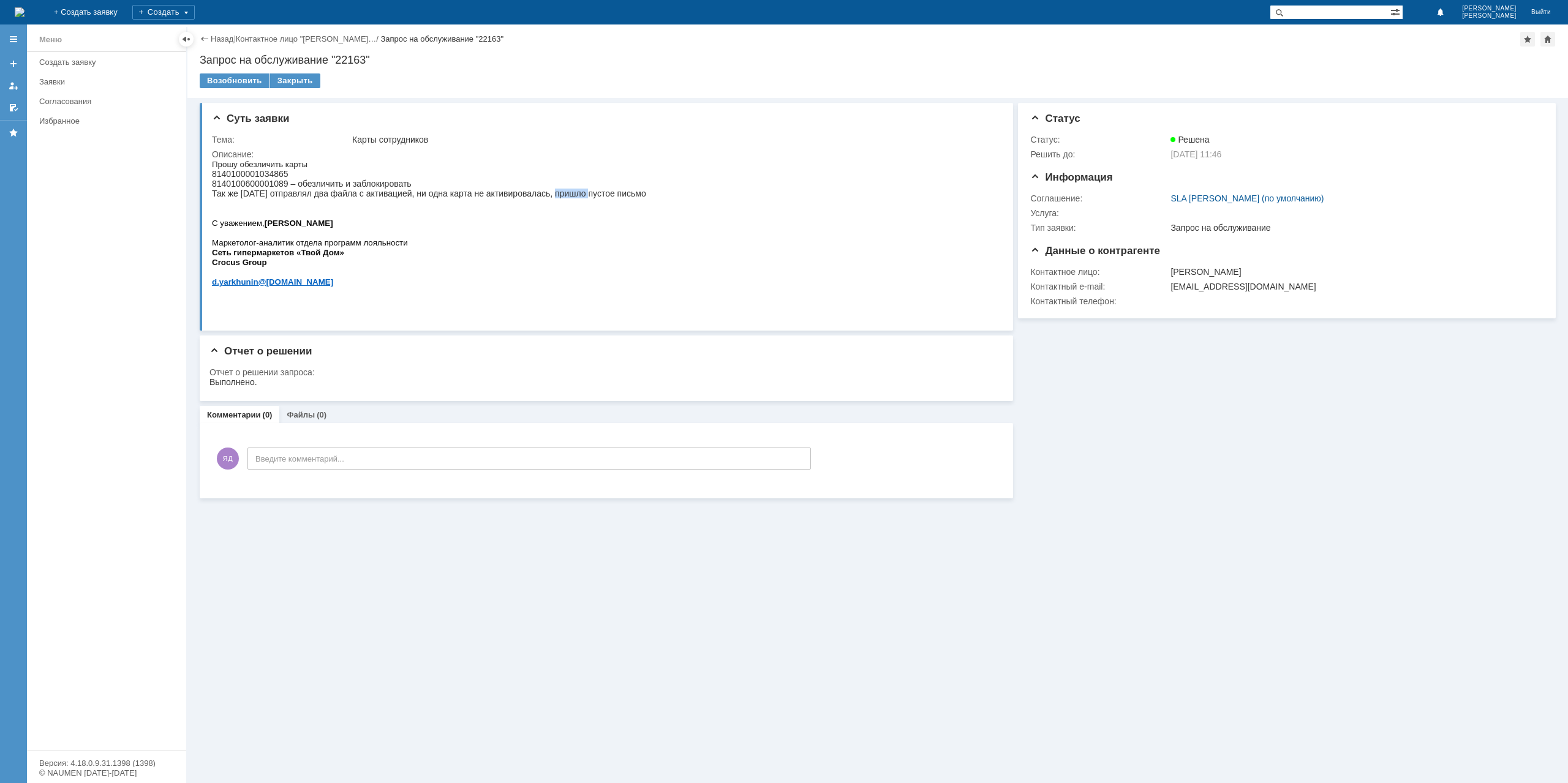
click at [569, 198] on span "8140100001034865 8140100600001089 – обезличить и заблокировать Так же вчера отп…" at bounding box center [429, 183] width 434 height 29
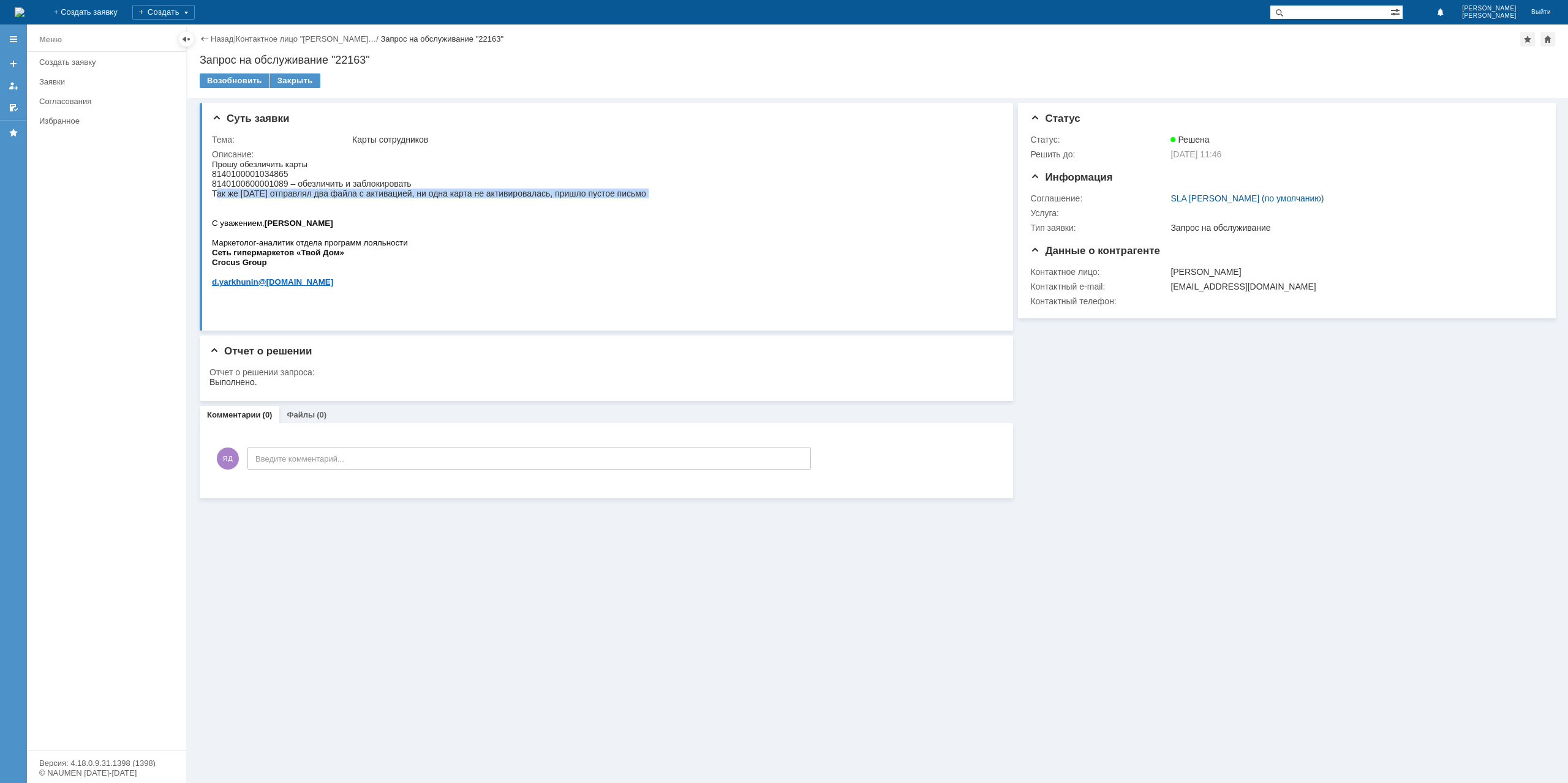
click at [569, 198] on span "8140100001034865 8140100600001089 – обезличить и заблокировать Так же вчера отп…" at bounding box center [429, 183] width 434 height 29
click at [564, 198] on span "8140100001034865 8140100600001089 – обезличить и заблокировать Так же вчера отп…" at bounding box center [429, 183] width 434 height 29
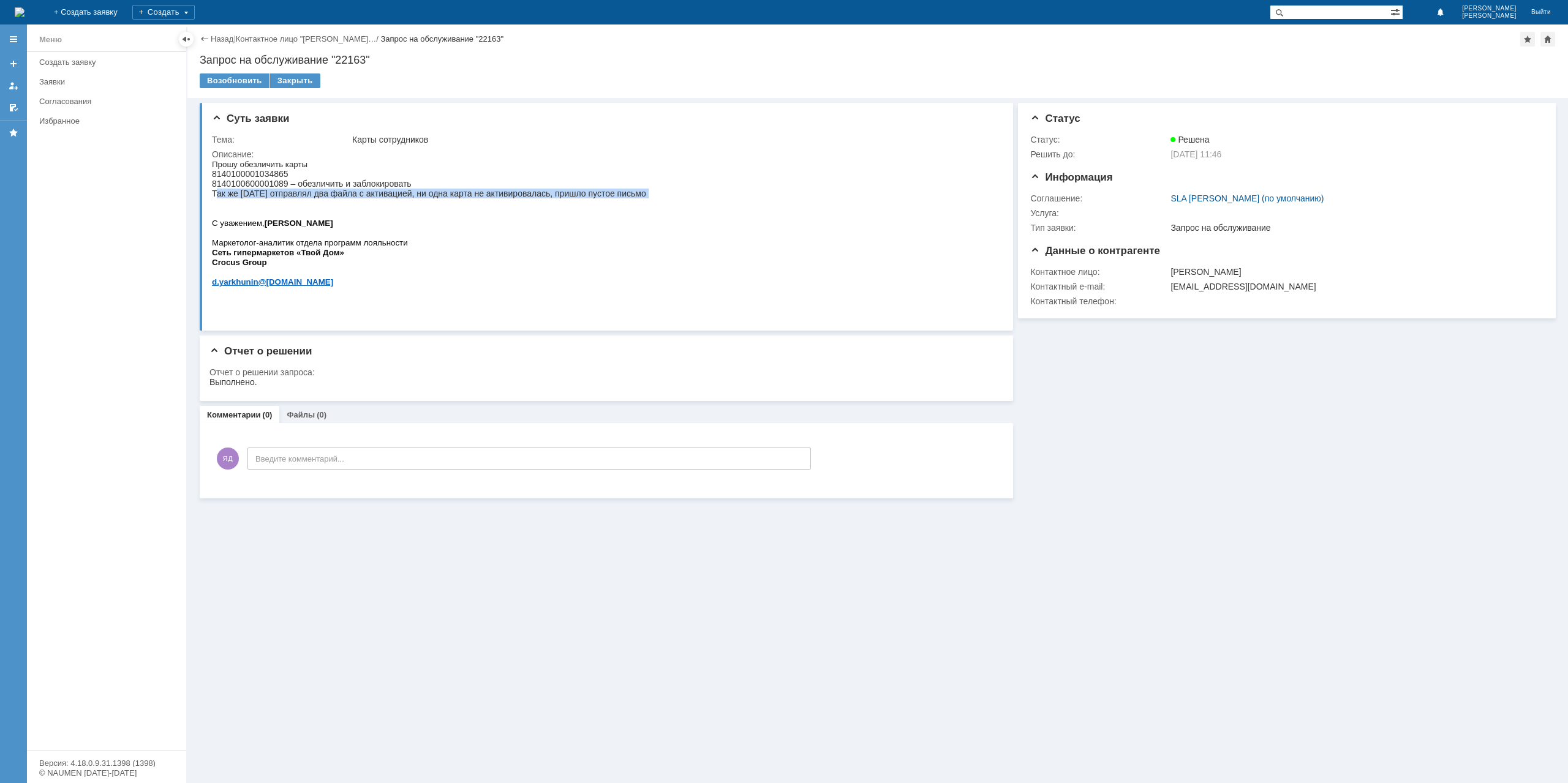
drag, startPoint x: 564, startPoint y: 202, endPoint x: 627, endPoint y: 297, distance: 114.0
click at [564, 198] on span "8140100001034865 8140100600001089 – обезличить и заблокировать Так же вчера отп…" at bounding box center [429, 183] width 434 height 29
click at [375, 198] on span "8140100001034865 8140100600001089 – обезличить и заблокировать Так же вчера отп…" at bounding box center [429, 183] width 434 height 29
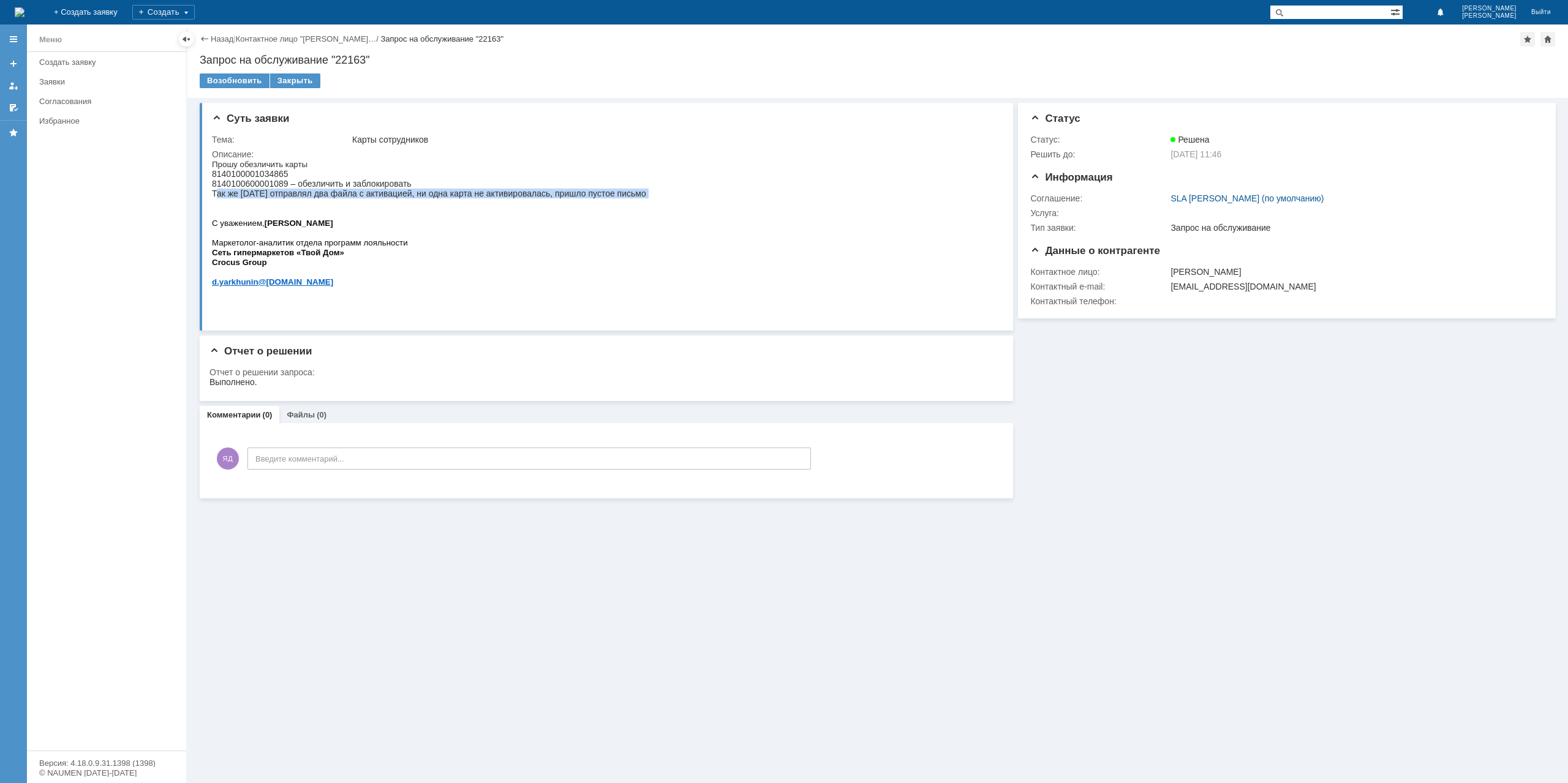
click at [375, 198] on span "8140100001034865 8140100600001089 – обезличить и заблокировать Так же вчера отп…" at bounding box center [429, 183] width 434 height 29
click at [476, 206] on p "Прошу обезличить карты 8140100001034865 8140100600001089 – обезличить и заблоки…" at bounding box center [429, 183] width 434 height 49
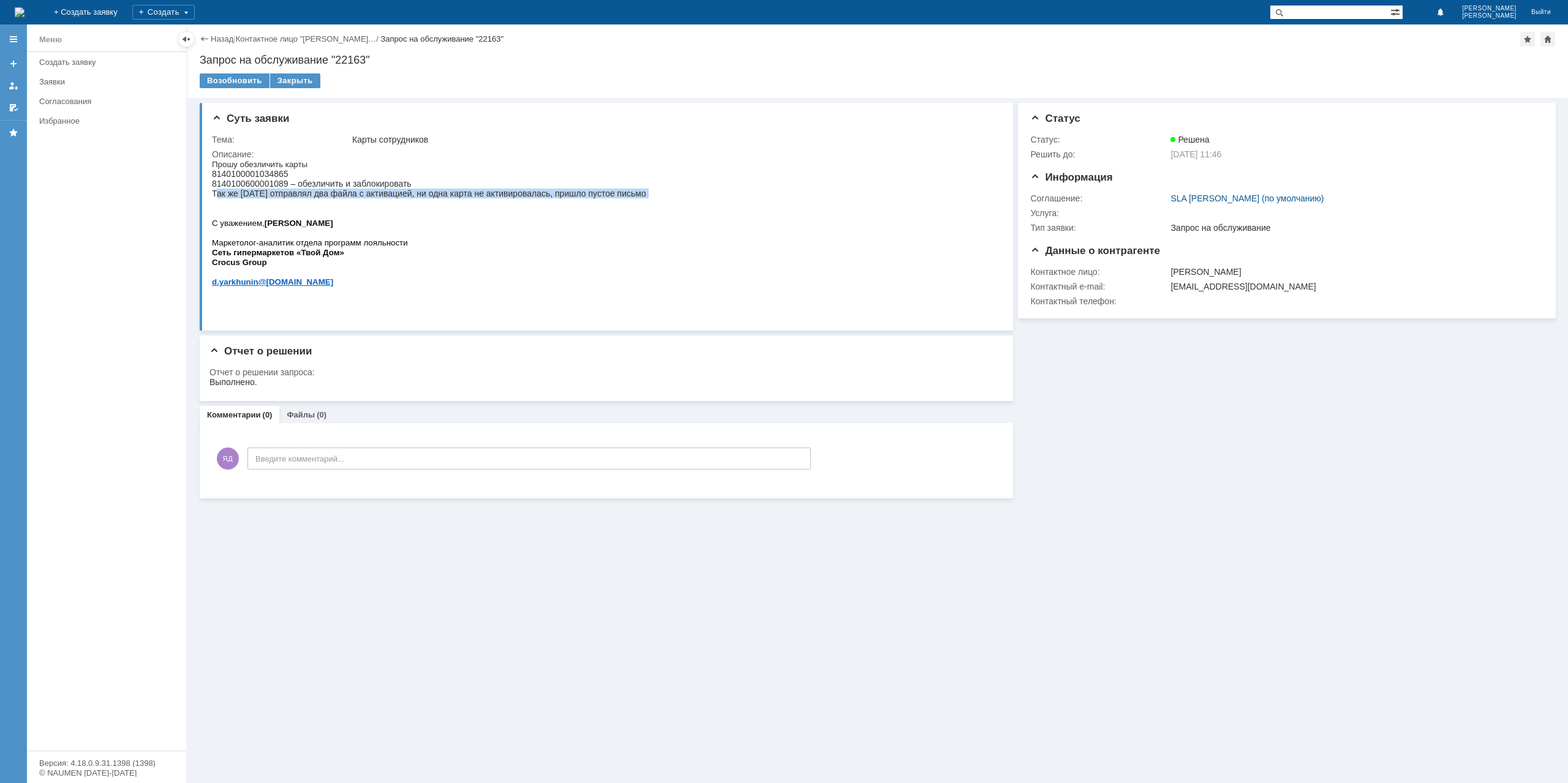
click at [476, 198] on span "8140100001034865 8140100600001089 – обезличить и заблокировать Так же вчера отп…" at bounding box center [429, 183] width 434 height 29
click at [391, 191] on span "8140100001034865 8140100600001089 – обезличить и заблокировать Так же вчера отп…" at bounding box center [429, 183] width 434 height 29
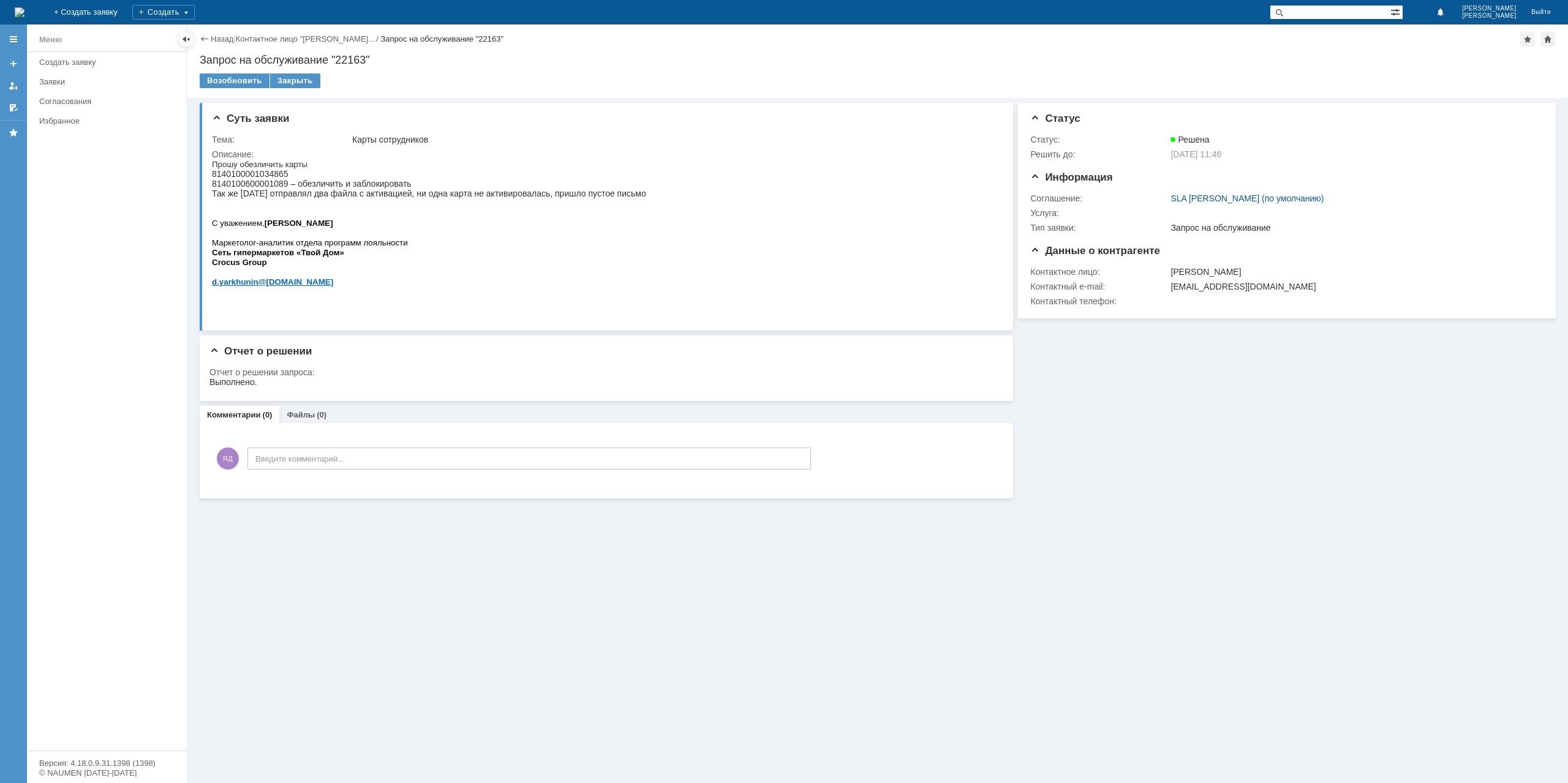
click at [391, 191] on span "8140100001034865 8140100600001089 – обезличить и заблокировать Так же вчера отп…" at bounding box center [429, 183] width 434 height 29
click at [403, 198] on span "8140100001034865 8140100600001089 – обезличить и заблокировать Так же вчера отп…" at bounding box center [429, 183] width 434 height 29
click at [400, 197] on span "8140100001034865 8140100600001089 – обезличить и заблокировать Так же вчера отп…" at bounding box center [429, 183] width 434 height 29
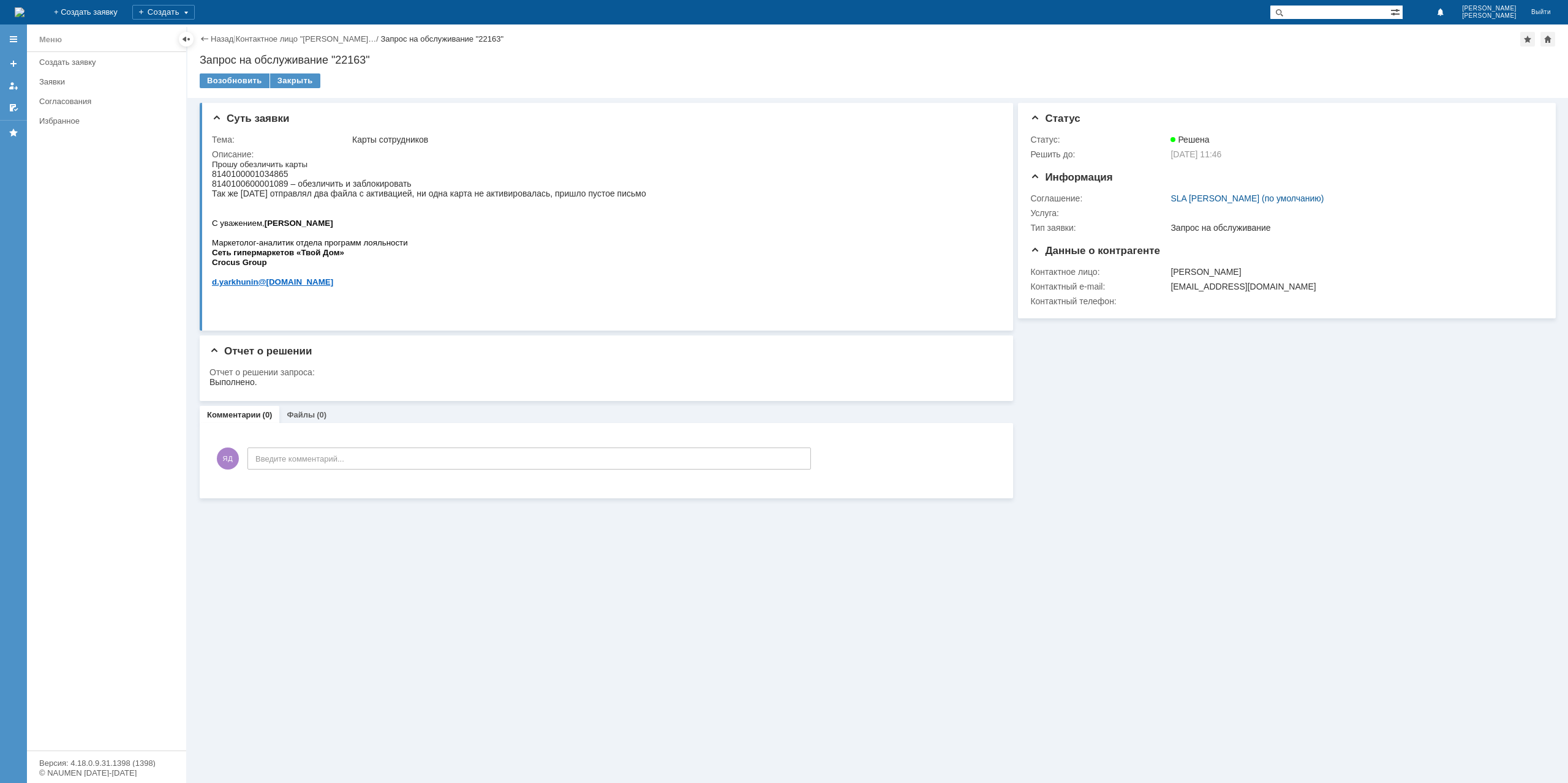
click at [369, 193] on span "8140100001034865 8140100600001089 – обезличить и заблокировать Так же вчера отп…" at bounding box center [429, 183] width 434 height 29
click at [368, 193] on span "8140100001034865 8140100600001089 – обезличить и заблокировать Так же вчера отп…" at bounding box center [429, 183] width 434 height 29
click at [365, 198] on span "8140100001034865 8140100600001089 – обезличить и заблокировать Так же вчера отп…" at bounding box center [429, 183] width 434 height 29
click at [355, 190] on span "8140100001034865 8140100600001089 – обезличить и заблокировать Так же вчера отп…" at bounding box center [429, 183] width 434 height 29
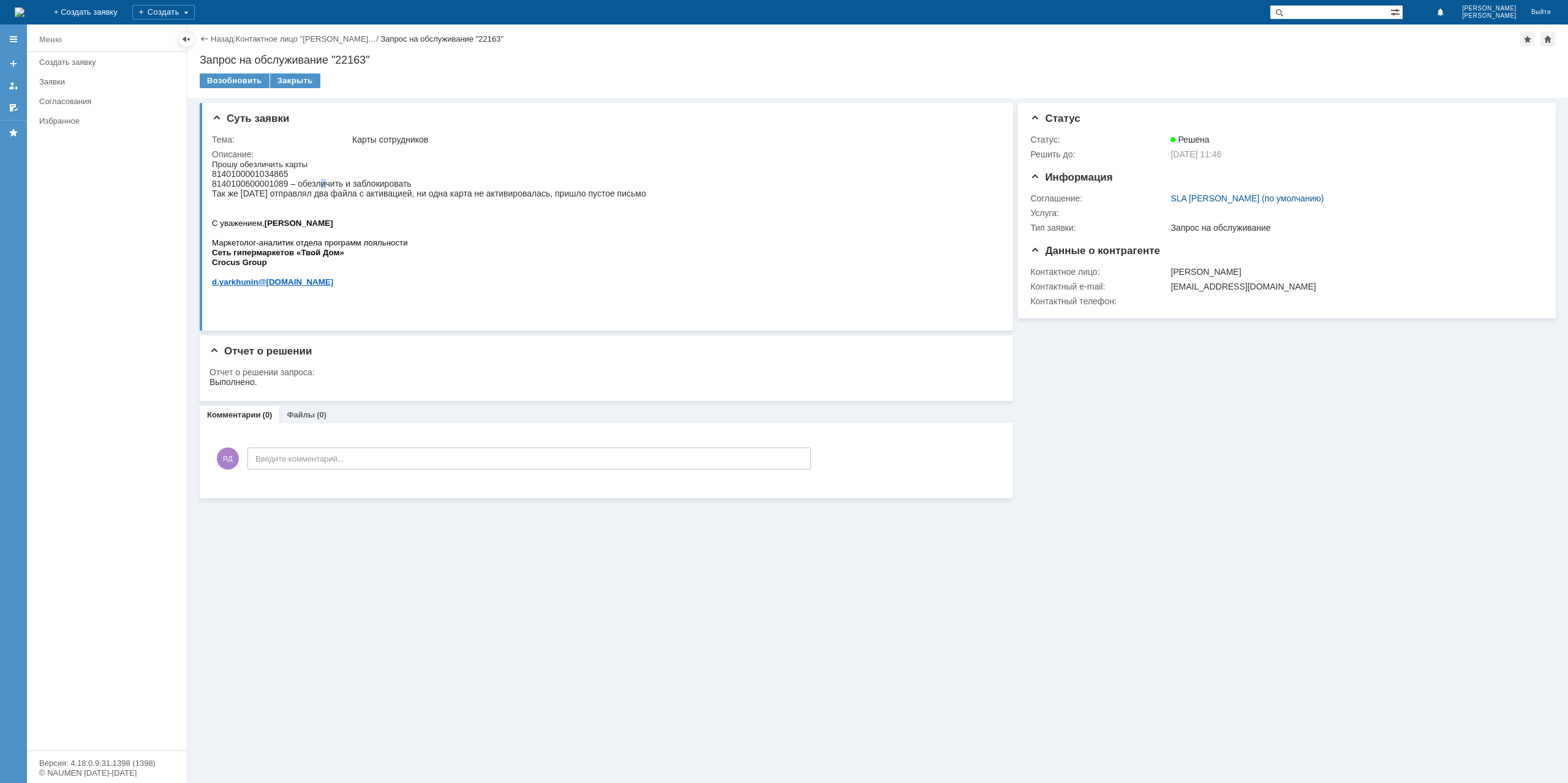
click at [313, 193] on span "8140100001034865 8140100600001089 – обезличить и заблокировать Так же вчера отп…" at bounding box center [429, 183] width 434 height 29
drag, startPoint x: 308, startPoint y: 196, endPoint x: 302, endPoint y: 199, distance: 6.7
click at [304, 198] on span "8140100001034865 8140100600001089 – обезличить и заблокировать Так же вчера отп…" at bounding box center [429, 183] width 434 height 29
click at [300, 198] on span "8140100001034865 8140100600001089 – обезличить и заблокировать Так же вчера отп…" at bounding box center [429, 183] width 434 height 29
click at [335, 206] on p "Прошу обезличить карты 8140100001034865 8140100600001089 – обезличить и заблоки…" at bounding box center [429, 183] width 434 height 49
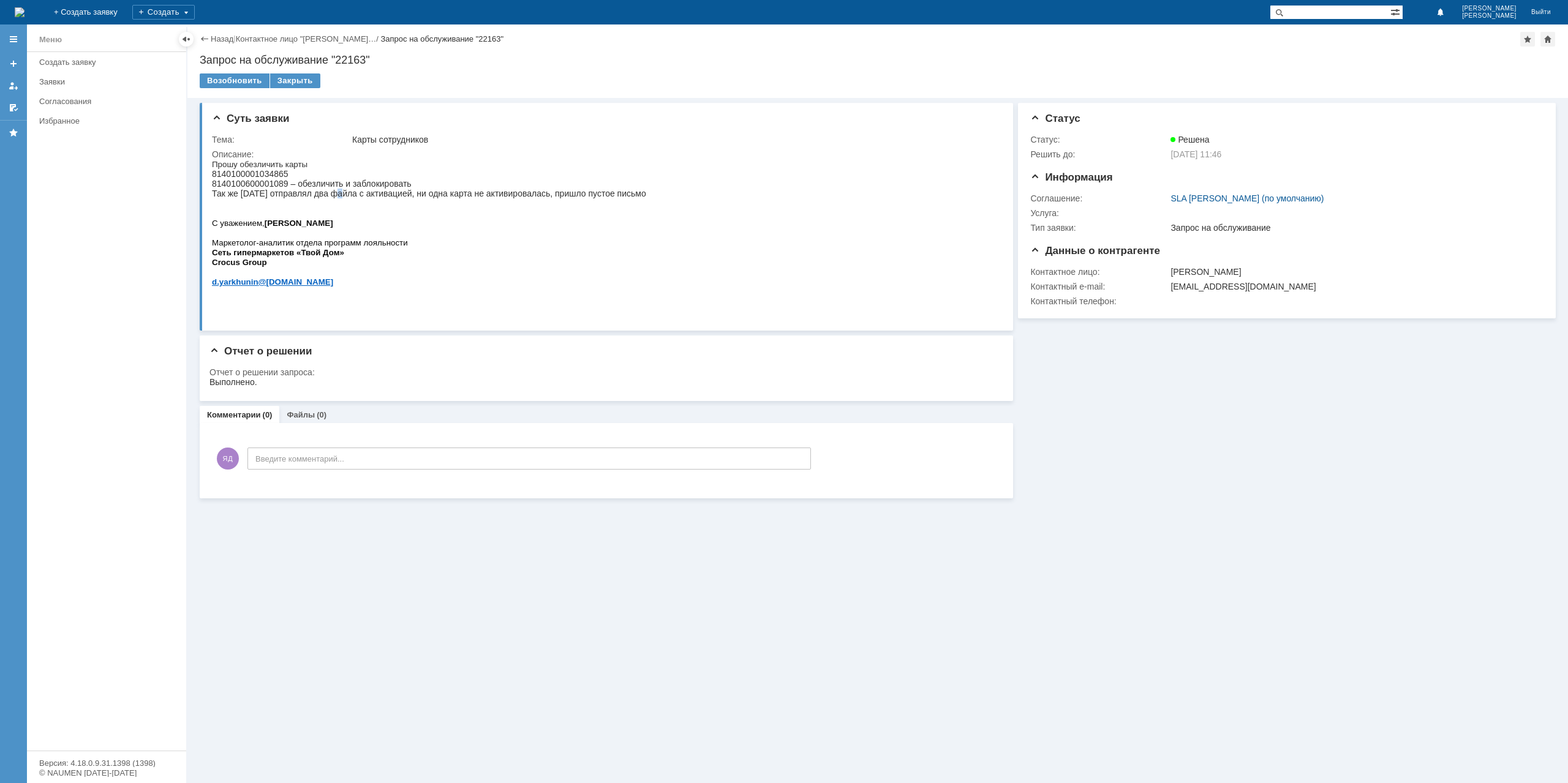
drag, startPoint x: 370, startPoint y: 203, endPoint x: 392, endPoint y: 203, distance: 22.0
click at [376, 198] on span "8140100001034865 8140100600001089 – обезличить и заблокировать Так же вчера отп…" at bounding box center [429, 183] width 434 height 29
click at [416, 198] on span "8140100001034865 8140100600001089 – обезличить и заблокировать Так же вчера отп…" at bounding box center [429, 183] width 434 height 29
click at [462, 198] on span "8140100001034865 8140100600001089 – обезличить и заблокировать Так же вчера отп…" at bounding box center [429, 183] width 434 height 29
drag, startPoint x: 495, startPoint y: 199, endPoint x: 506, endPoint y: 201, distance: 11.2
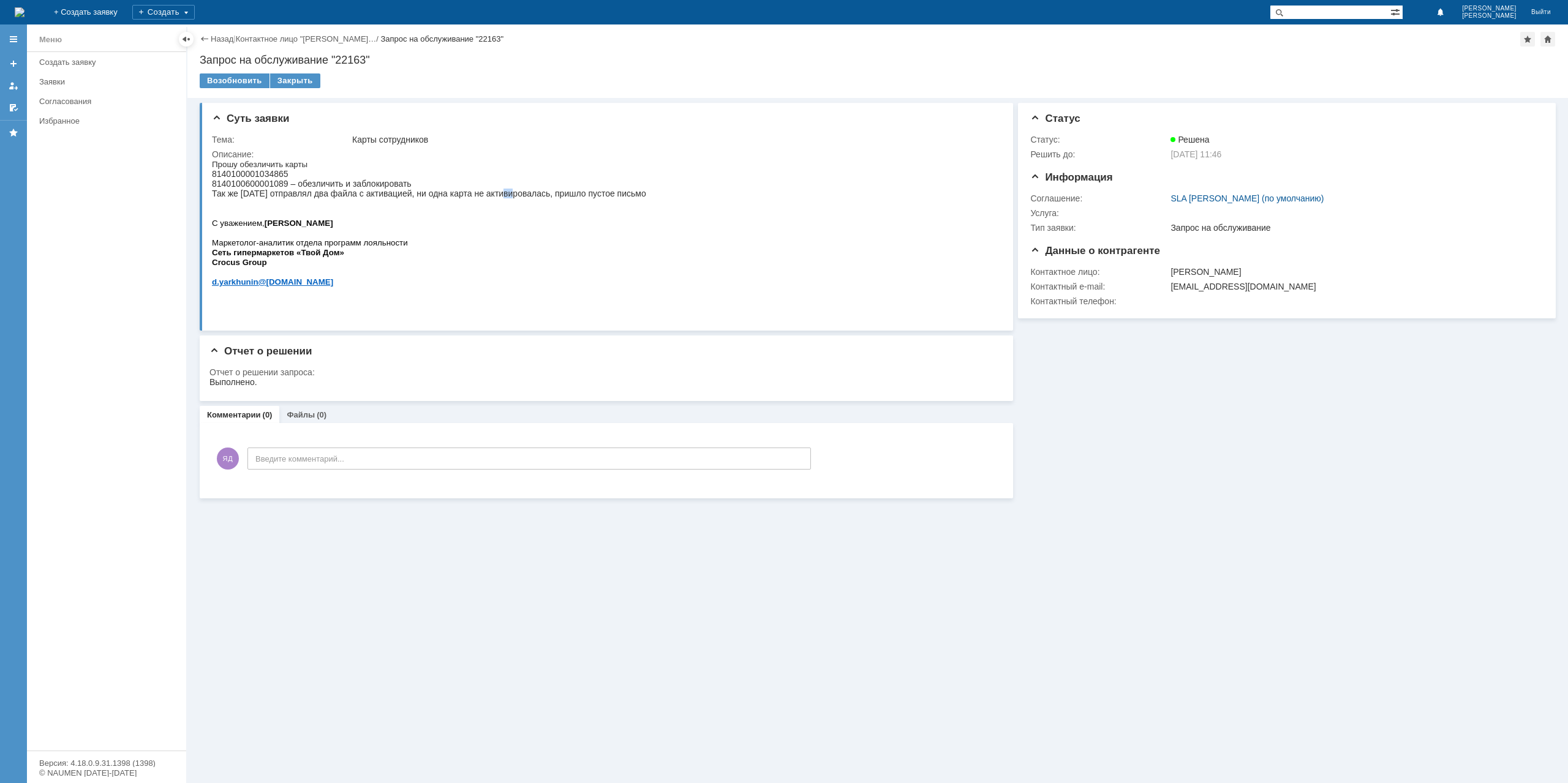
click at [503, 198] on span "8140100001034865 8140100600001089 – обезличить и заблокировать Так же вчера отп…" at bounding box center [429, 183] width 434 height 29
drag, startPoint x: 536, startPoint y: 200, endPoint x: 547, endPoint y: 197, distance: 11.4
click at [539, 198] on span "8140100001034865 8140100600001089 – обезличить и заблокировать Так же вчера отп…" at bounding box center [429, 183] width 434 height 29
click at [547, 197] on span "8140100001034865 8140100600001089 – обезличить и заблокировать Так же вчера отп…" at bounding box center [429, 183] width 434 height 29
click at [520, 198] on span "8140100001034865 8140100600001089 – обезличить и заблокировать Так же вчера отп…" at bounding box center [429, 183] width 434 height 29
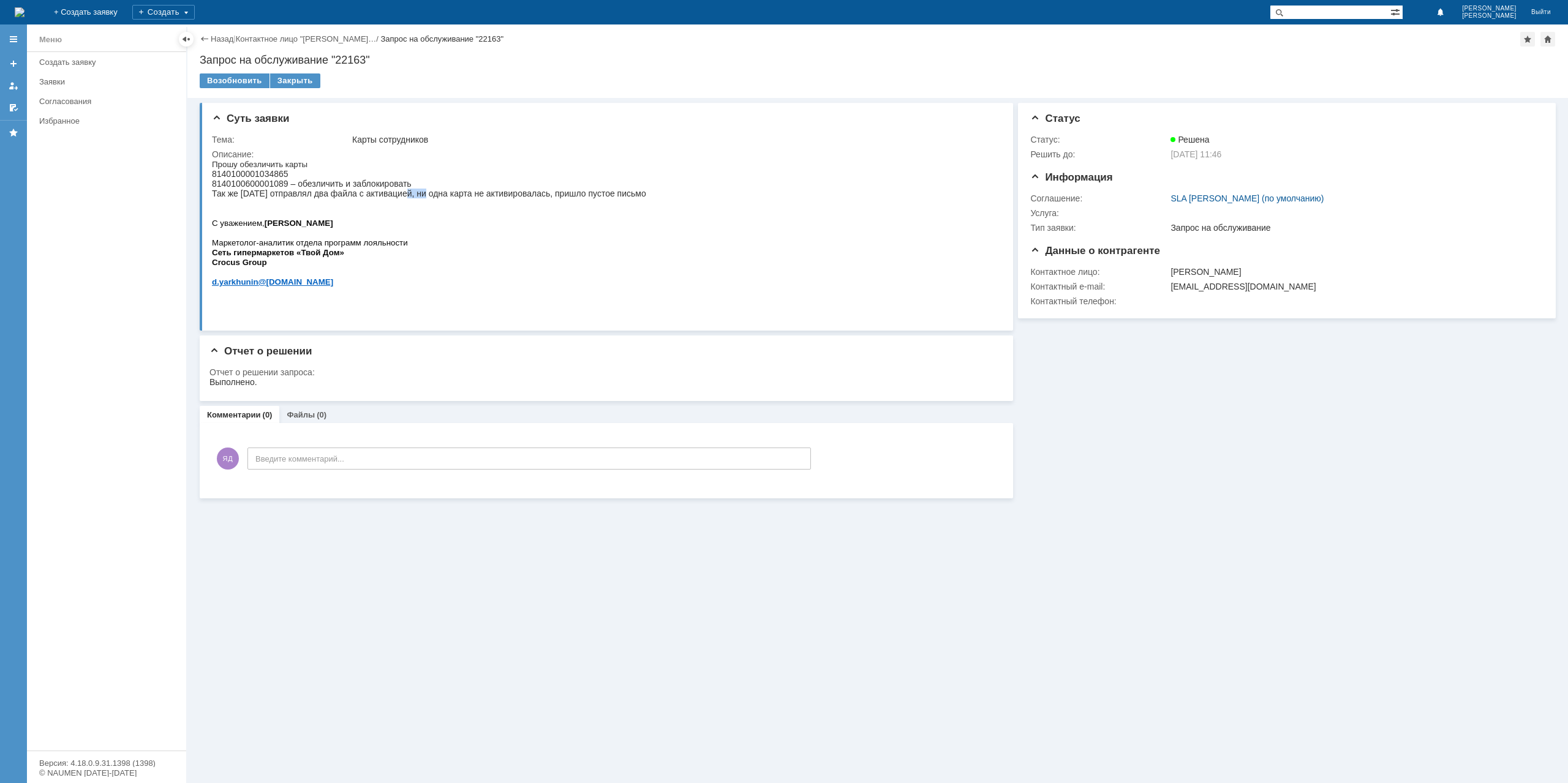
click at [393, 198] on span "8140100001034865 8140100600001089 – обезличить и заблокировать Так же вчера отп…" at bounding box center [429, 183] width 434 height 29
drag, startPoint x: 360, startPoint y: 204, endPoint x: 268, endPoint y: 207, distance: 92.0
click at [321, 198] on span "8140100001034865 8140100600001089 – обезличить и заблокировать Так же вчера отп…" at bounding box center [429, 183] width 434 height 29
click at [263, 207] on p "Прошу обезличить карты 8140100001034865 8140100600001089 – обезличить и заблоки…" at bounding box center [429, 183] width 434 height 49
drag, startPoint x: 263, startPoint y: 207, endPoint x: 374, endPoint y: 202, distance: 111.1
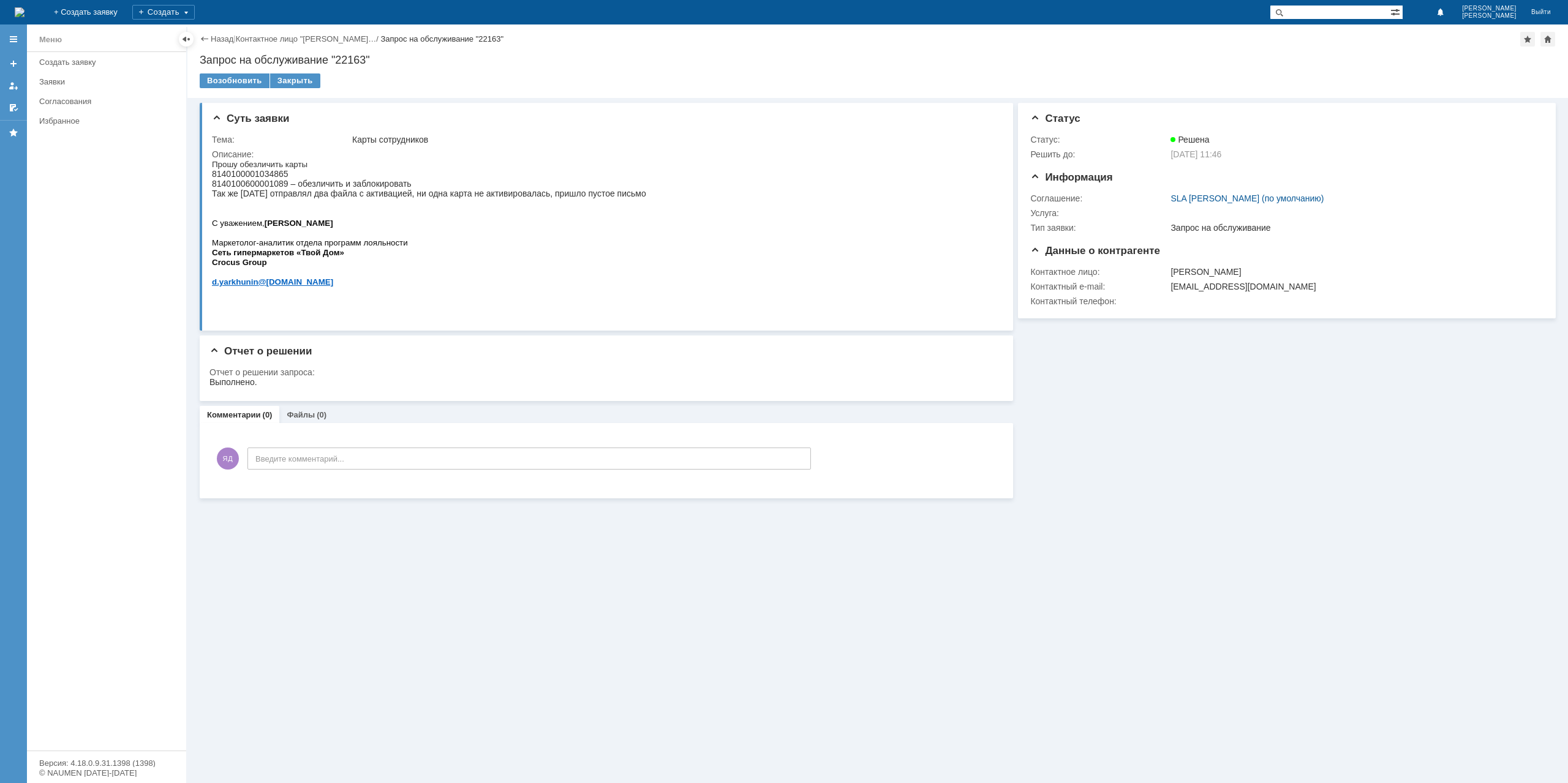
click at [263, 207] on p "Прошу обезличить карты 8140100001034865 8140100600001089 – обезличить и заблоки…" at bounding box center [429, 183] width 434 height 49
drag, startPoint x: 374, startPoint y: 202, endPoint x: 502, endPoint y: 197, distance: 128.1
click at [390, 198] on span "8140100001034865 8140100600001089 – обезличить и заблокировать Так же вчера отп…" at bounding box center [429, 183] width 434 height 29
drag, startPoint x: 502, startPoint y: 197, endPoint x: 540, endPoint y: 191, distance: 38.5
click at [511, 196] on span "8140100001034865 8140100600001089 – обезличить и заблокировать Так же вчера отп…" at bounding box center [429, 183] width 434 height 29
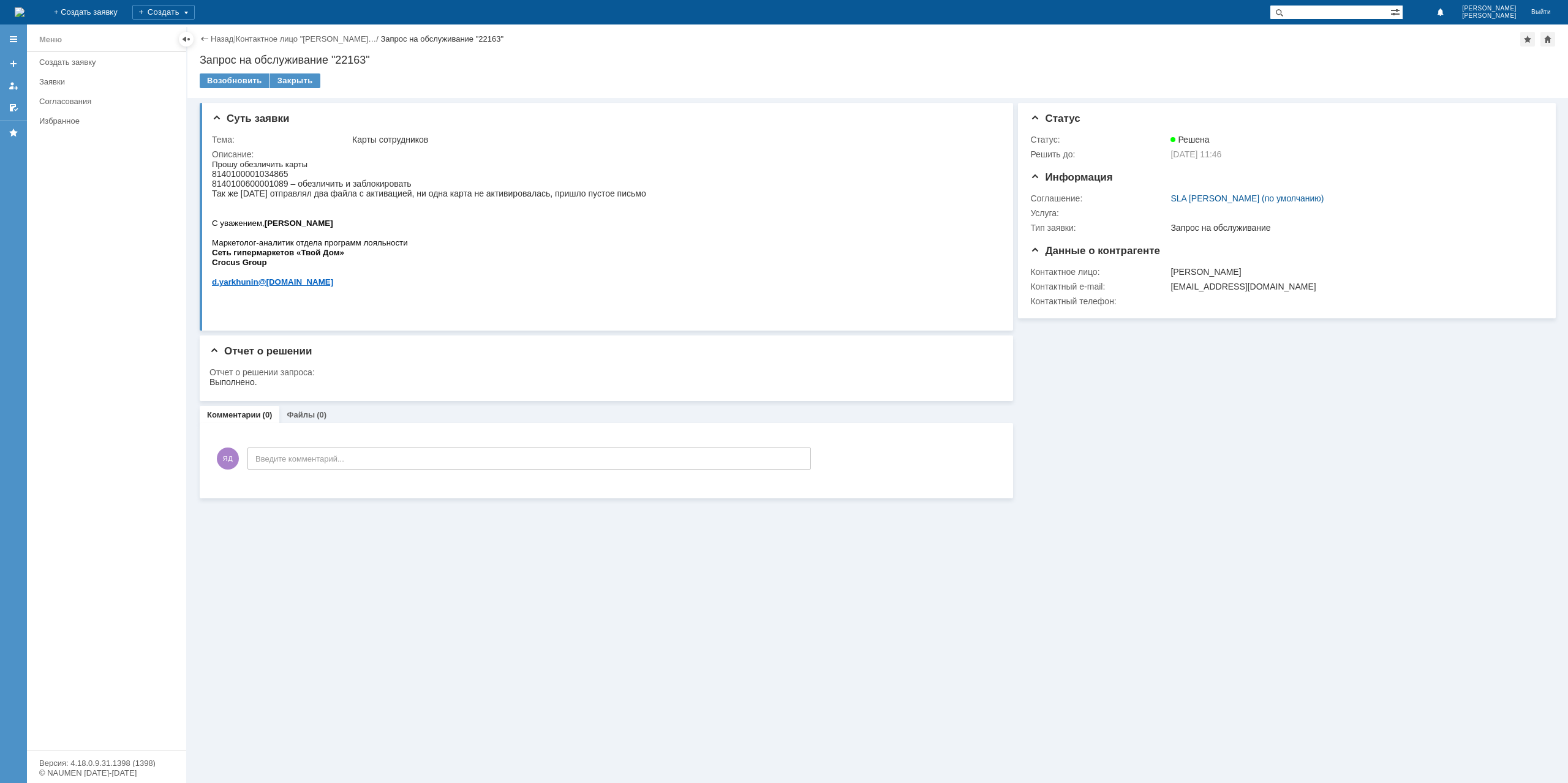
click at [581, 193] on p "Прошу обезличить карты 8140100001034865 8140100600001089 – обезличить и заблоки…" at bounding box center [429, 183] width 434 height 49
drag, startPoint x: 579, startPoint y: 193, endPoint x: 449, endPoint y: 198, distance: 130.1
click at [539, 193] on p "Прошу обезличить карты 8140100001034865 8140100600001089 – обезличить и заблоки…" at bounding box center [429, 183] width 434 height 49
click at [403, 198] on span "8140100001034865 8140100600001089 – обезличить и заблокировать Так же вчера отп…" at bounding box center [429, 183] width 434 height 29
click at [270, 198] on span "8140100001034865 8140100600001089 – обезличить и заблокировать Так же вчера отп…" at bounding box center [429, 183] width 434 height 29
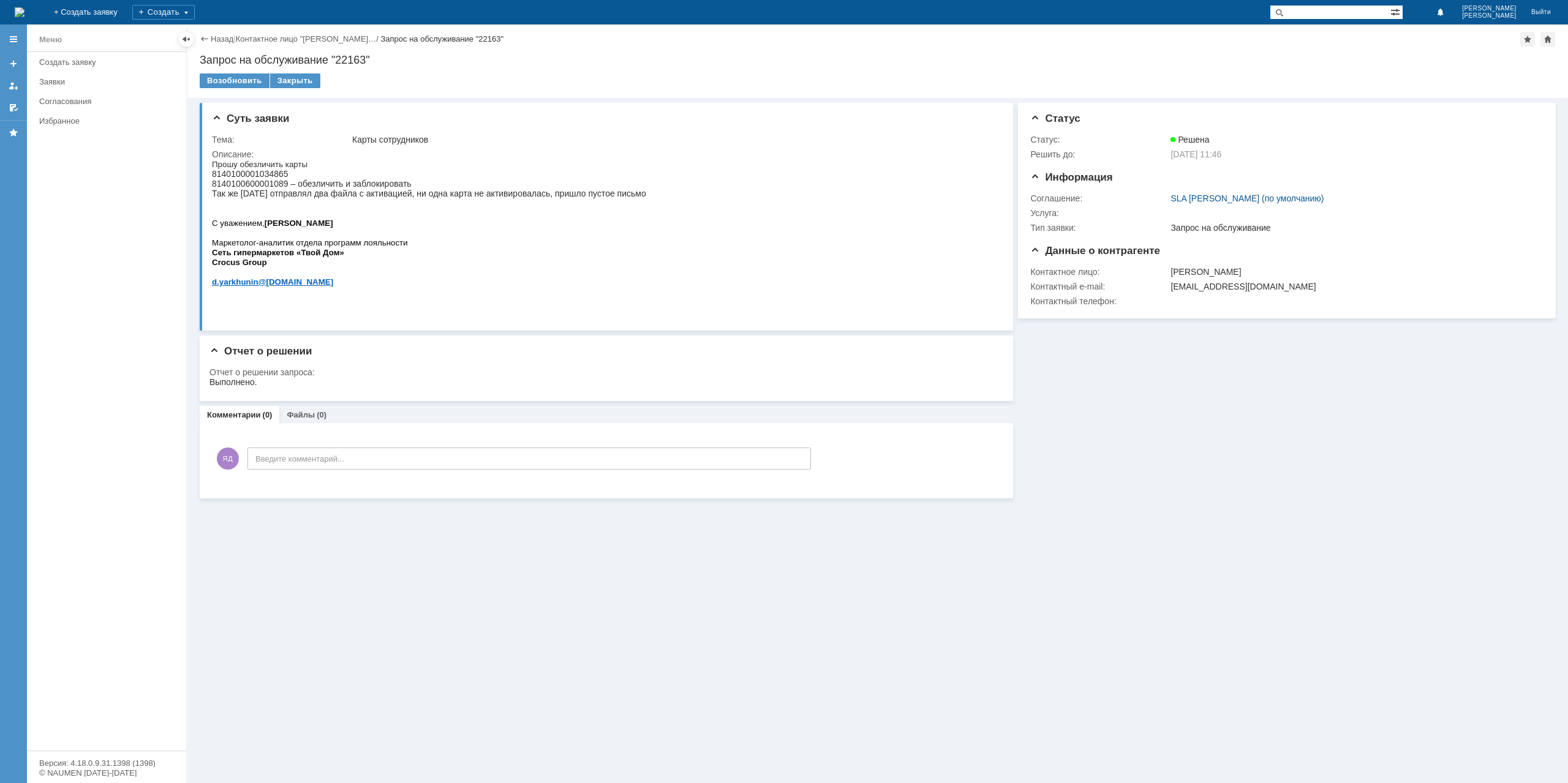
drag, startPoint x: 255, startPoint y: 205, endPoint x: 278, endPoint y: 203, distance: 23.1
click at [261, 198] on span "8140100001034865 8140100600001089 – обезличить и заблокировать Так же вчера отп…" at bounding box center [429, 183] width 434 height 29
drag, startPoint x: 331, startPoint y: 201, endPoint x: 453, endPoint y: 199, distance: 122.0
click at [362, 198] on span "8140100001034865 8140100600001089 – обезличить и заблокировать Так же вчера отп…" at bounding box center [429, 183] width 434 height 29
drag, startPoint x: 453, startPoint y: 199, endPoint x: 557, endPoint y: 199, distance: 104.0
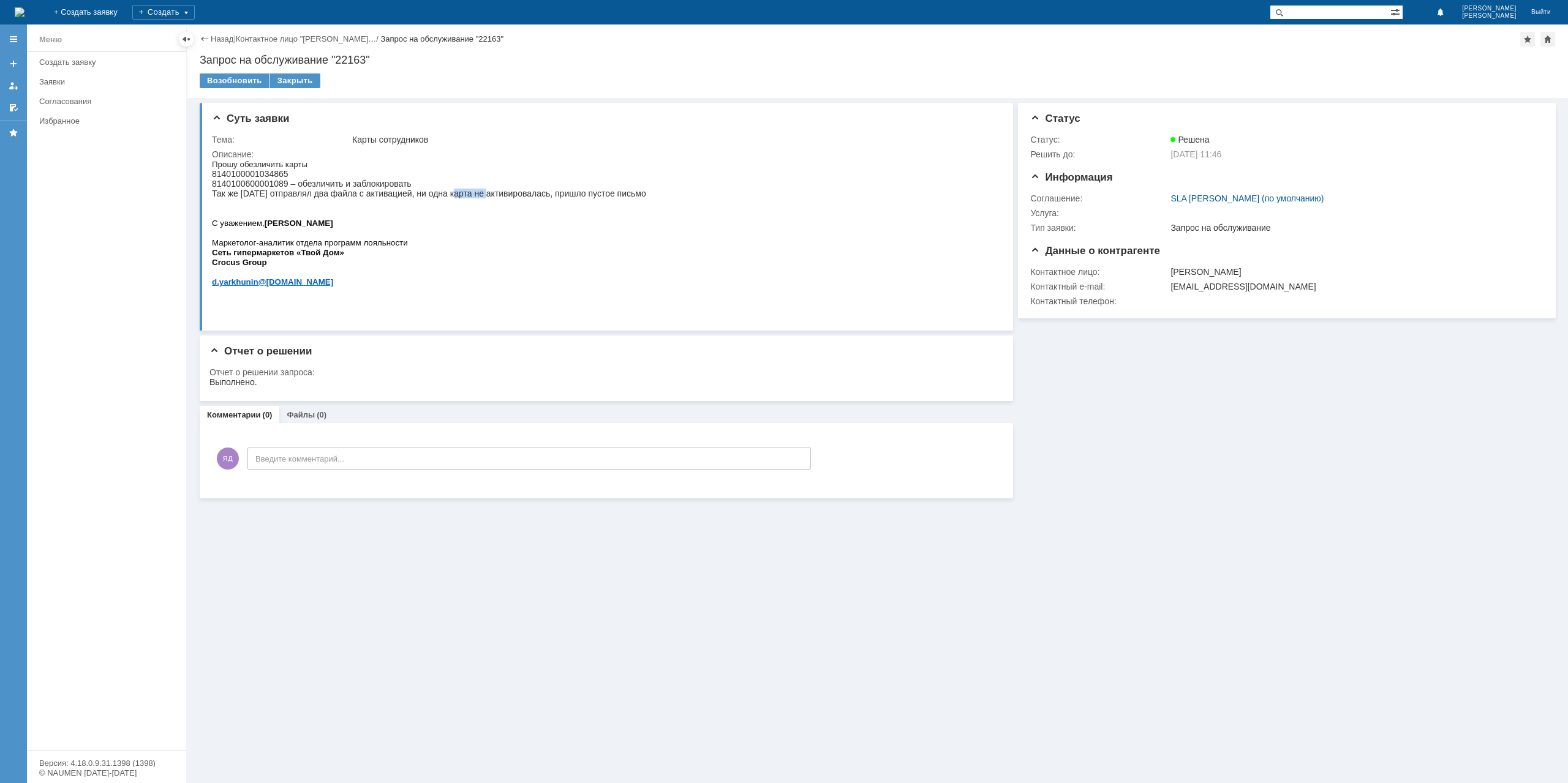
click at [508, 198] on span "8140100001034865 8140100600001089 – обезличить и заблокировать Так же вчера отп…" at bounding box center [429, 183] width 434 height 29
click at [581, 198] on span "8140100001034865 8140100600001089 – обезличить и заблокировать Так же вчера отп…" at bounding box center [429, 183] width 434 height 29
drag, startPoint x: 366, startPoint y: 210, endPoint x: 303, endPoint y: 211, distance: 63.0
click at [338, 208] on p "Прошу обезличить карты 8140100001034865 8140100600001089 – обезличить и заблоки…" at bounding box center [429, 183] width 434 height 49
click at [268, 208] on p "Прошу обезличить карты 8140100001034865 8140100600001089 – обезличить и заблоки…" at bounding box center [429, 183] width 434 height 49
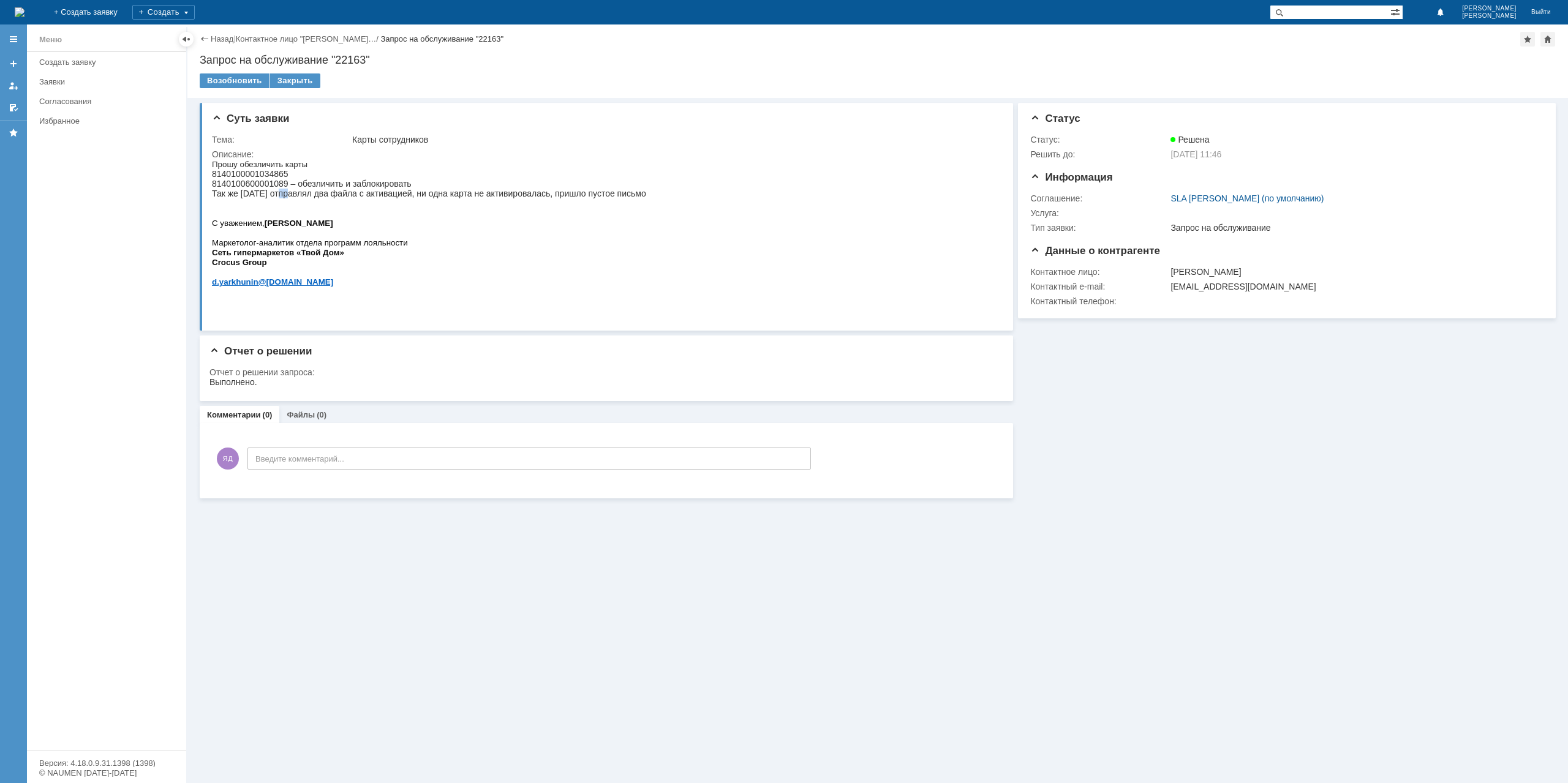
drag, startPoint x: 291, startPoint y: 200, endPoint x: 429, endPoint y: 201, distance: 138.0
click at [321, 198] on span "8140100001034865 8140100600001089 – обезличить и заблокировать Так же вчера отп…" at bounding box center [429, 183] width 434 height 29
drag, startPoint x: 429, startPoint y: 201, endPoint x: 602, endPoint y: 198, distance: 173.0
click at [598, 198] on span "8140100001034865 8140100600001089 – обезличить и заблокировать Так же вчера отп…" at bounding box center [429, 183] width 434 height 29
click at [279, 198] on span "8140100001034865 8140100600001089 – обезличить и заблокировать Так же вчера отп…" at bounding box center [429, 183] width 434 height 29
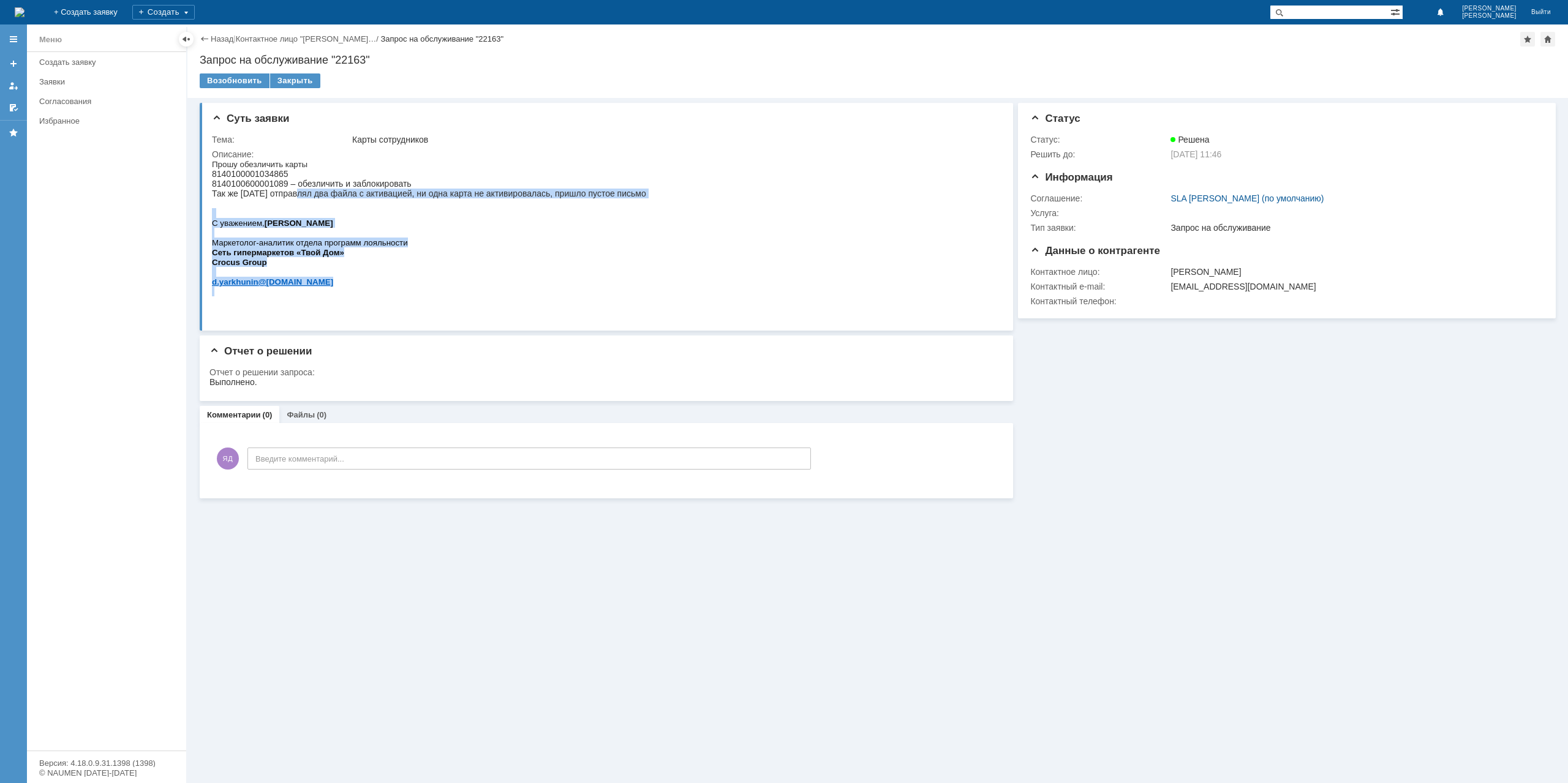
drag, startPoint x: 301, startPoint y: 198, endPoint x: 684, endPoint y: 201, distance: 383.0
click at [684, 201] on html "Прошу обезличить карты 8140100001034865 8140100600001089 – обезличить и заблоки…" at bounding box center [603, 228] width 783 height 137
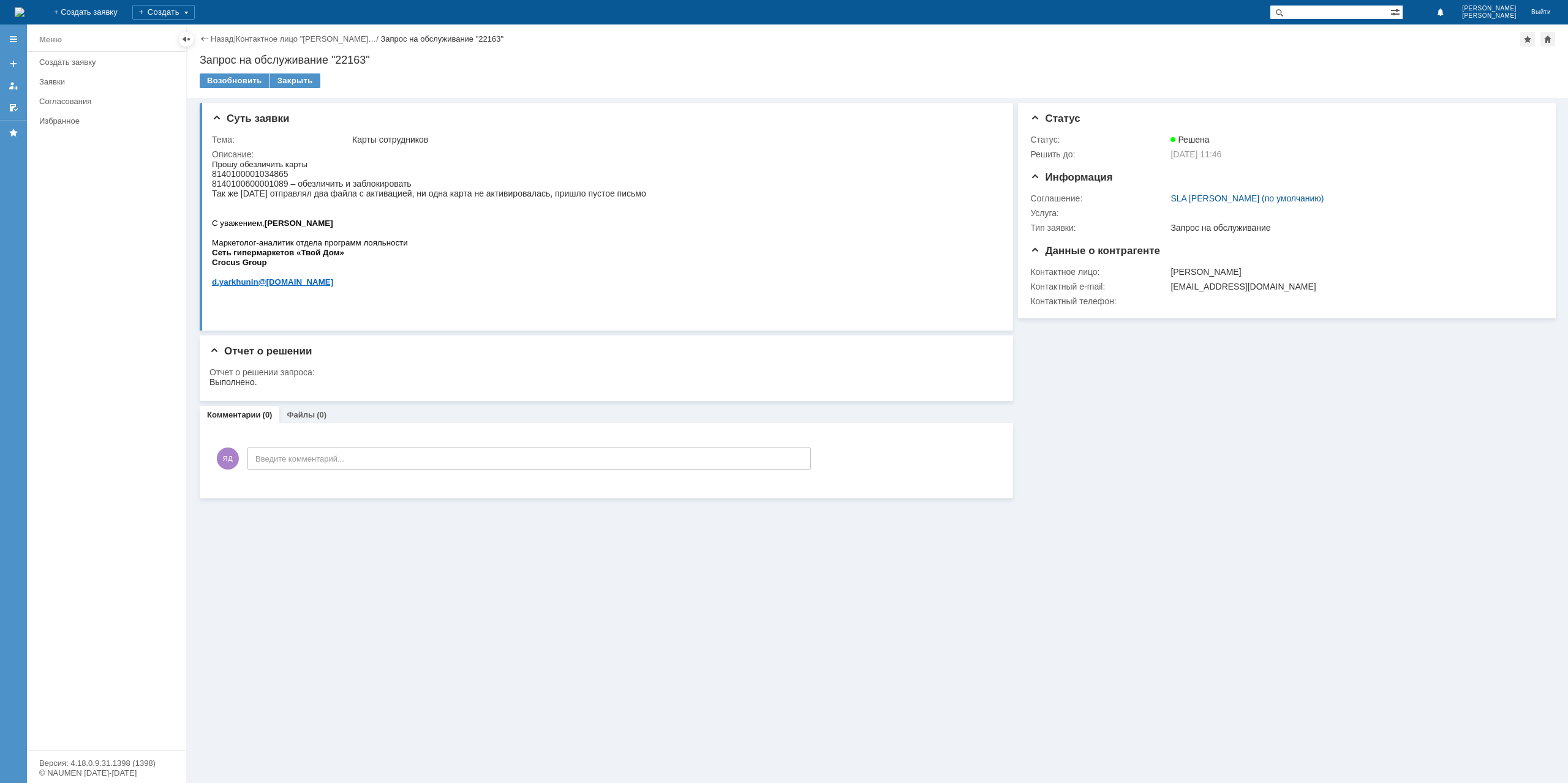
click at [686, 201] on html "Прошу обезличить карты 8140100001034865 8140100600001089 – обезличить и заблоки…" at bounding box center [603, 228] width 783 height 137
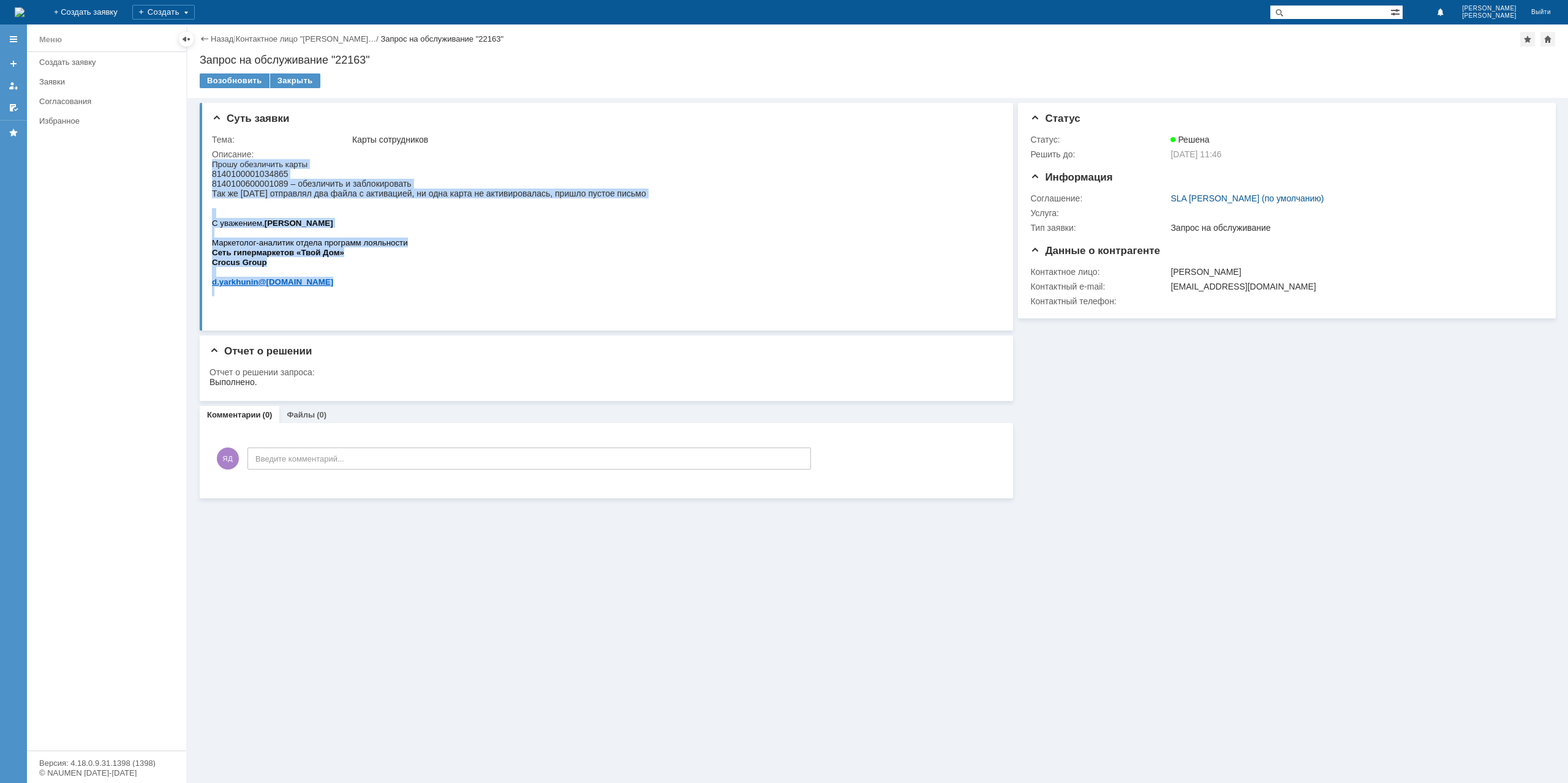
drag, startPoint x: 642, startPoint y: 198, endPoint x: 150, endPoint y: 206, distance: 492.1
click at [212, 206] on html "Прошу обезличить карты 8140100001034865 8140100600001089 – обезличить и заблоки…" at bounding box center [603, 228] width 783 height 137
click at [274, 193] on span "8140100001034865 8140100600001089 – обезличить и заблокировать Так же вчера отп…" at bounding box center [429, 183] width 434 height 29
click at [318, 180] on p "Прошу обезличить карты 8140100001034865 8140100600001089 – обезличить и заблоки…" at bounding box center [429, 183] width 434 height 49
click at [228, 196] on span "8140100001034865 8140100600001089 – обезличить и заблокировать Так же вчера отп…" at bounding box center [429, 183] width 434 height 29
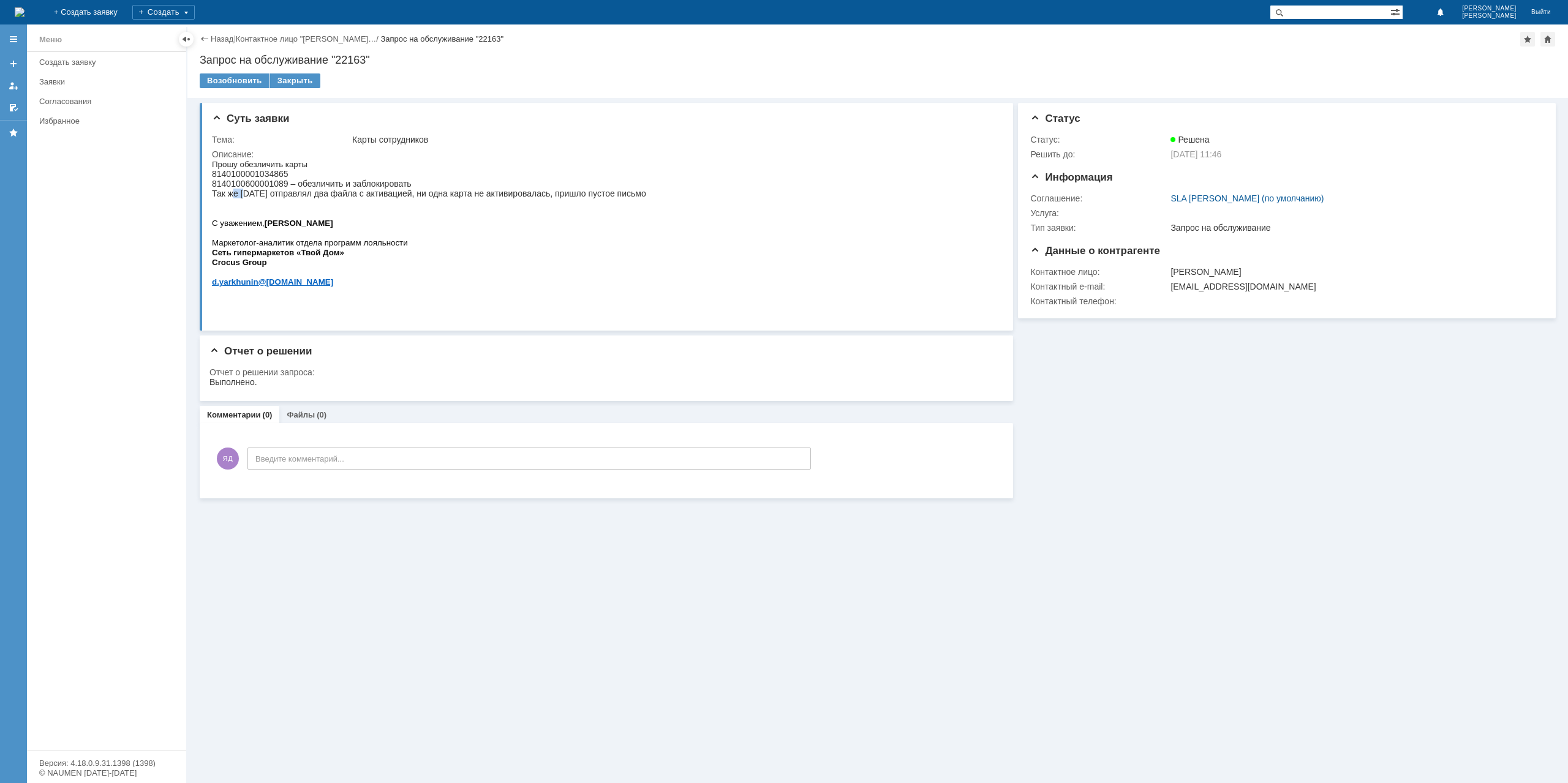
click at [229, 196] on span "8140100001034865 8140100600001089 – обезличить и заблокировать Так же вчера отп…" at bounding box center [429, 183] width 434 height 29
click at [233, 193] on span "8140100001034865 8140100600001089 – обезличить и заблокировать Так же вчера отп…" at bounding box center [429, 183] width 434 height 29
click at [218, 87] on div "Возобновить" at bounding box center [234, 81] width 69 height 15
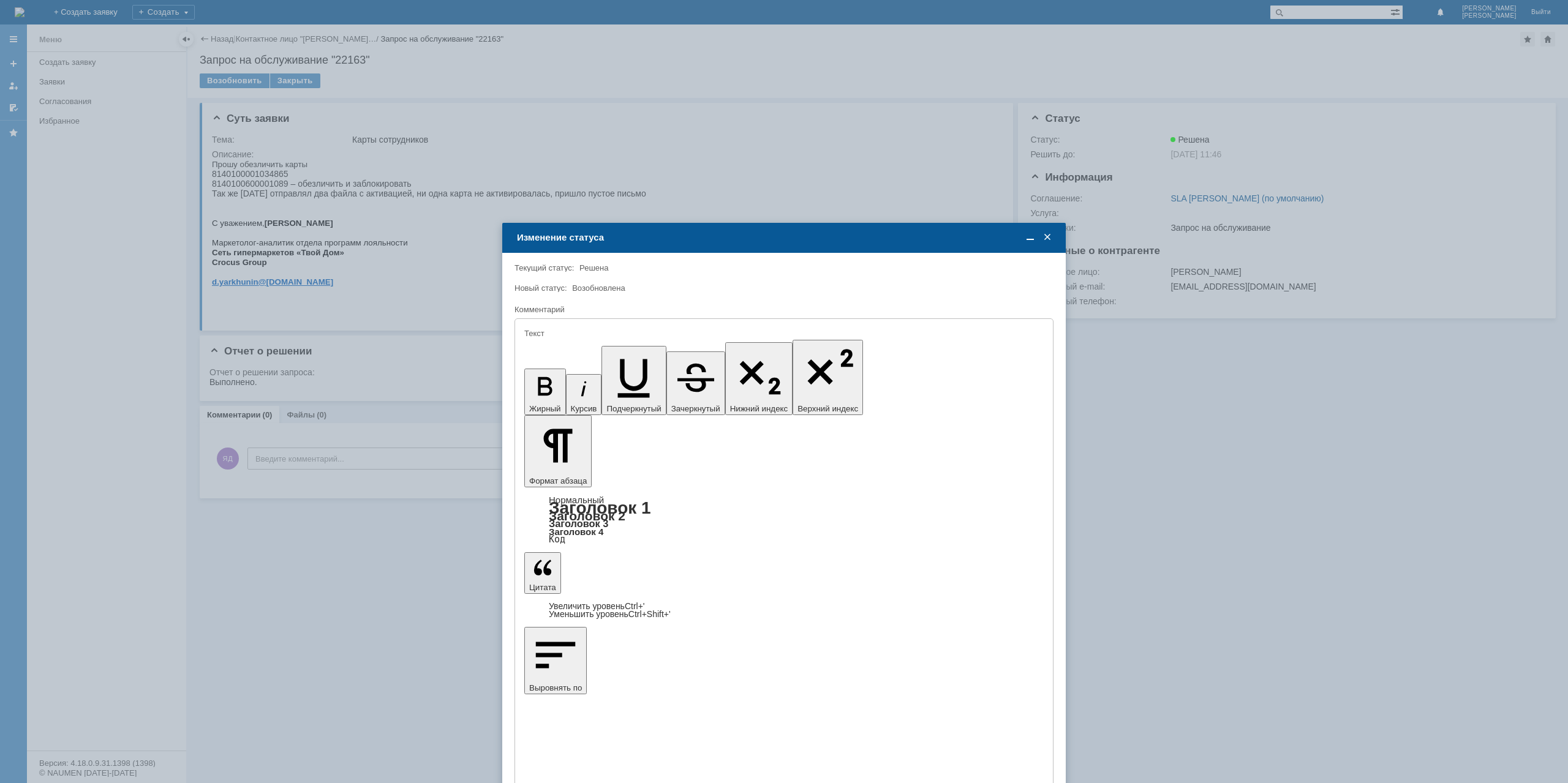
drag, startPoint x: 632, startPoint y: 541, endPoint x: 543, endPoint y: 456, distance: 123.1
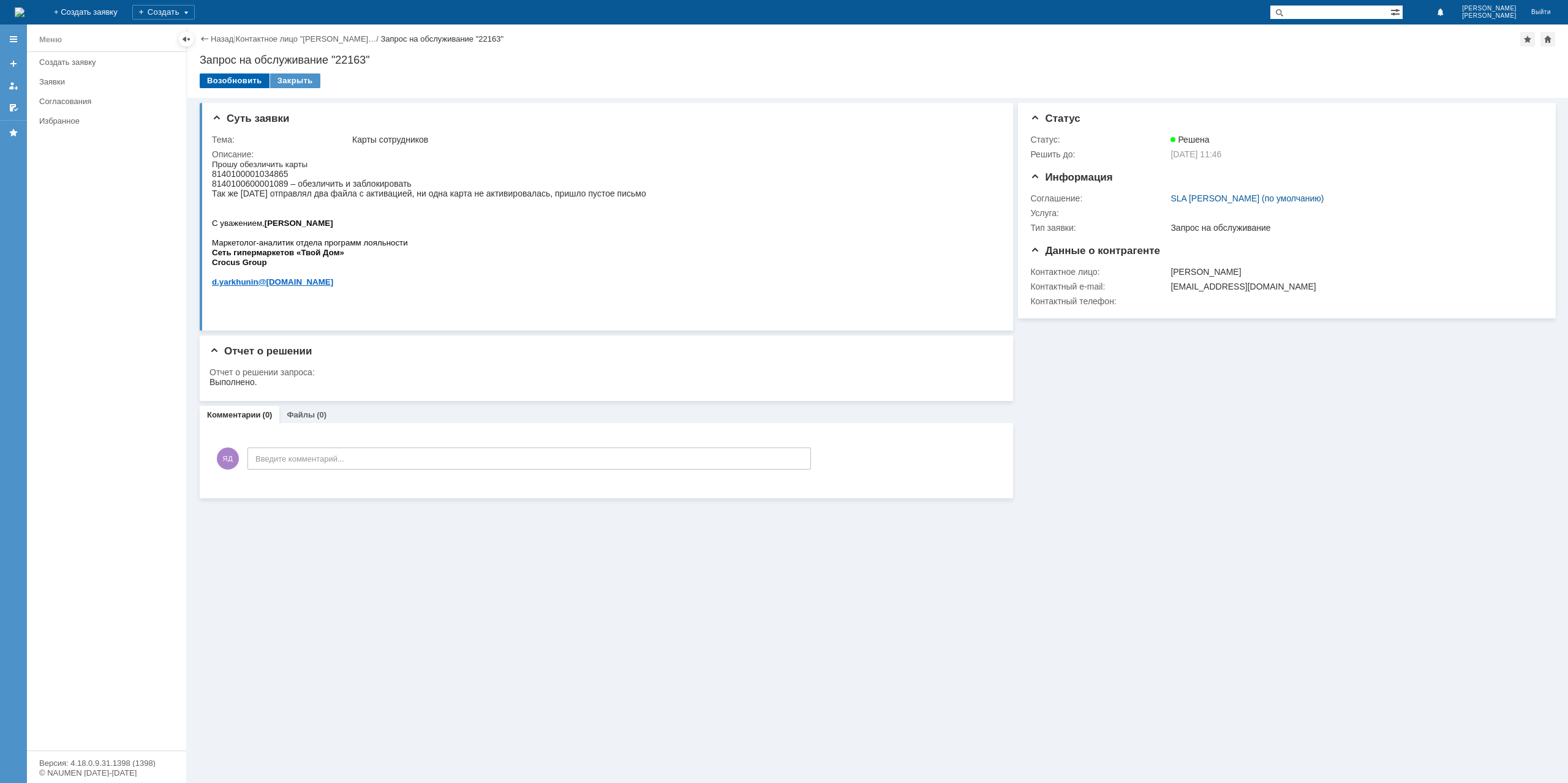
click at [244, 79] on div "Возобновить" at bounding box center [234, 81] width 69 height 15
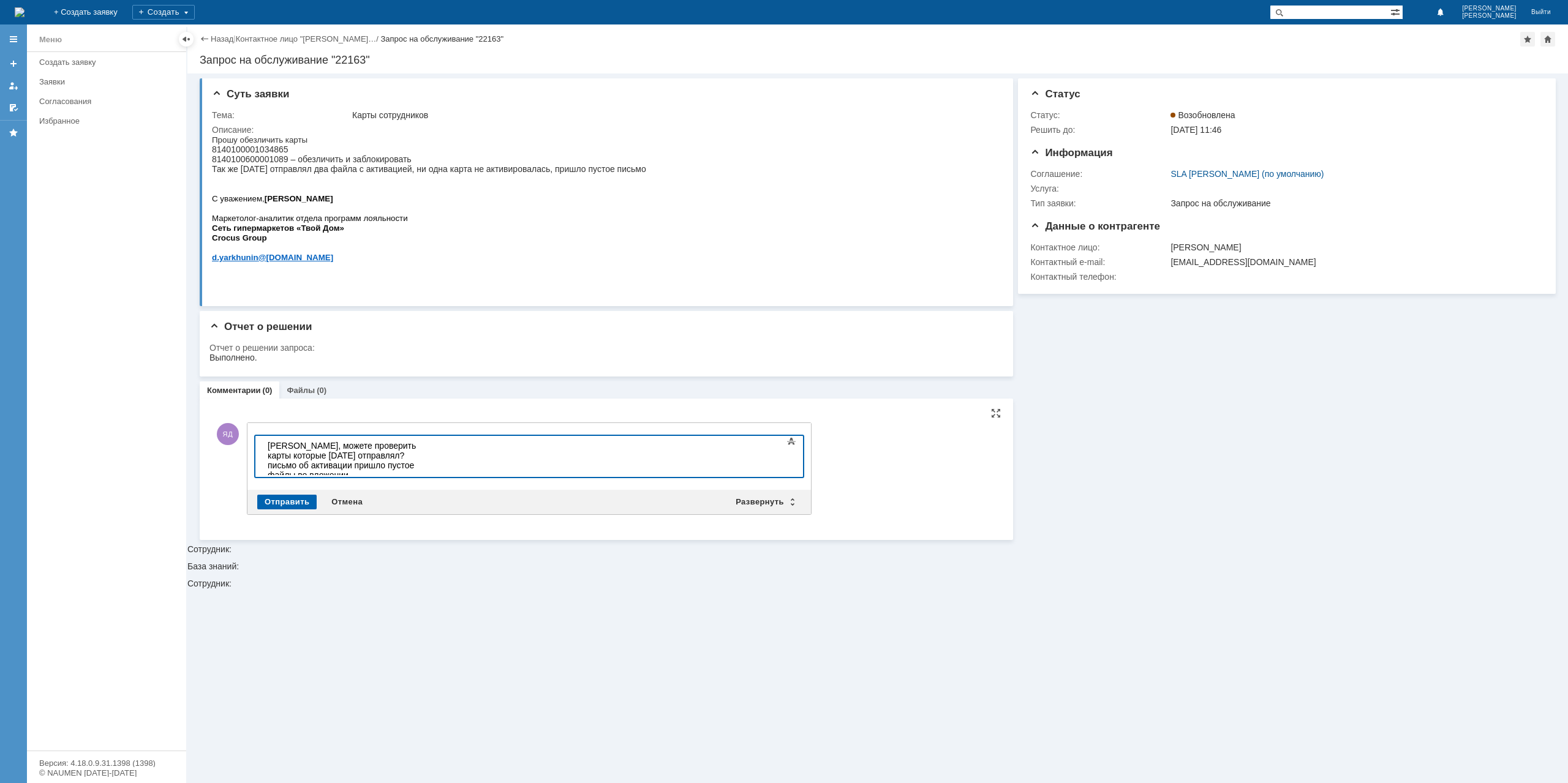
click at [268, 503] on div "Отправить" at bounding box center [287, 502] width 60 height 15
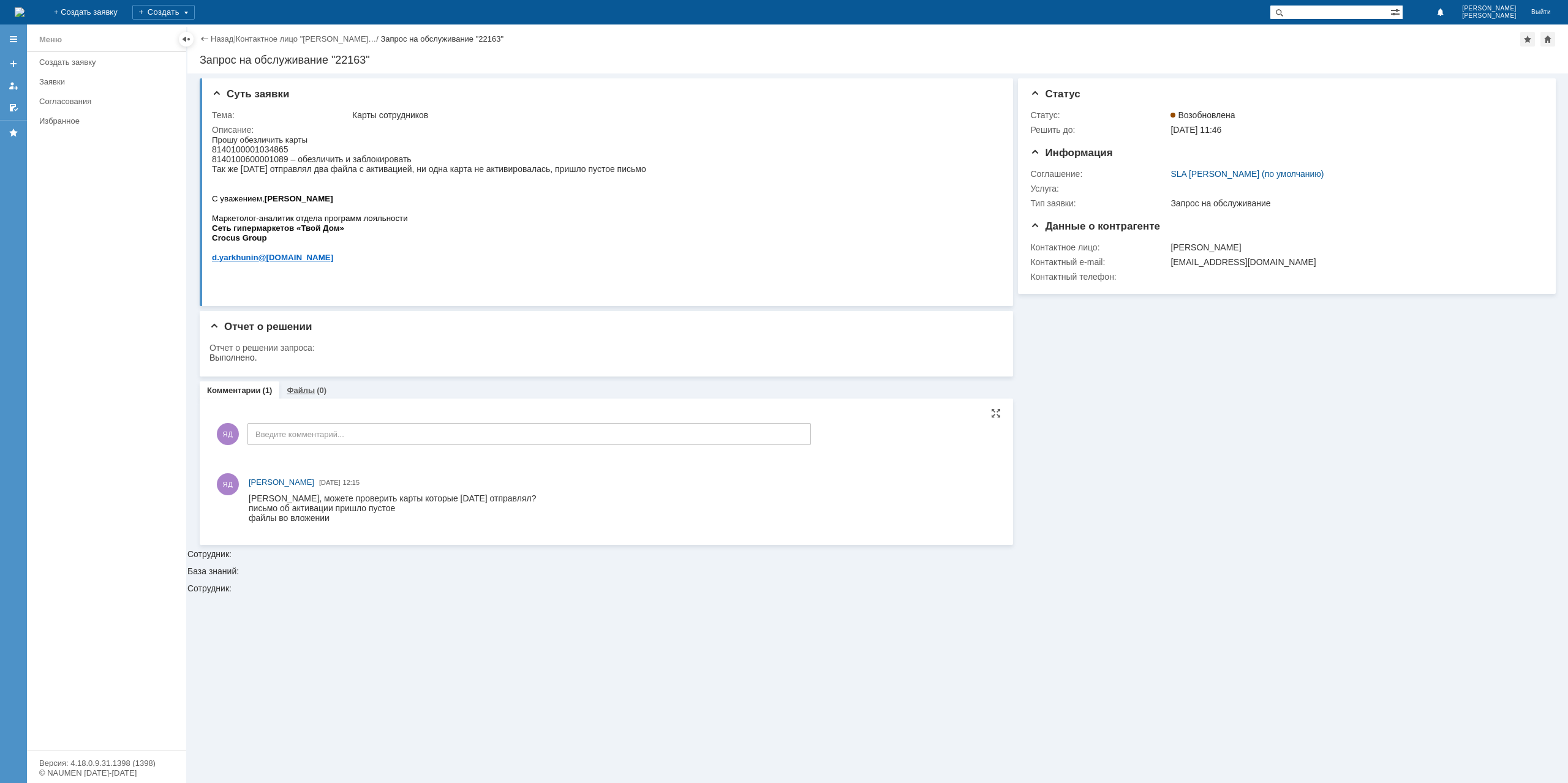
click at [317, 392] on div "(0)" at bounding box center [321, 391] width 10 height 9
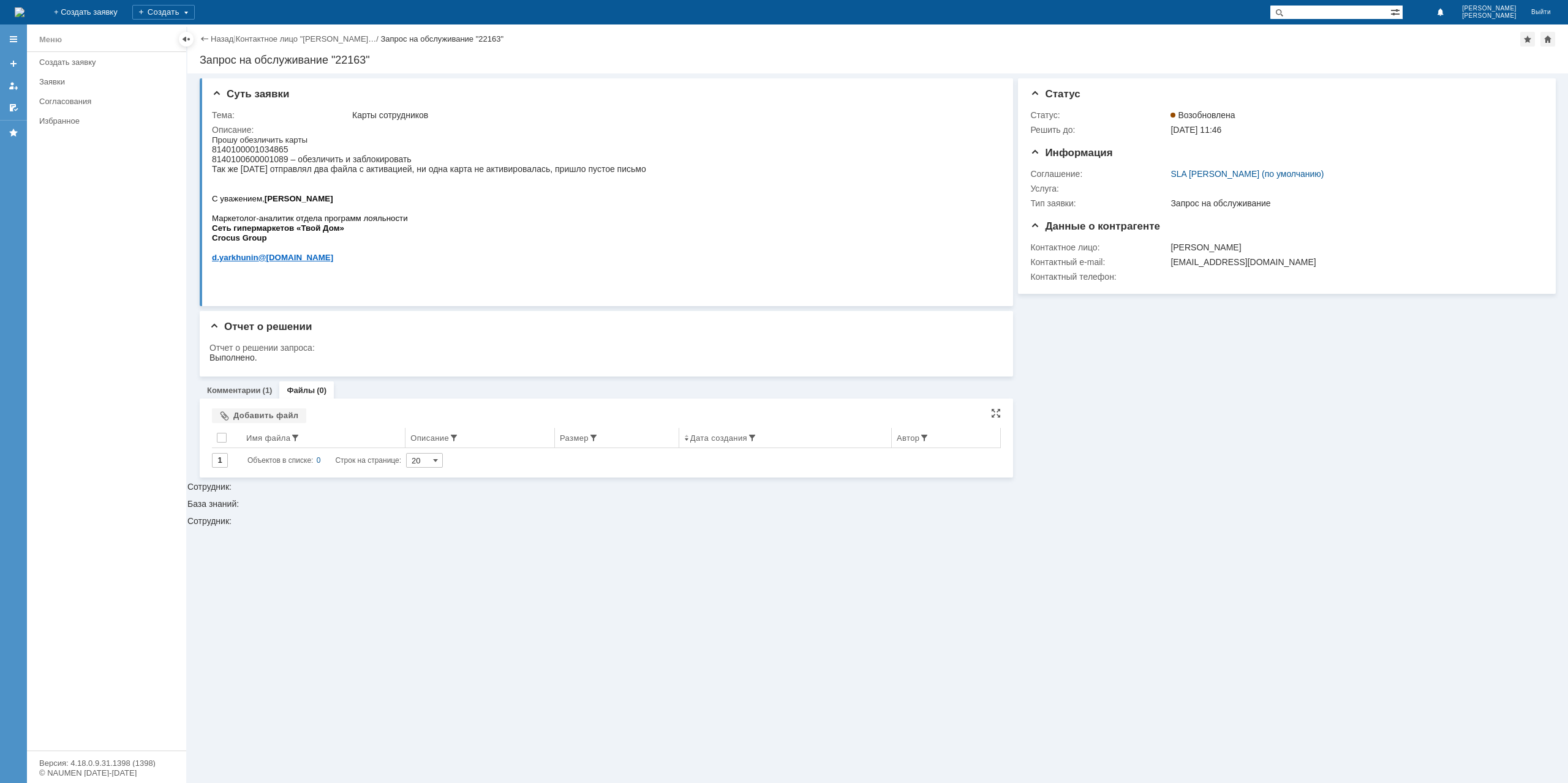
click at [264, 433] on div "Имя файла" at bounding box center [269, 438] width 44 height 9
click at [264, 424] on div "Добавить файл" at bounding box center [259, 416] width 94 height 15
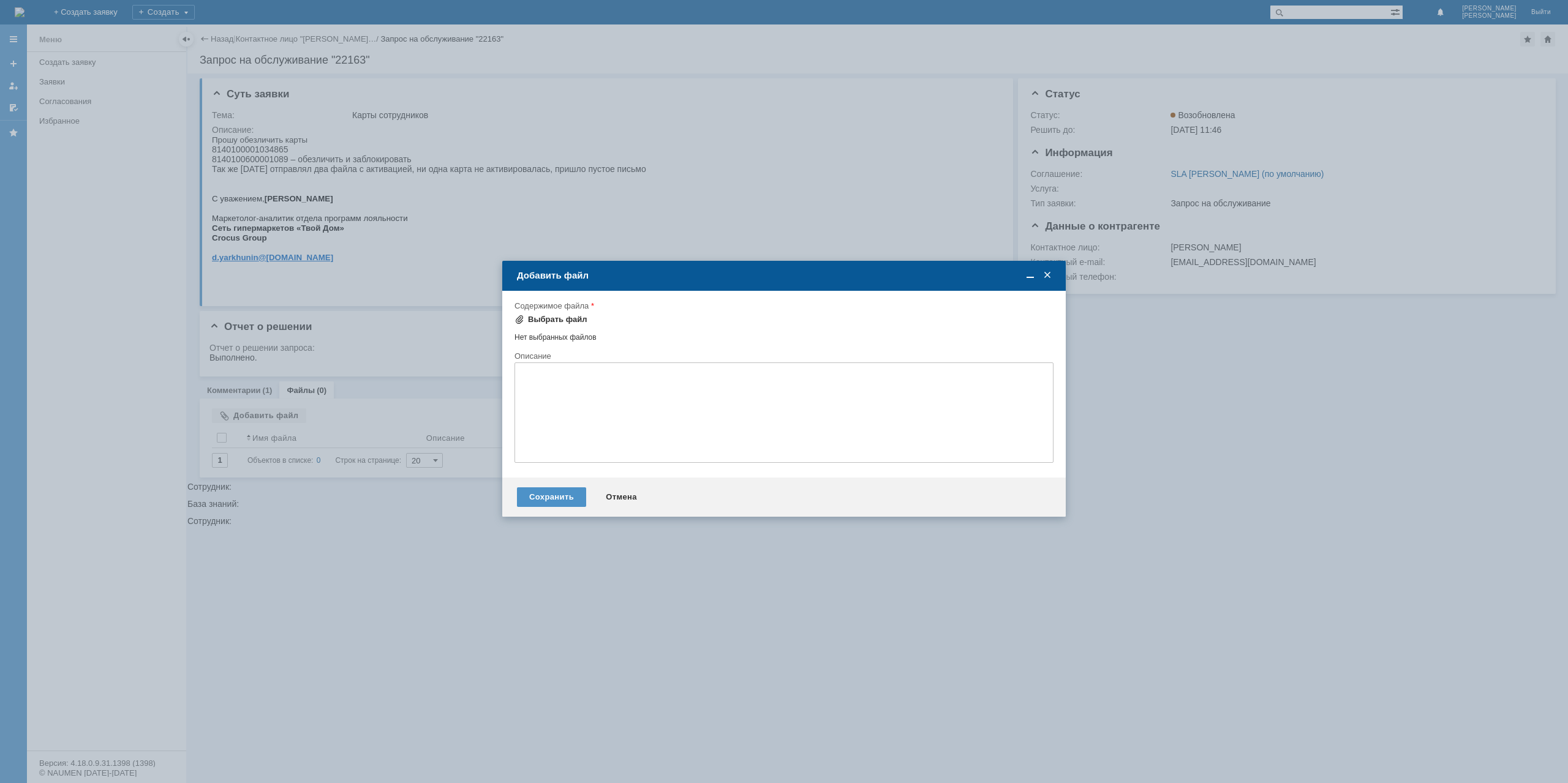
click at [543, 325] on div "Выбрать файл" at bounding box center [551, 319] width 73 height 15
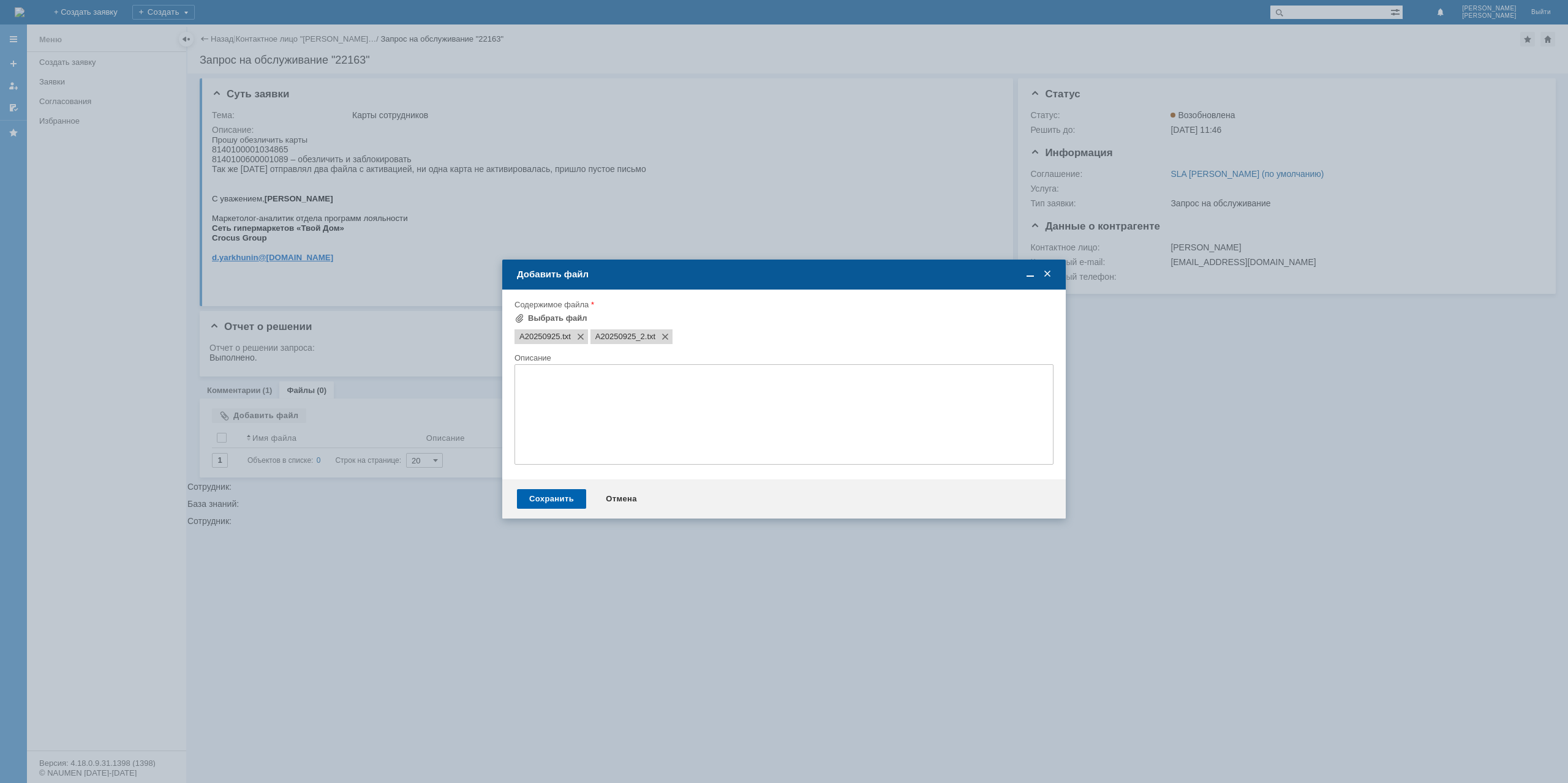
click at [555, 505] on div "Сохранить" at bounding box center [552, 499] width 69 height 20
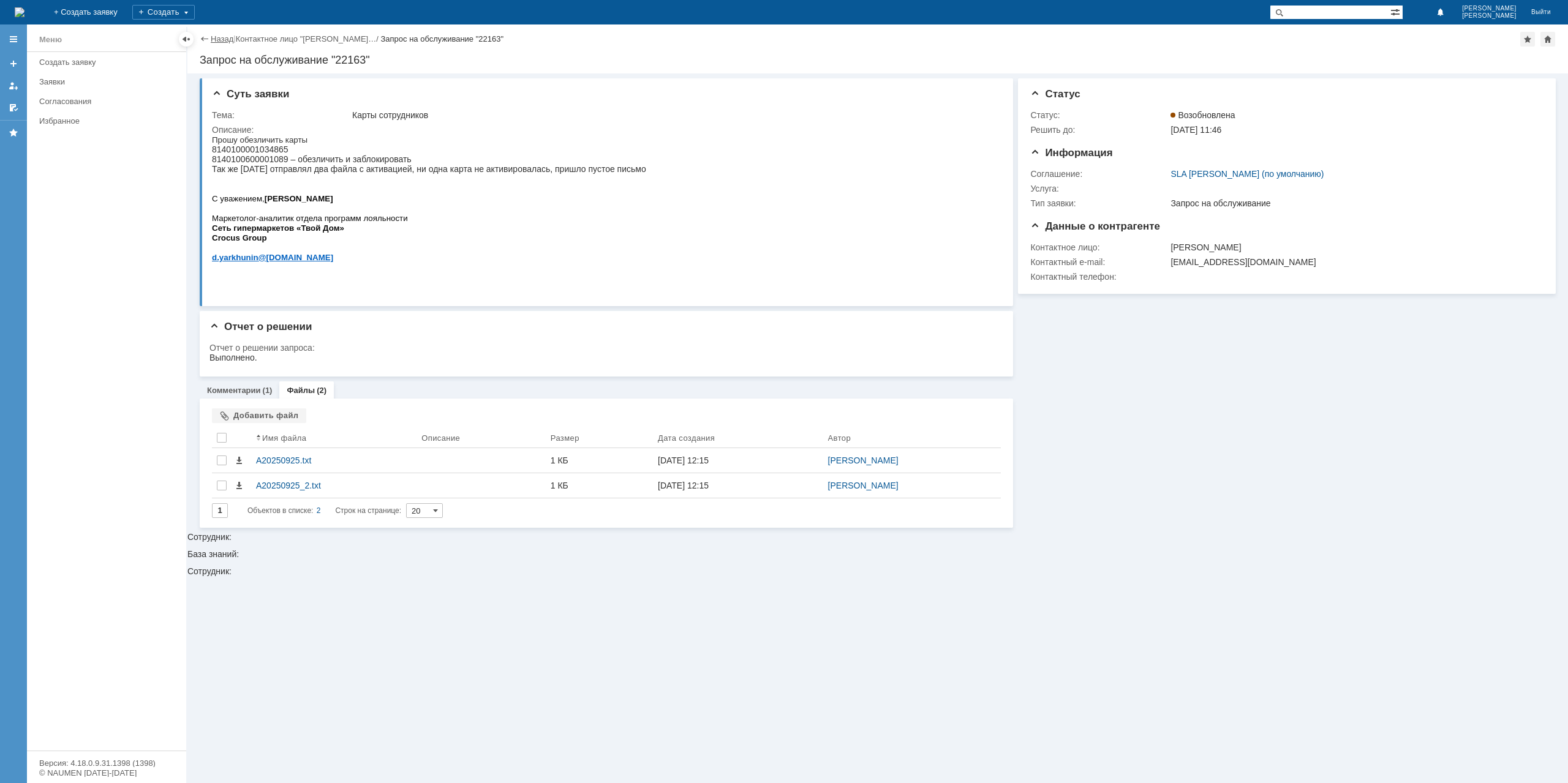
click at [214, 36] on link "Назад" at bounding box center [222, 39] width 22 height 9
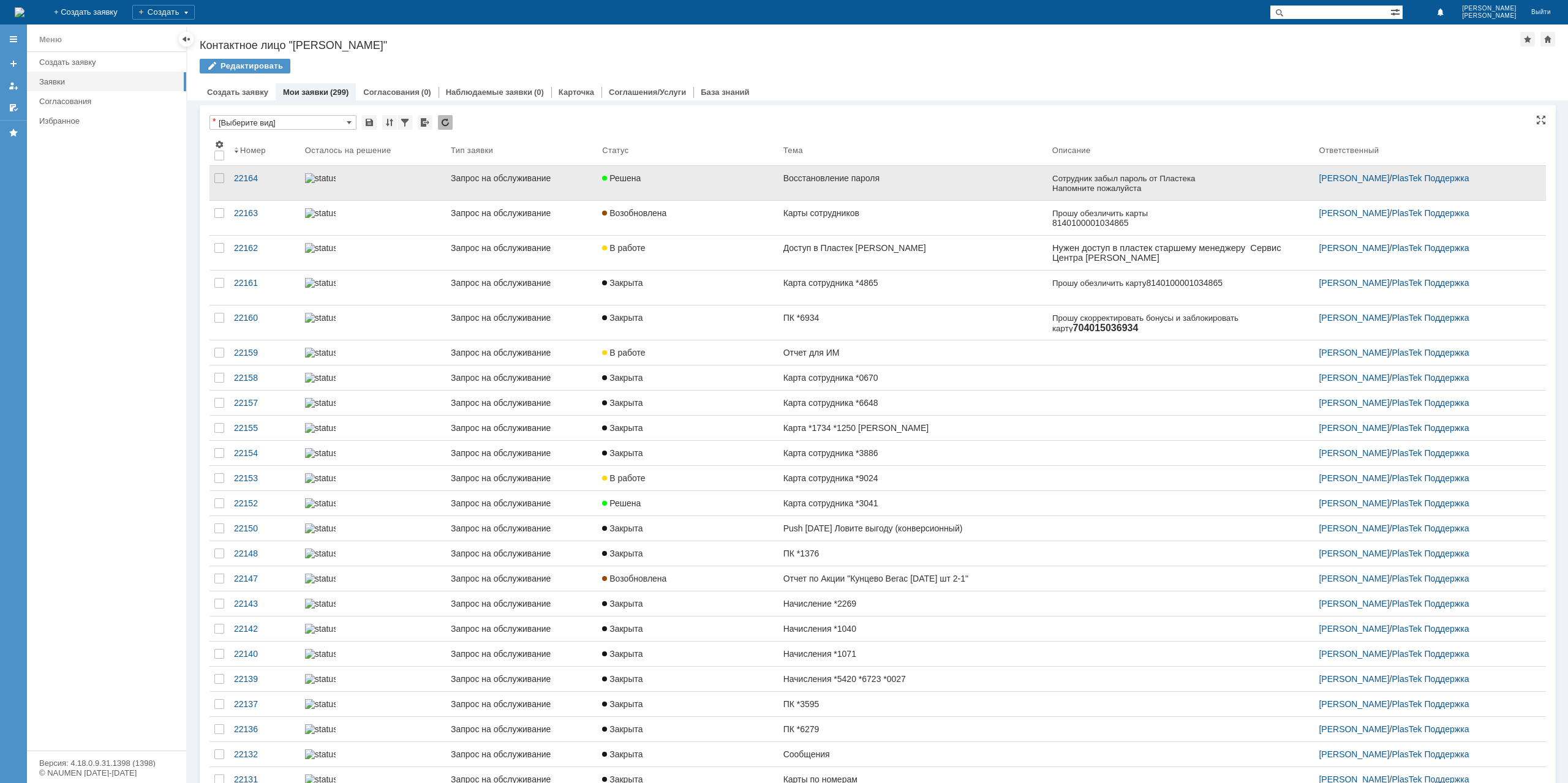
click at [879, 187] on link "Восстановление пароля" at bounding box center [913, 183] width 269 height 35
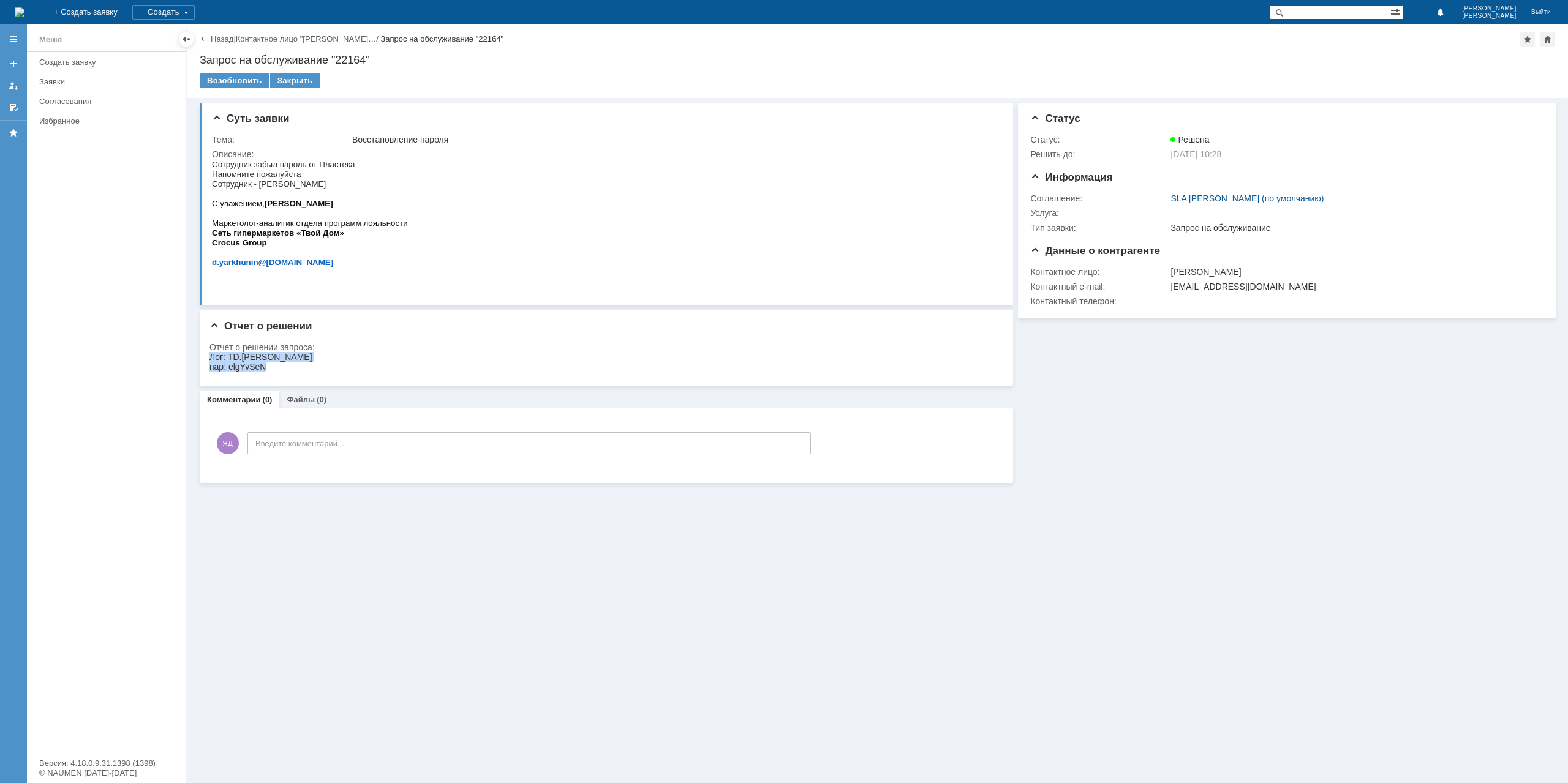
drag, startPoint x: 274, startPoint y: 370, endPoint x: 201, endPoint y: 360, distance: 73.7
click at [209, 360] on html "Лог: TD.Dzhafarov пар: elgYvSeN" at bounding box center [602, 362] width 785 height 20
copy div "Лог: TD.Dzhafarov пар: elgYvSeN"
